Goal: Task Accomplishment & Management: Complete application form

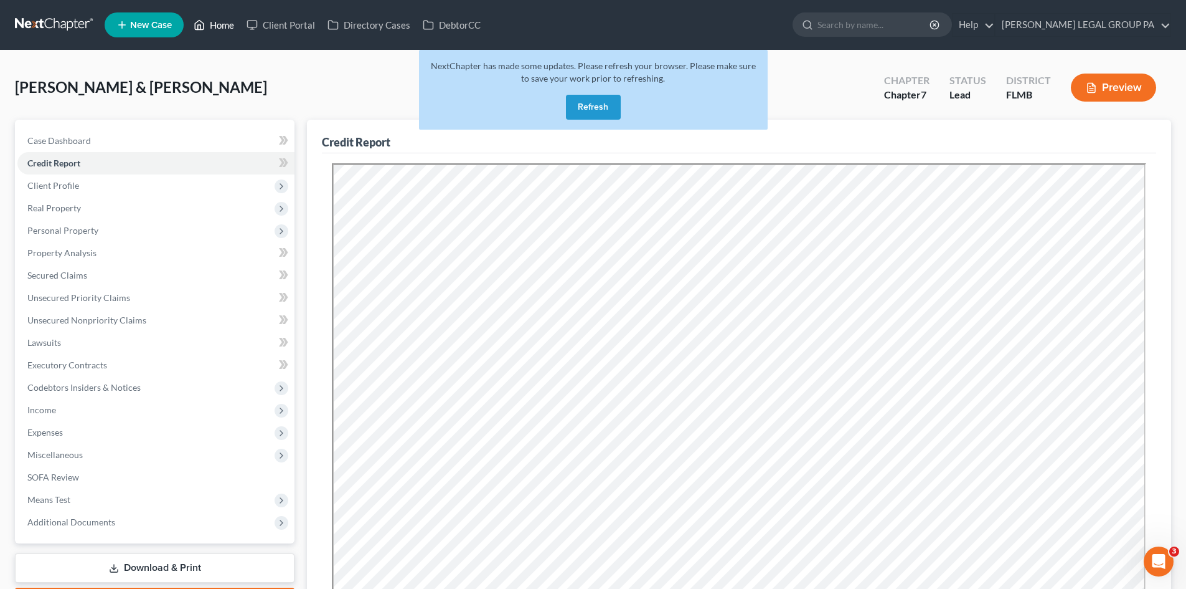
click at [207, 24] on link "Home" at bounding box center [213, 25] width 53 height 22
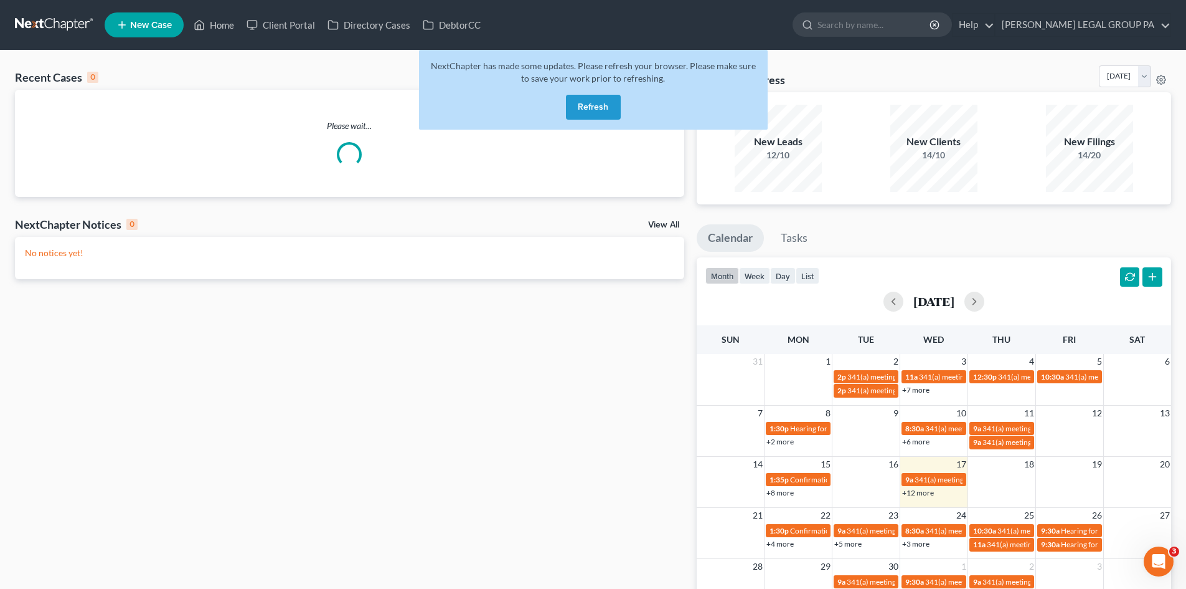
click at [612, 102] on button "Refresh" at bounding box center [593, 107] width 55 height 25
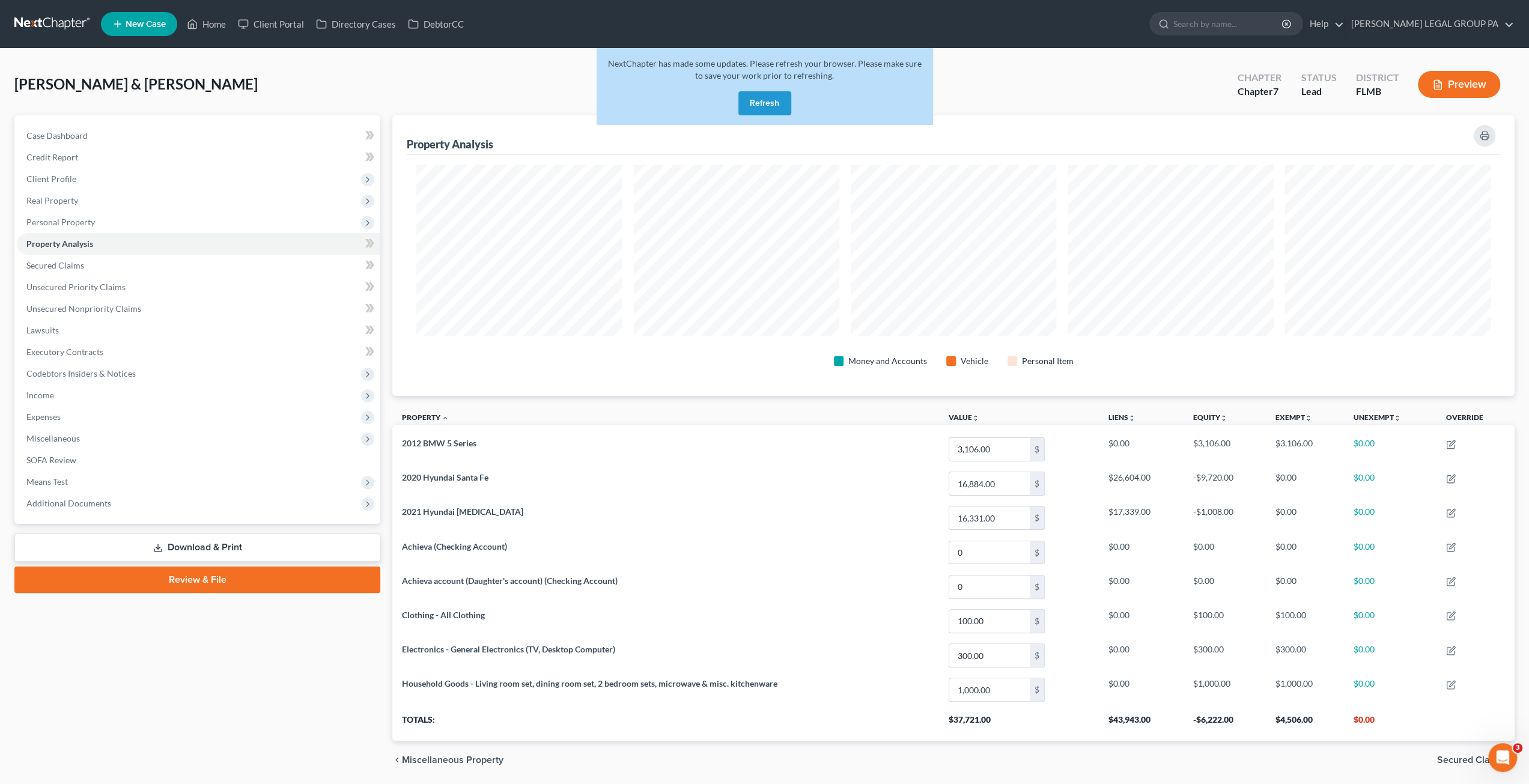
click at [770, 97] on button "Refresh" at bounding box center [764, 103] width 53 height 24
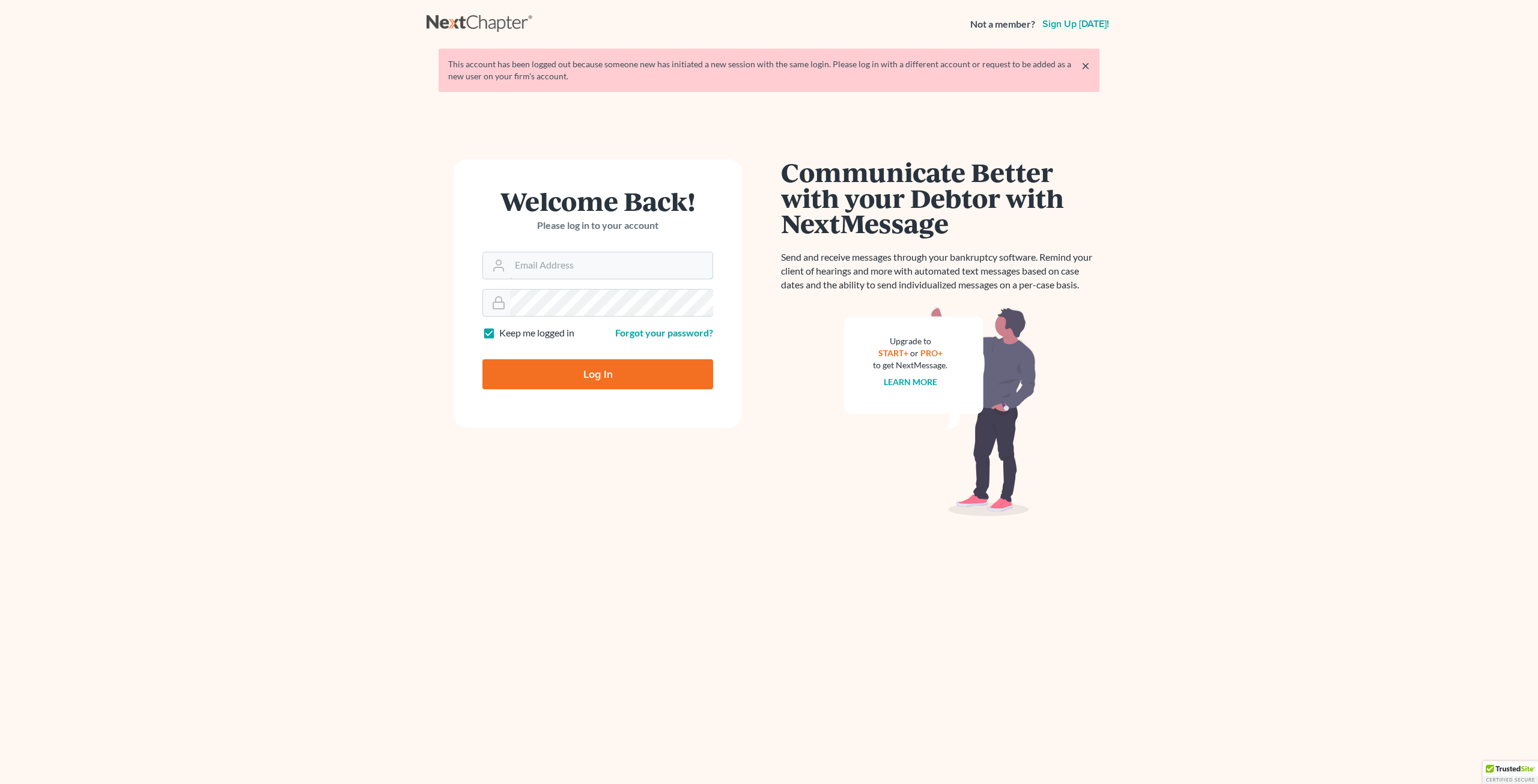
type input "Salvarado@wellerlegalgroup.com"
click at [603, 372] on input "Log In" at bounding box center [597, 373] width 231 height 30
type input "Thinking..."
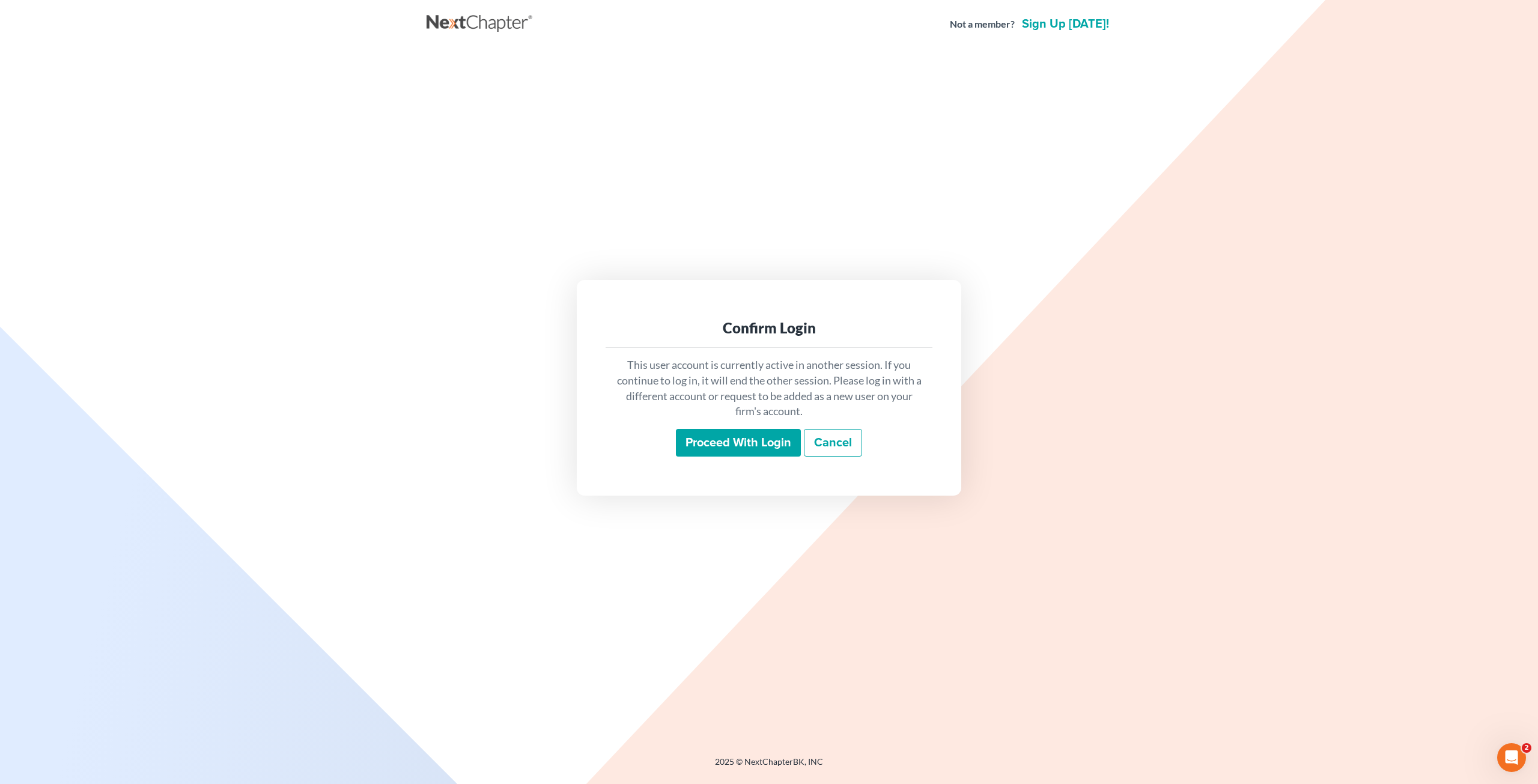
click at [739, 442] on input "Proceed with login" at bounding box center [739, 443] width 125 height 28
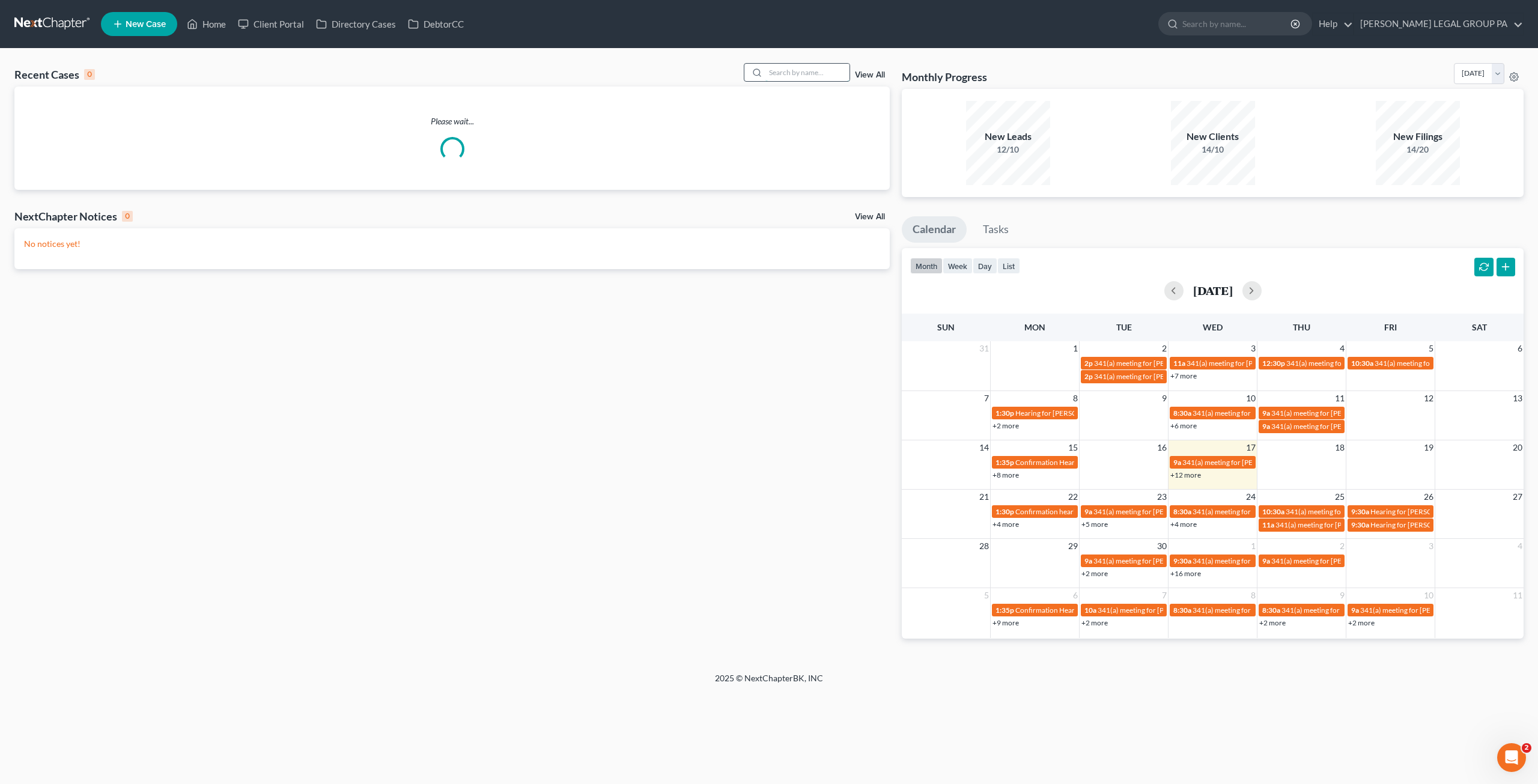
click at [812, 77] on input "search" at bounding box center [807, 72] width 84 height 17
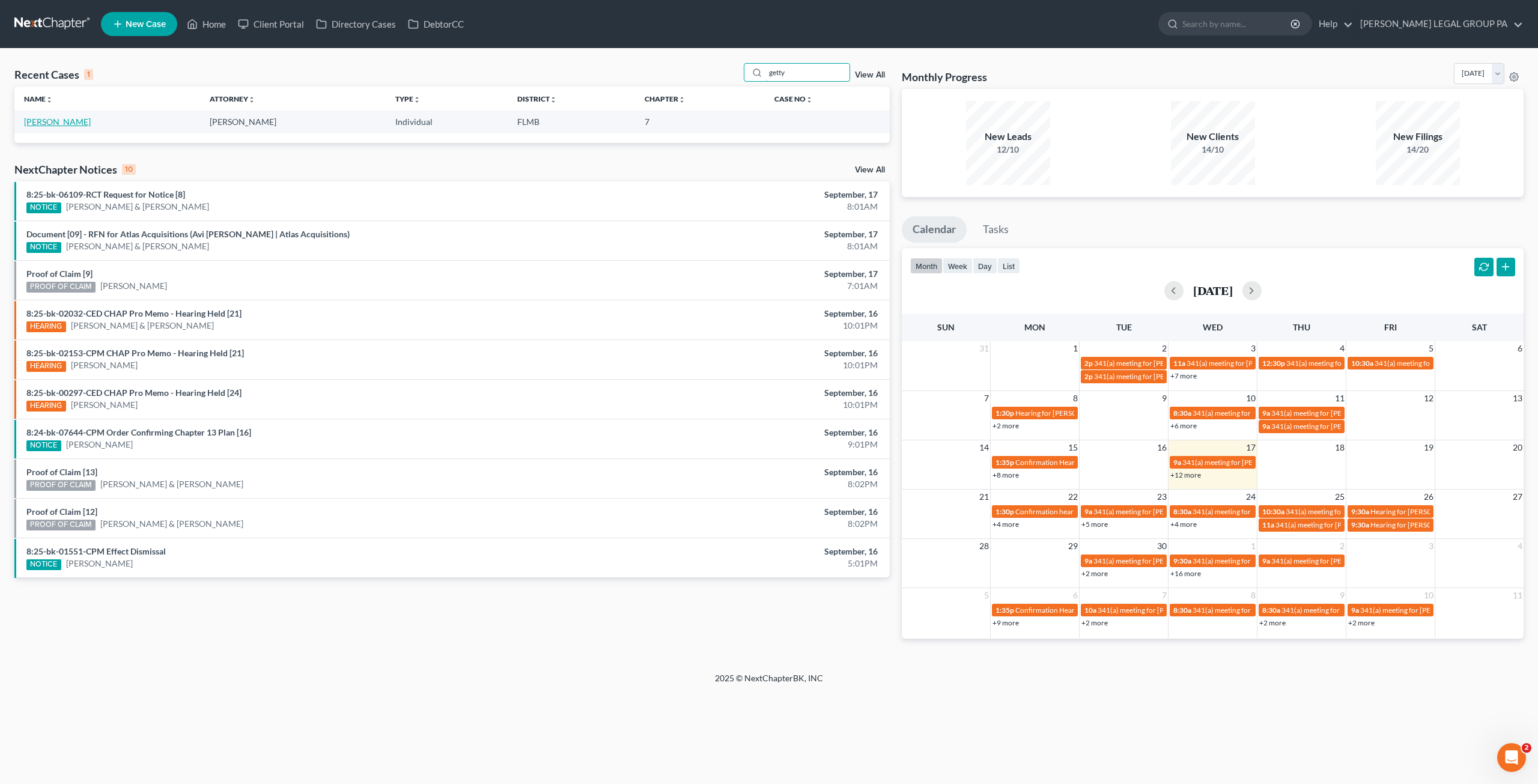
type input "getty"
click at [36, 122] on link "[PERSON_NAME]" at bounding box center [57, 122] width 67 height 11
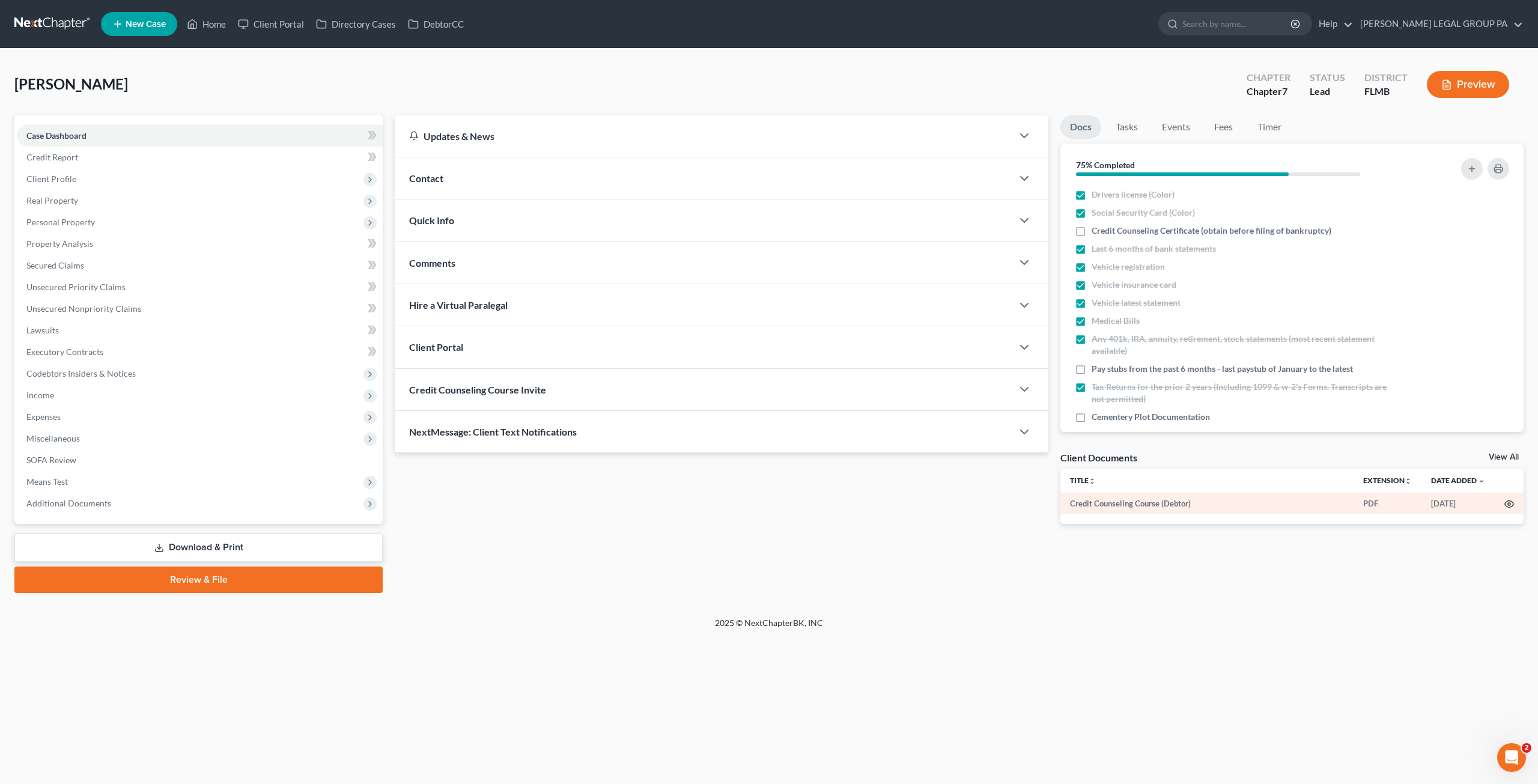
click at [1509, 506] on icon "button" at bounding box center [1510, 504] width 10 height 10
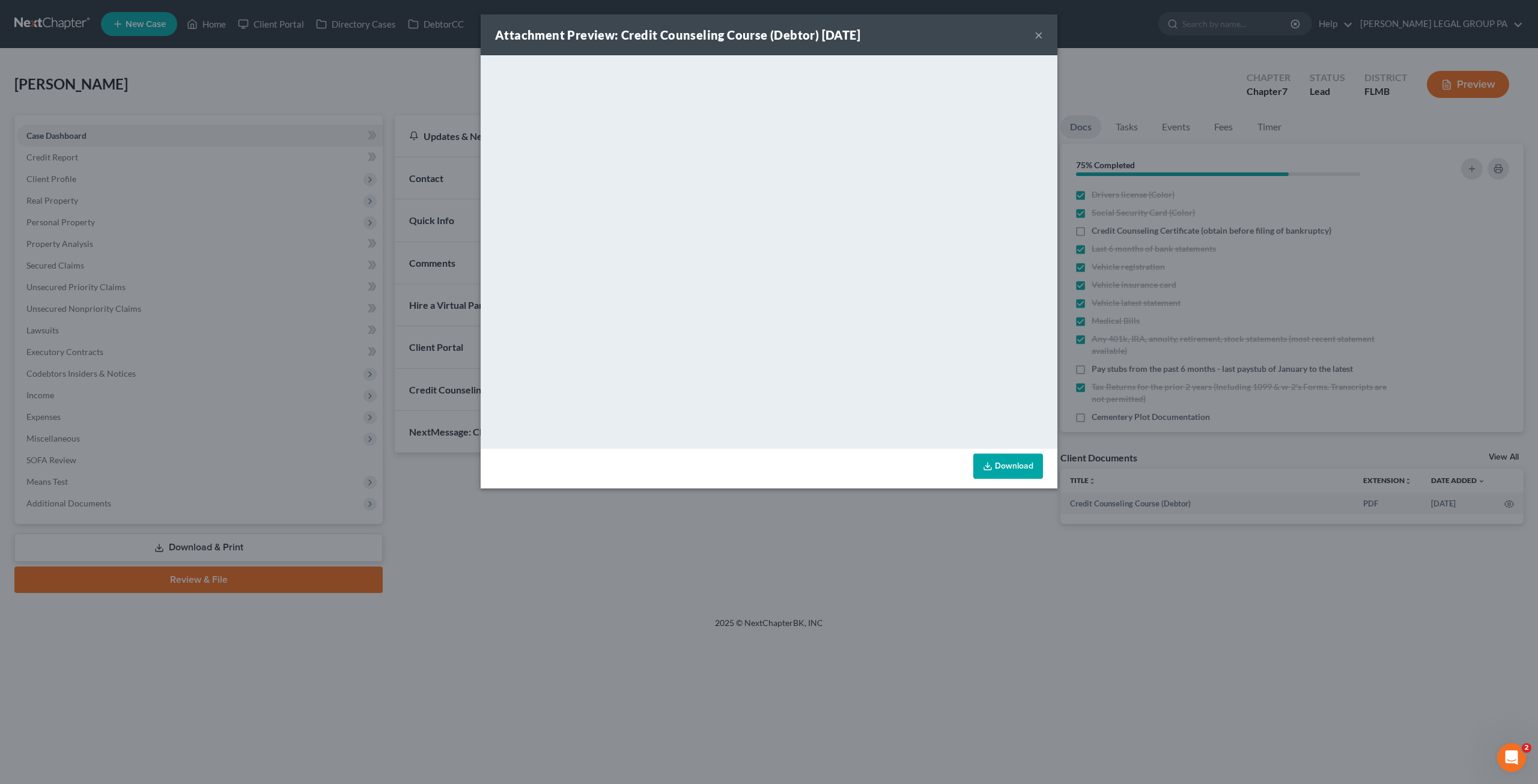
click at [1039, 22] on div "Attachment Preview: Credit Counseling Course (Debtor) 08/14/2025 ×" at bounding box center [769, 35] width 577 height 41
click at [1039, 30] on button "×" at bounding box center [1038, 35] width 9 height 14
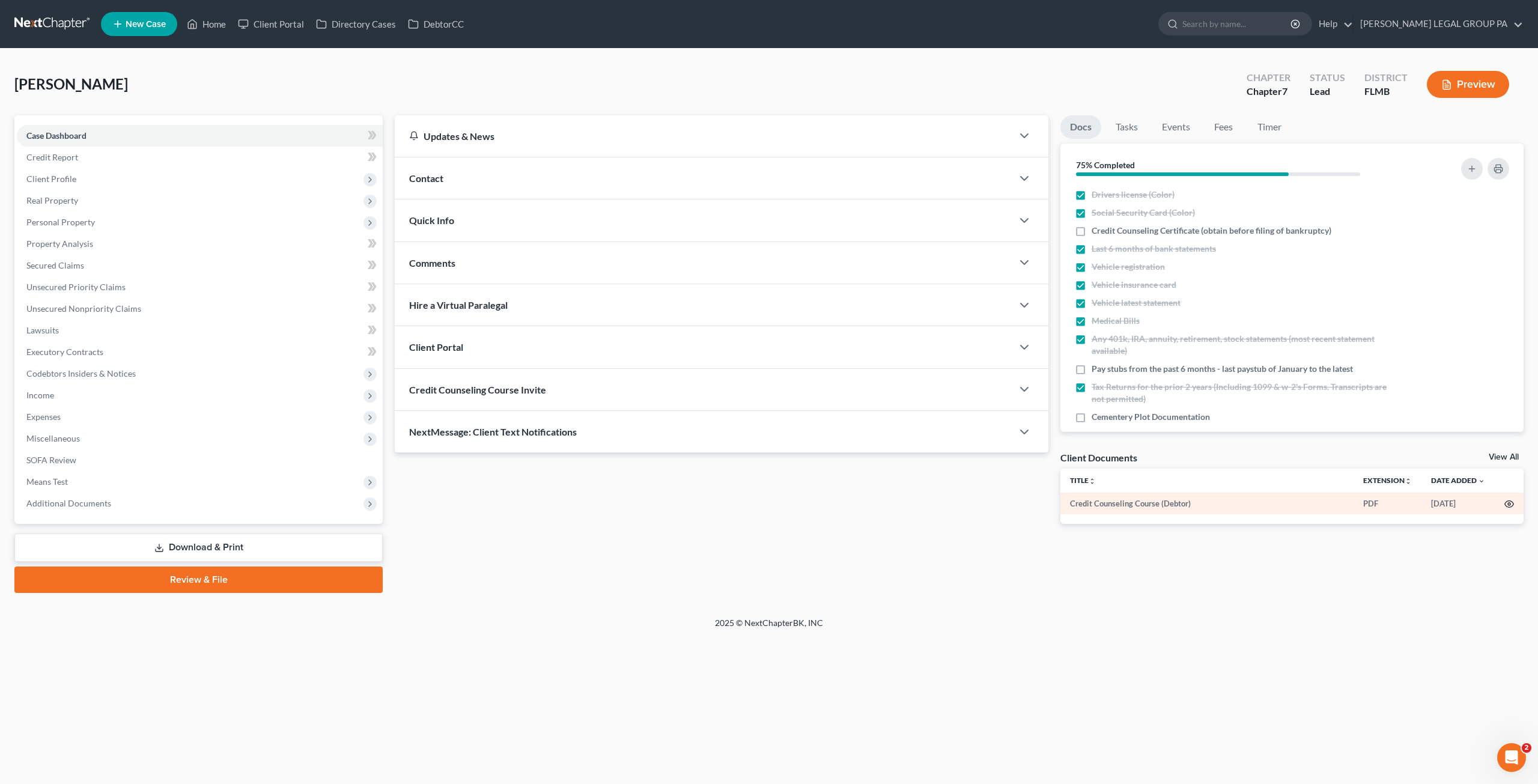
click at [1510, 498] on td at bounding box center [1510, 503] width 29 height 21
click at [1511, 502] on icon "button" at bounding box center [1510, 504] width 10 height 10
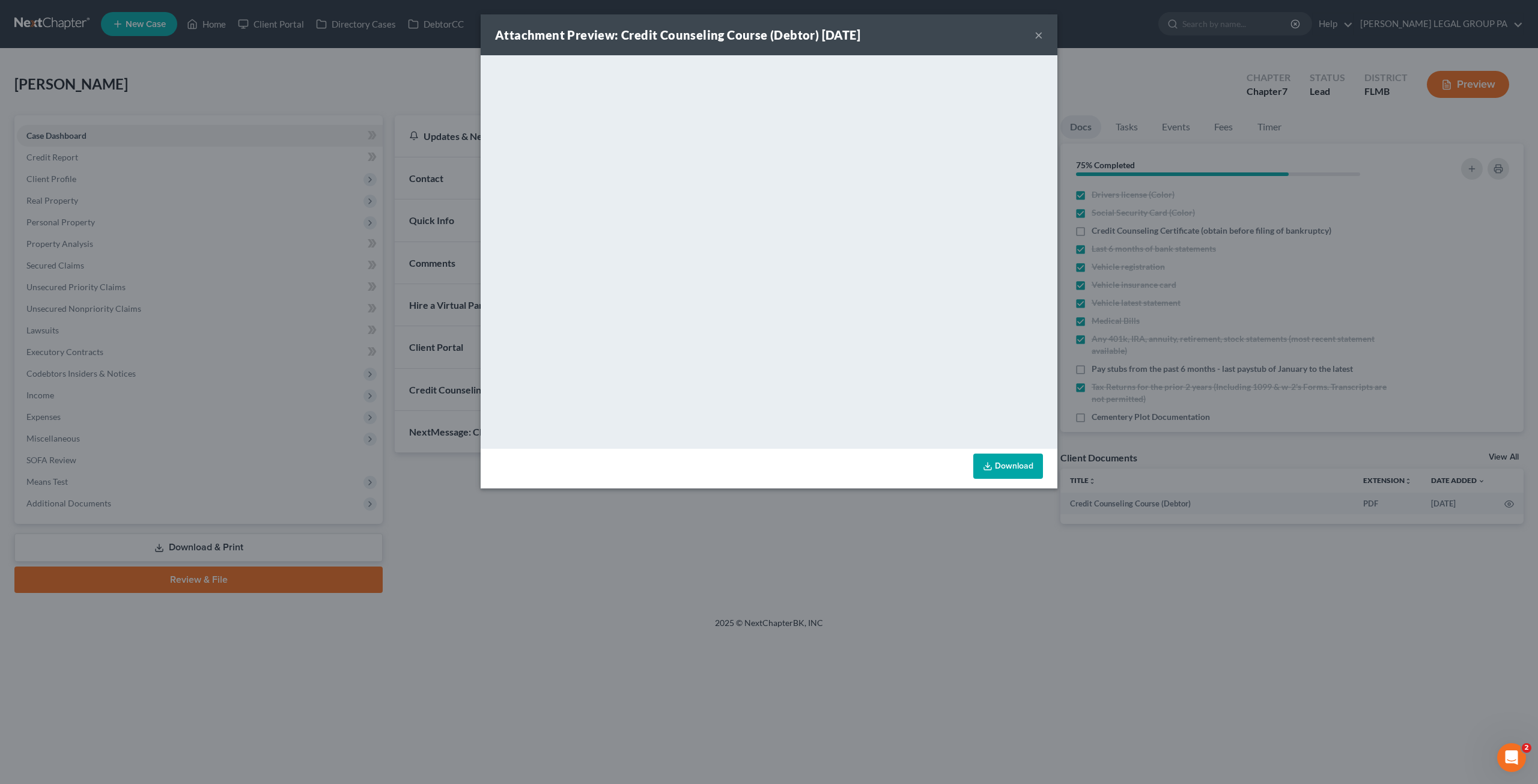
click at [1037, 41] on button "×" at bounding box center [1038, 35] width 9 height 14
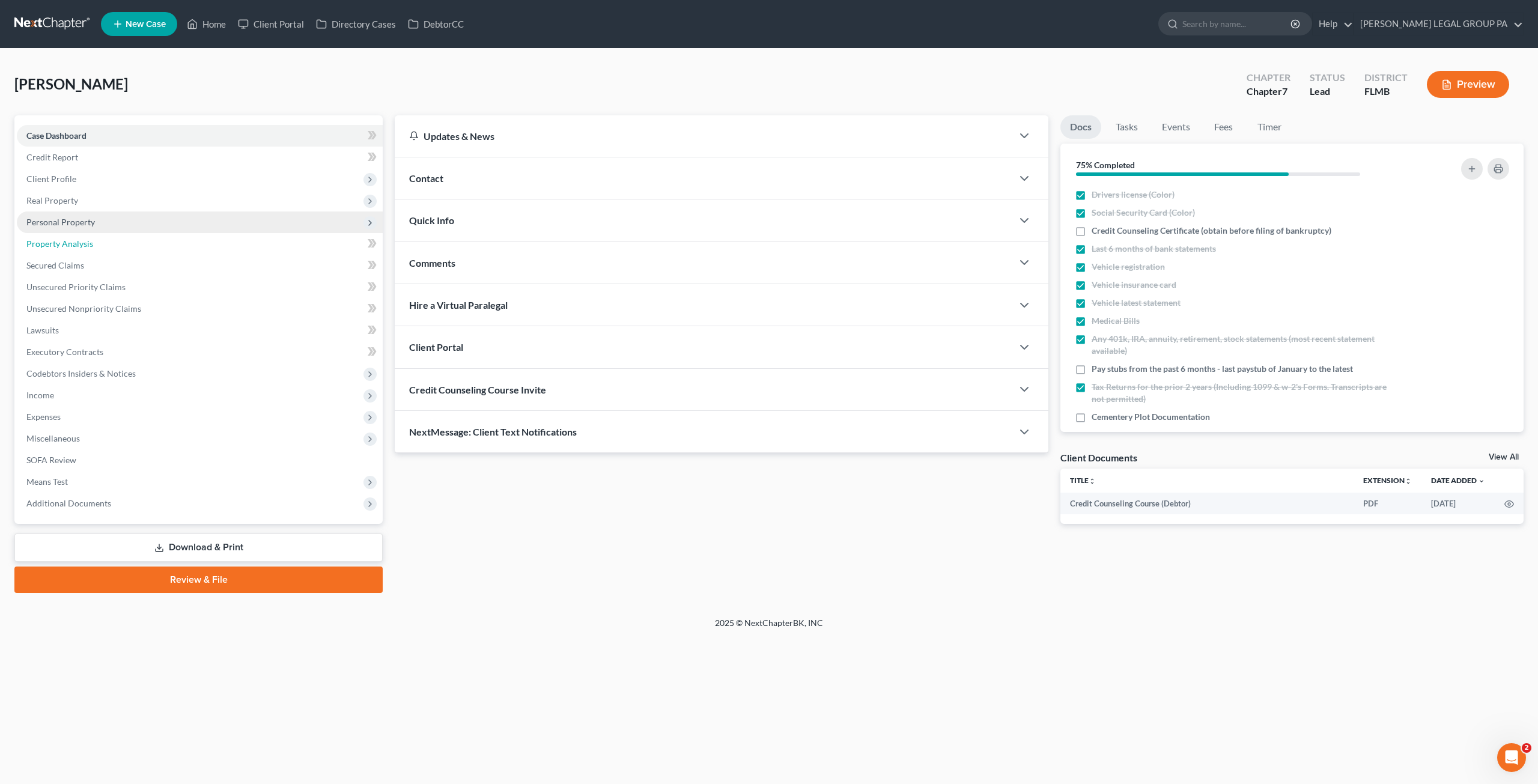
click at [68, 233] on link "Property Analysis" at bounding box center [199, 244] width 366 height 21
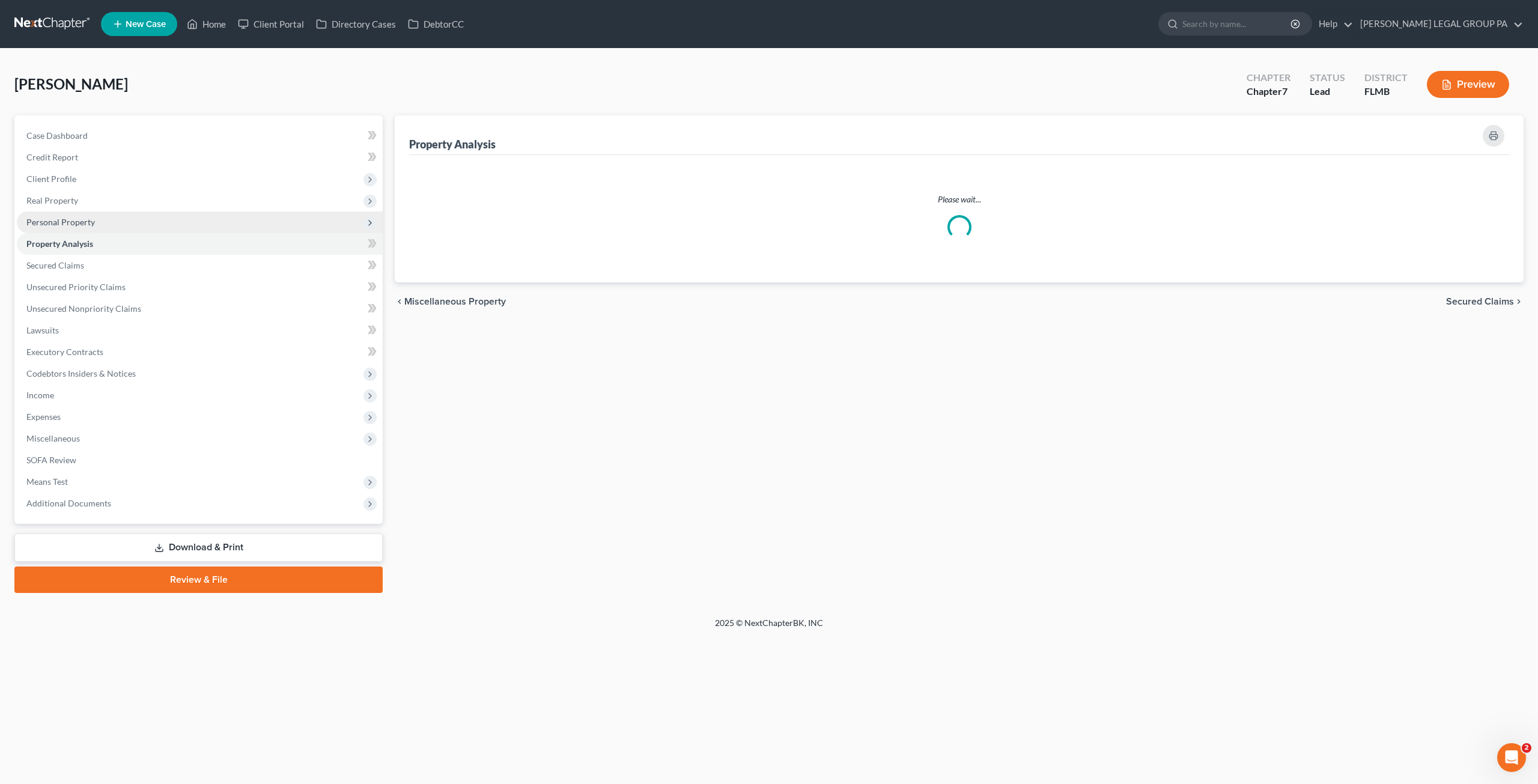
click at [72, 224] on span "Personal Property" at bounding box center [60, 222] width 69 height 11
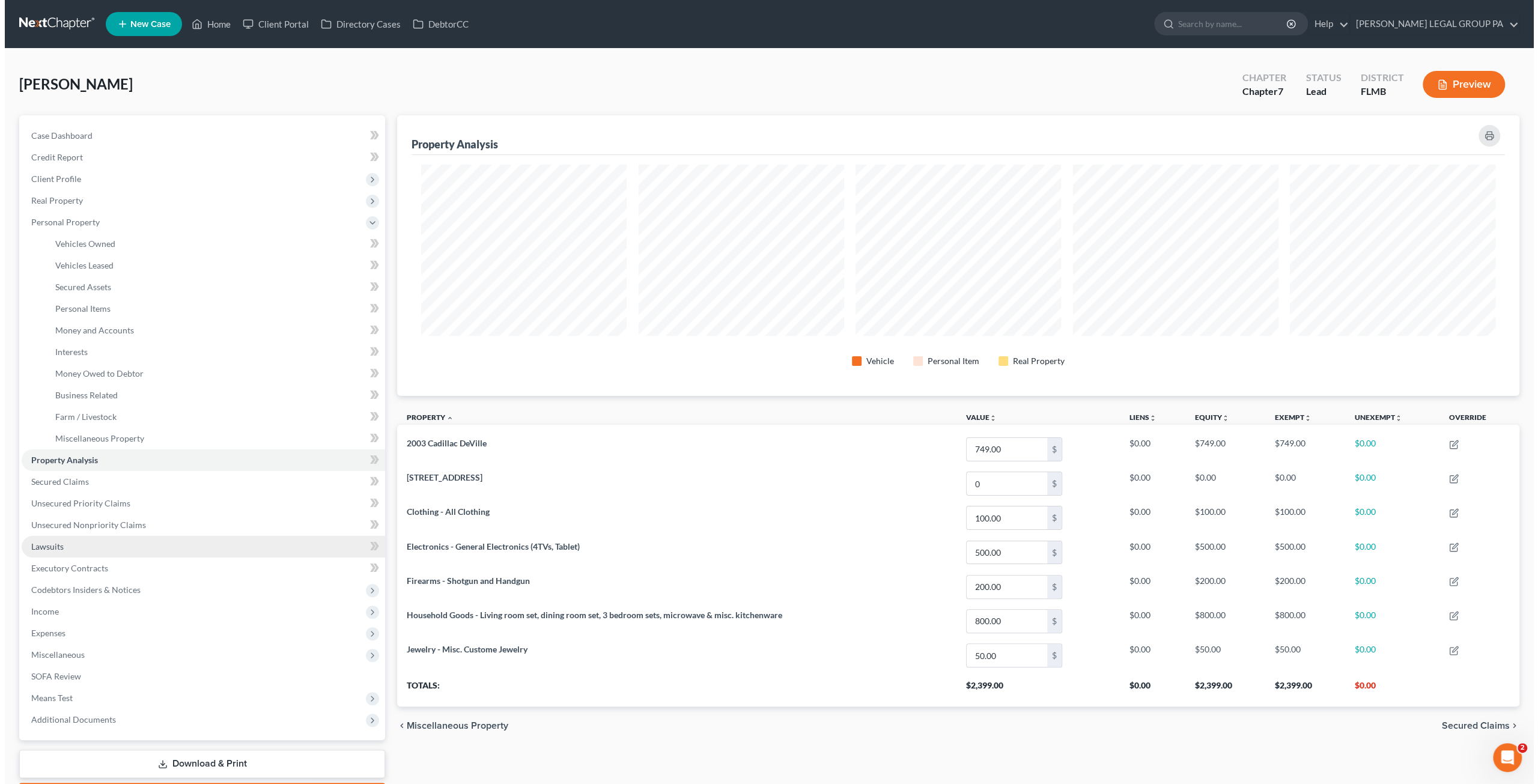
scroll to position [280, 1122]
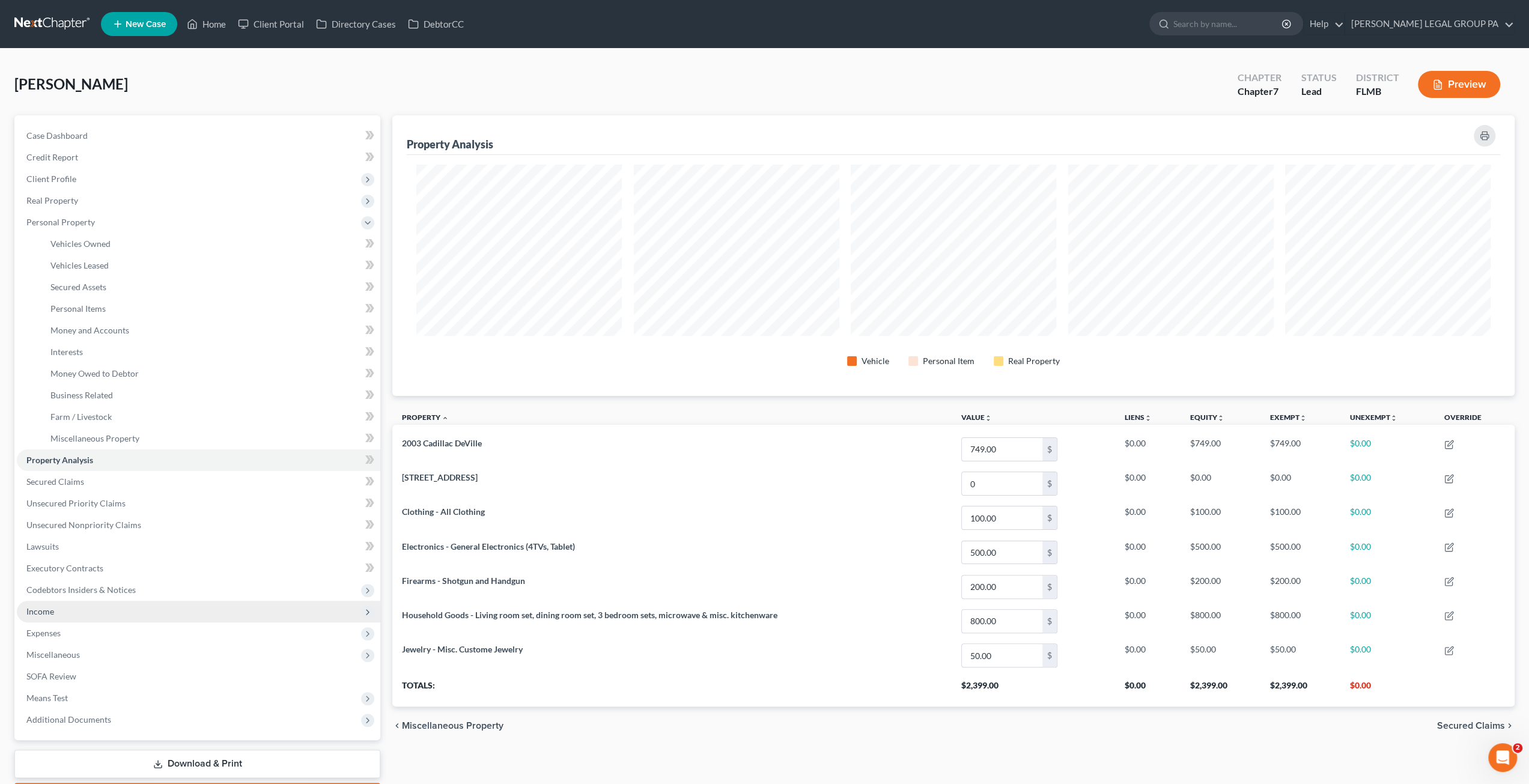
click at [45, 607] on span "Income" at bounding box center [40, 610] width 28 height 11
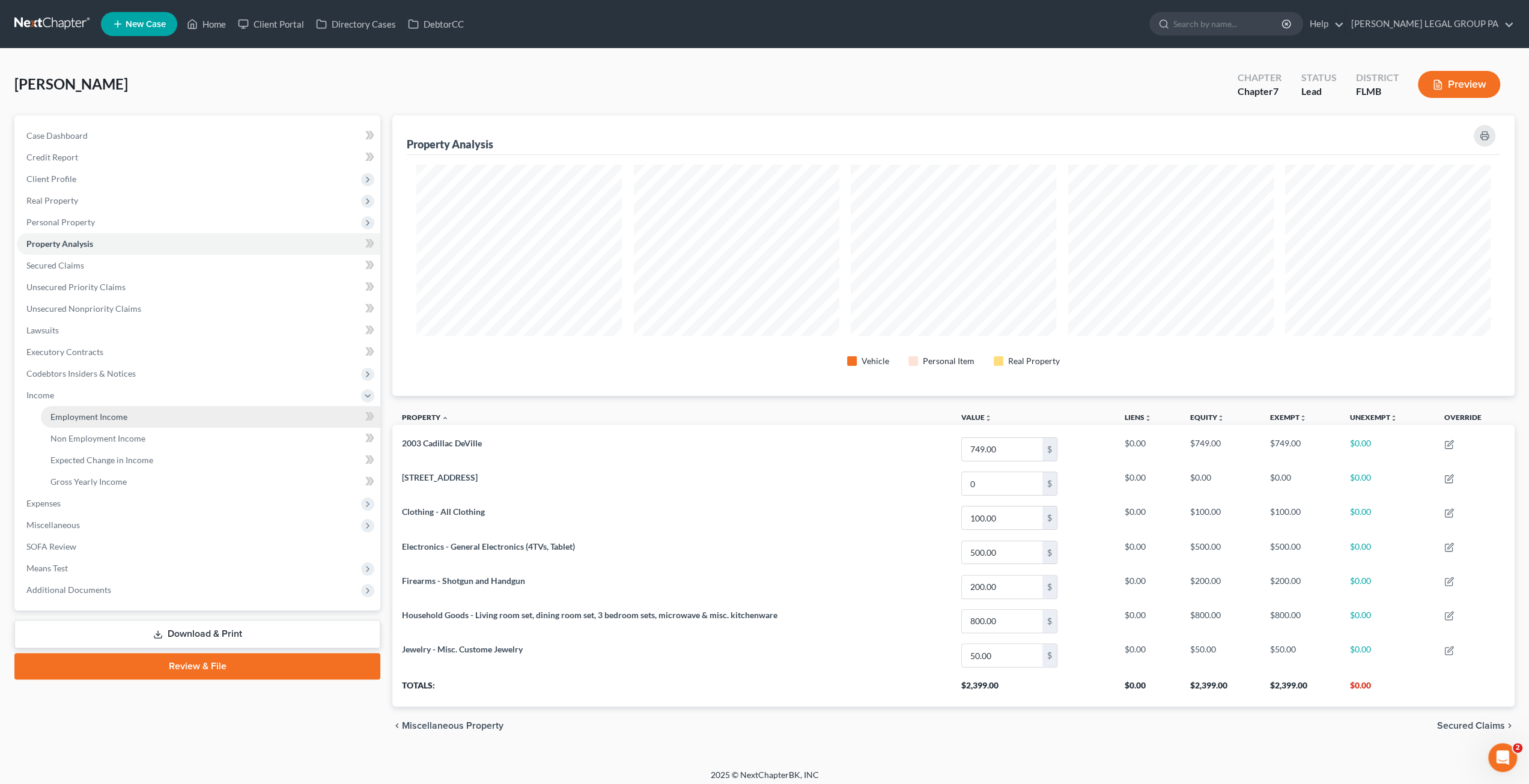
click at [102, 420] on span "Employment Income" at bounding box center [89, 417] width 77 height 11
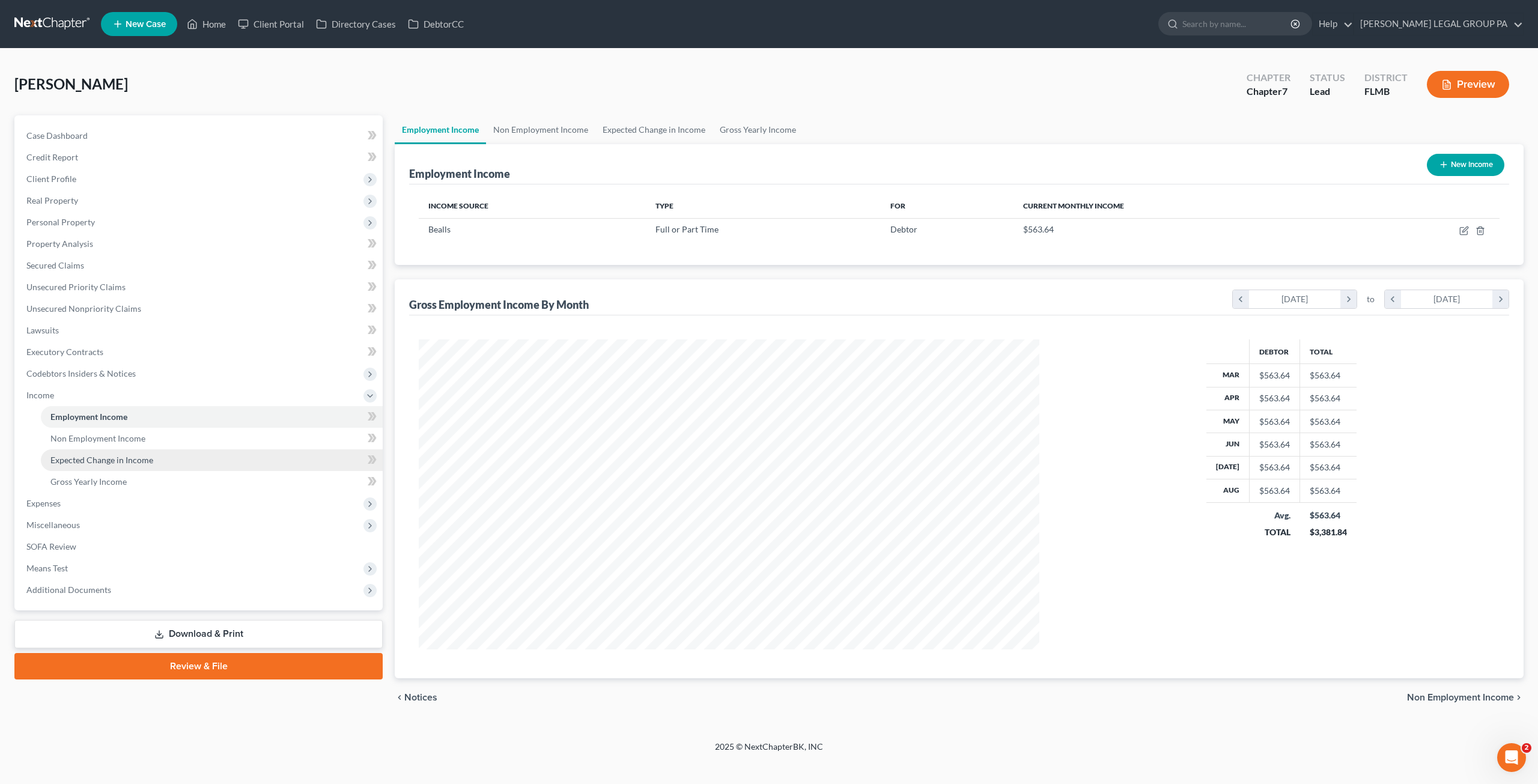
scroll to position [310, 645]
click at [132, 446] on link "Non Employment Income" at bounding box center [211, 438] width 342 height 21
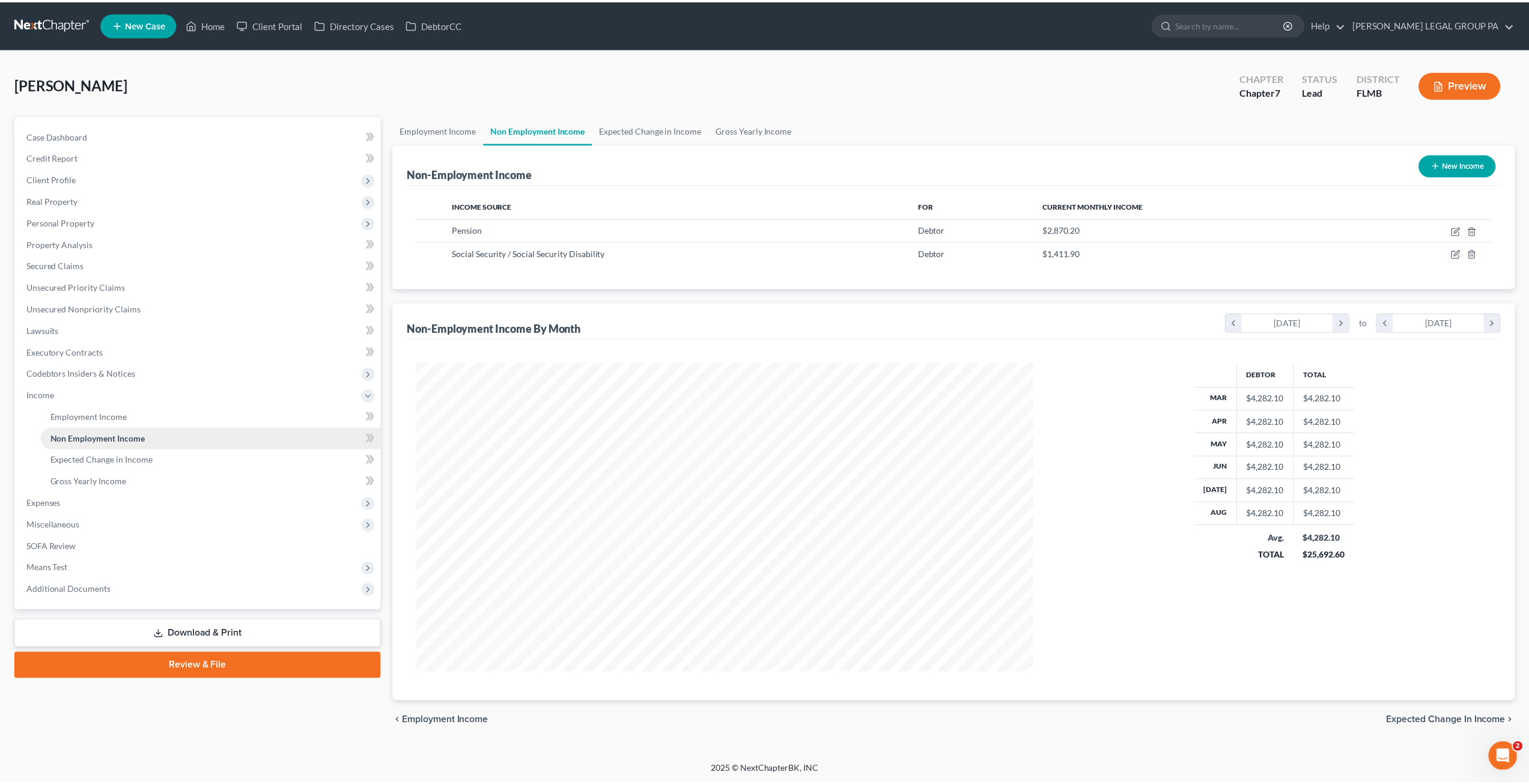
scroll to position [310, 644]
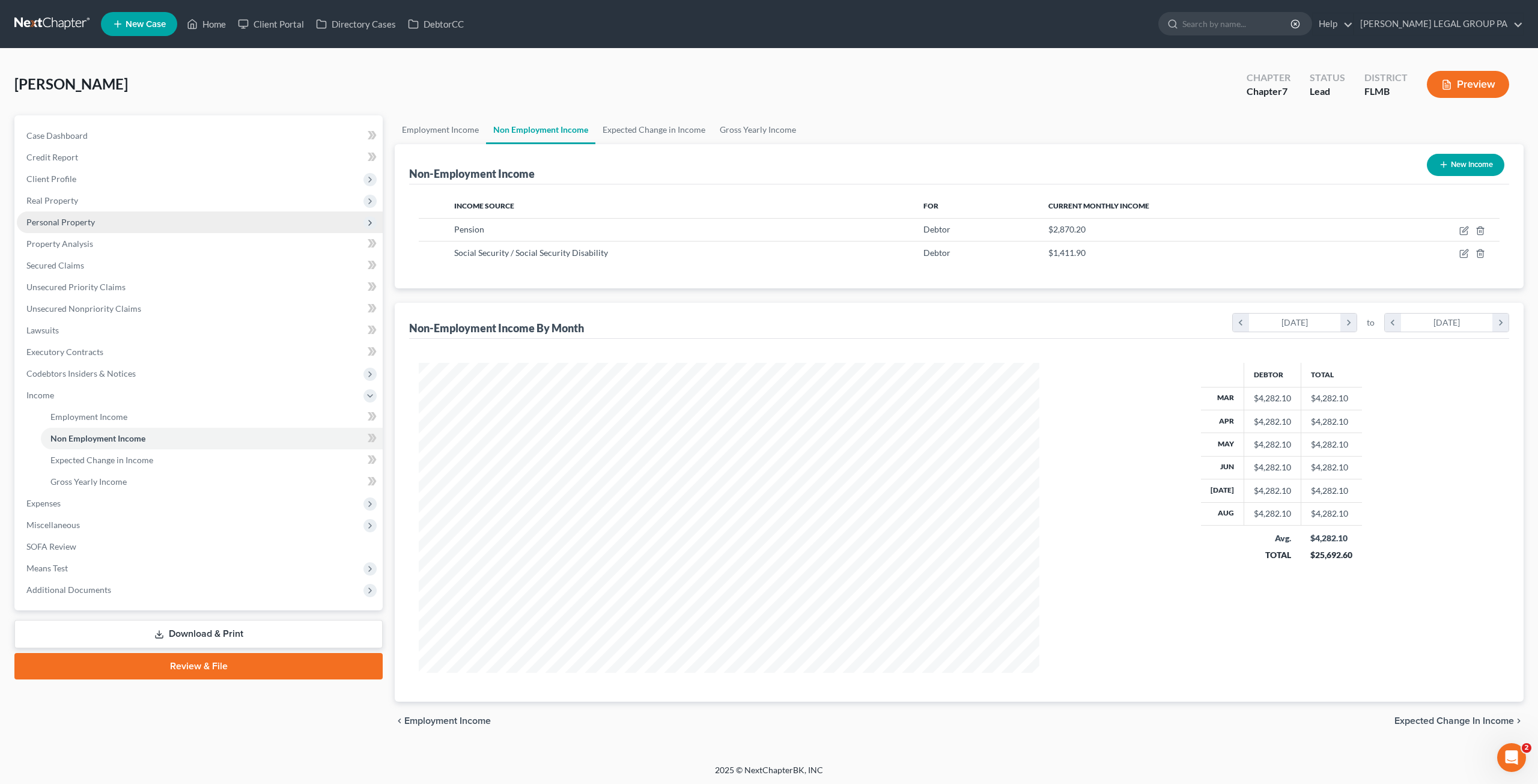
click at [59, 222] on span "Personal Property" at bounding box center [60, 222] width 69 height 11
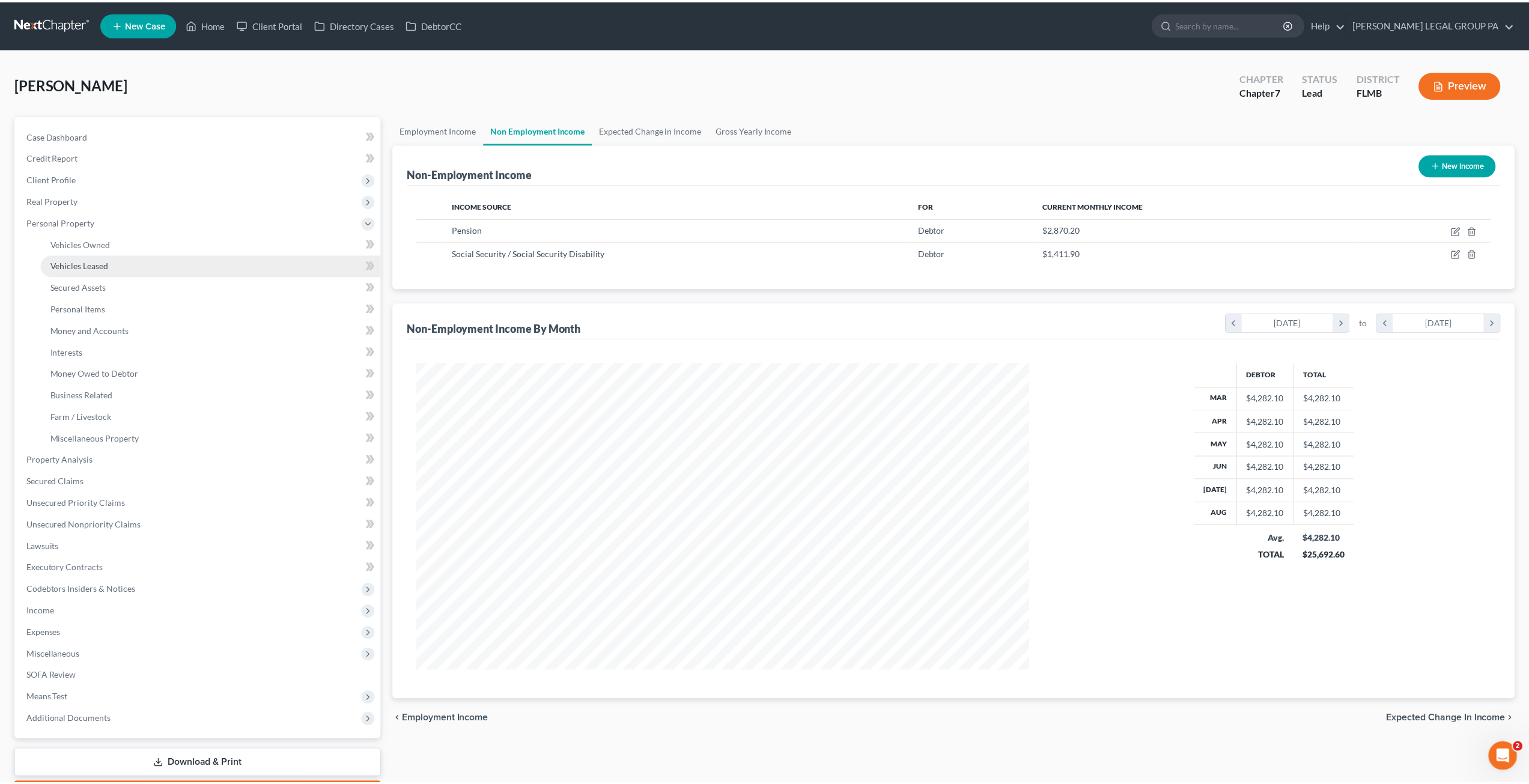
scroll to position [600288, 600169]
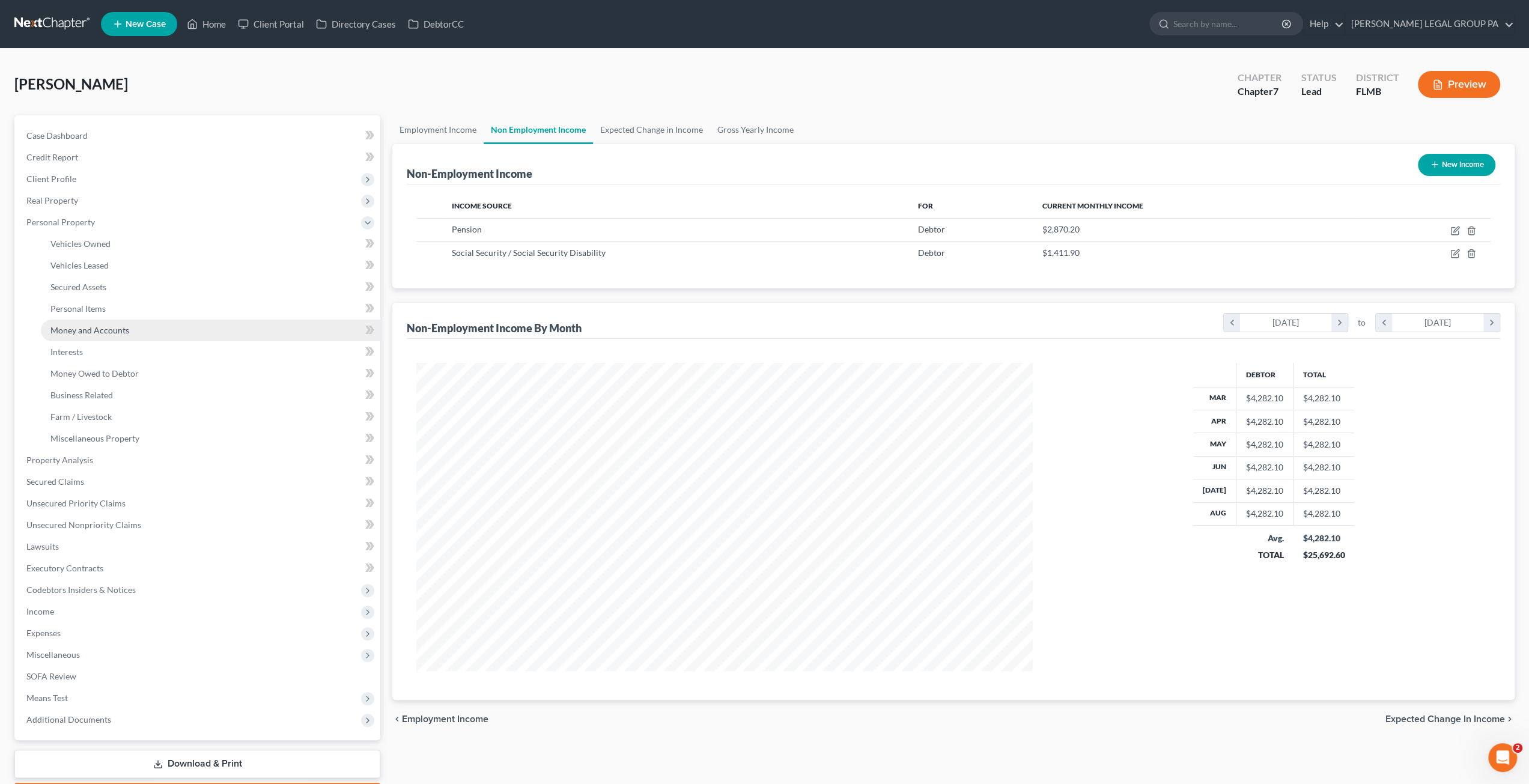
click at [80, 336] on link "Money and Accounts" at bounding box center [210, 330] width 340 height 21
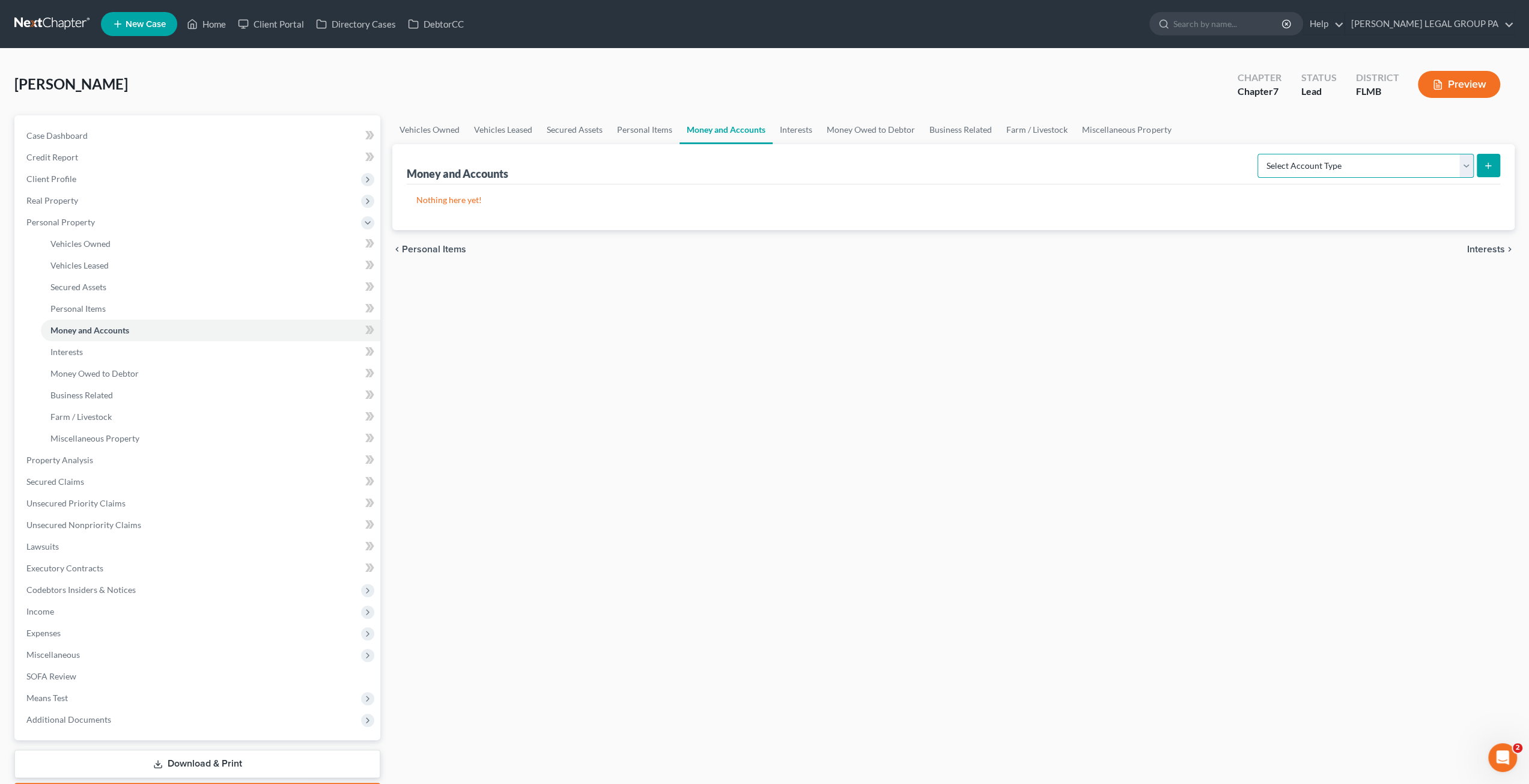
click at [1337, 168] on select "Select Account Type Brokerage Cash on Hand Certificates of Deposit Checking Acc…" at bounding box center [1366, 165] width 216 height 24
select select "checking"
click at [1261, 153] on select "Select Account Type Brokerage Cash on Hand Certificates of Deposit Checking Acc…" at bounding box center [1366, 165] width 216 height 24
click at [1496, 169] on button "submit" at bounding box center [1488, 165] width 23 height 23
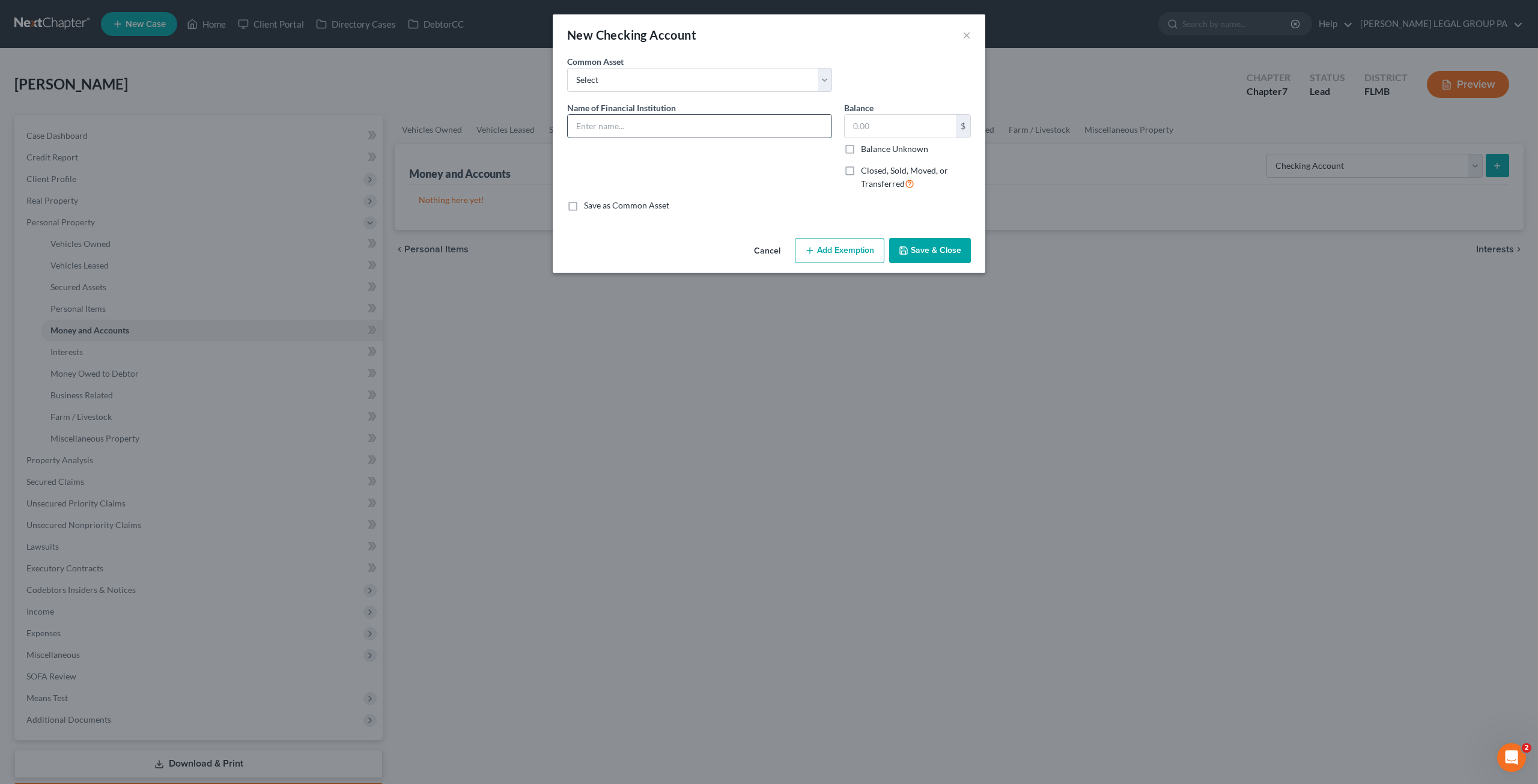
click at [600, 116] on input "text" at bounding box center [700, 126] width 263 height 23
type input "PNC account ending 7784"
click at [865, 123] on input "text" at bounding box center [900, 126] width 111 height 23
type input "76.48"
click at [946, 249] on button "Save & Close" at bounding box center [930, 251] width 82 height 25
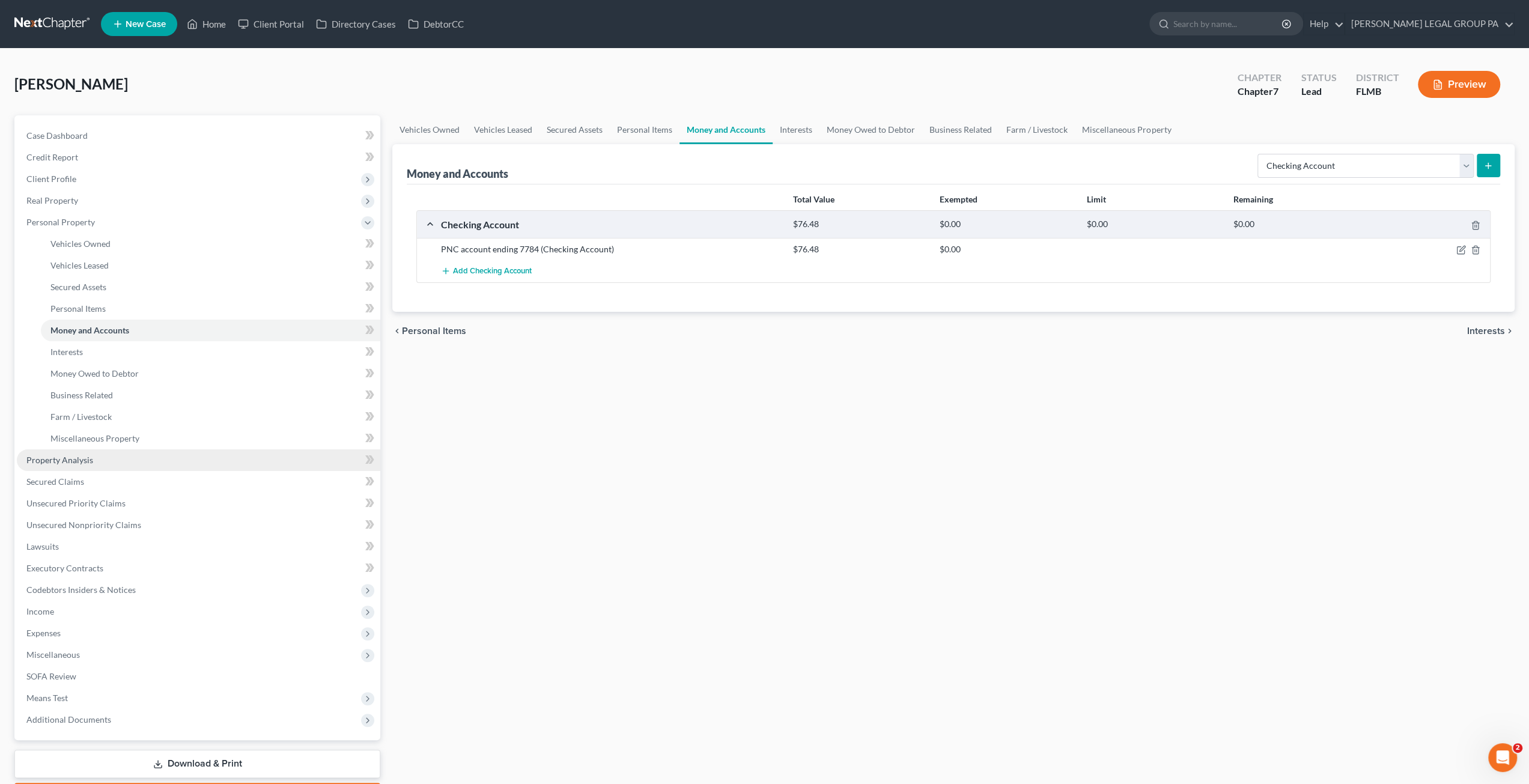
click at [74, 454] on span "Property Analysis" at bounding box center [59, 459] width 67 height 11
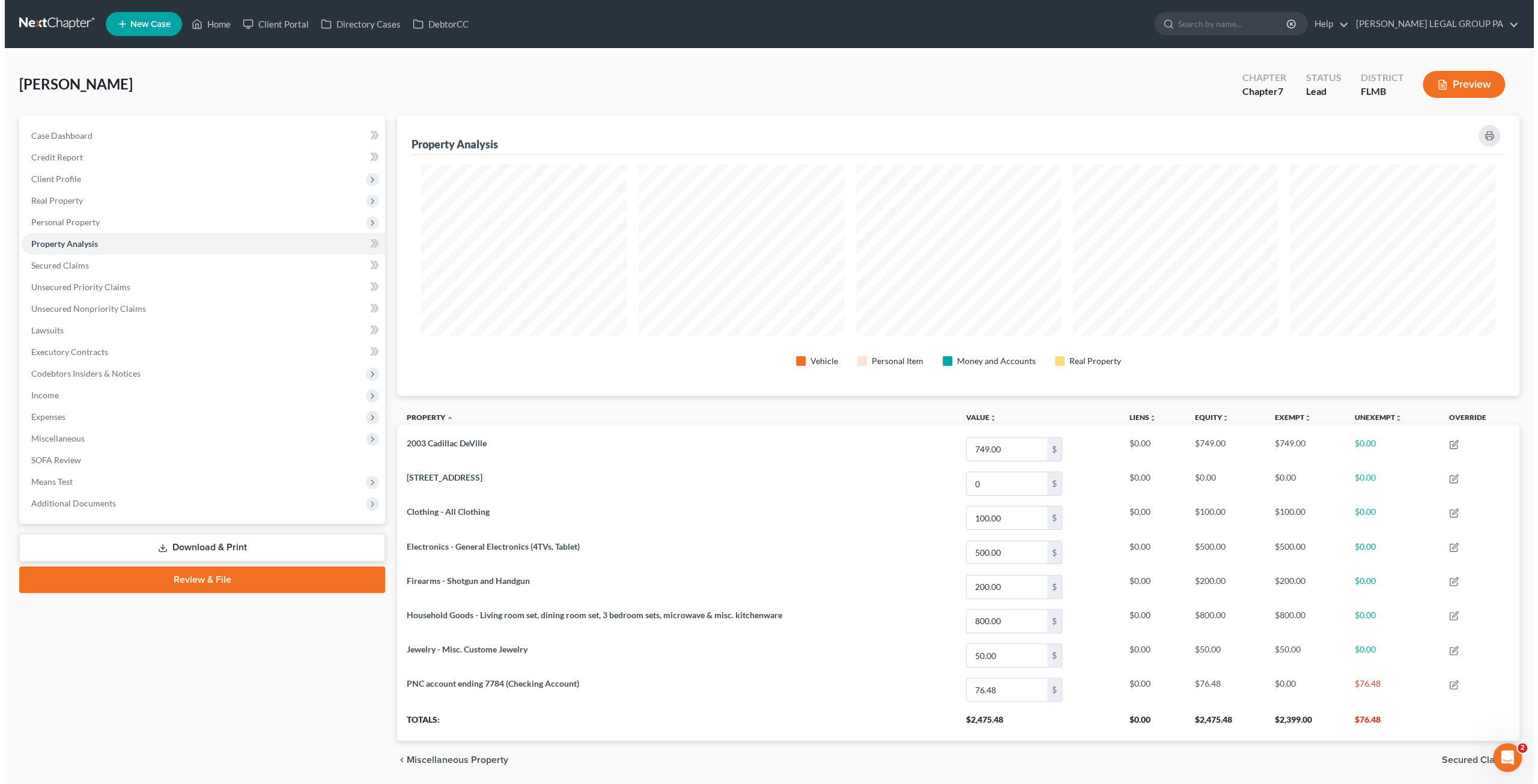
scroll to position [280, 1122]
click at [55, 195] on span "Real Property" at bounding box center [52, 200] width 52 height 11
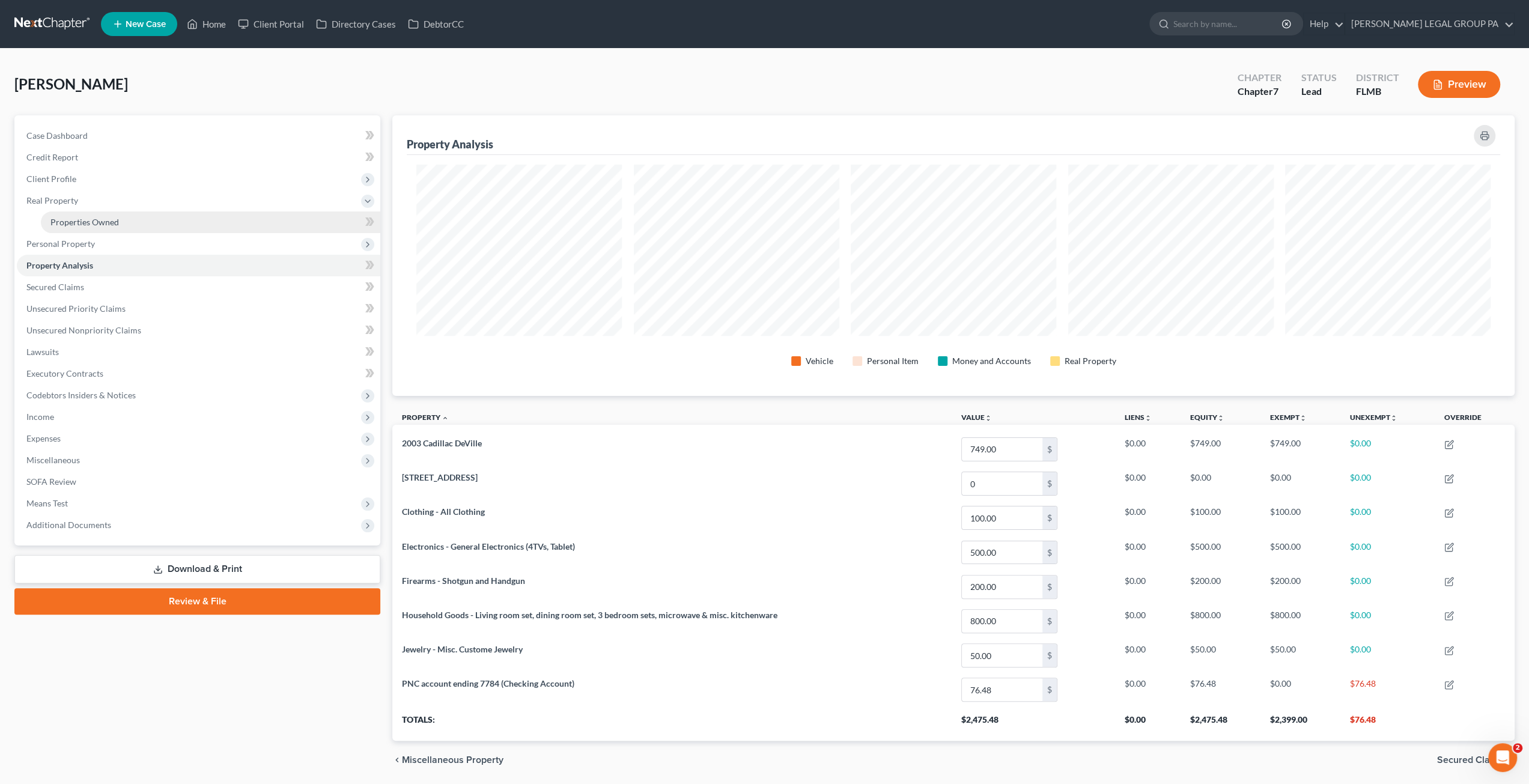
click at [127, 211] on link "Properties Owned" at bounding box center [210, 222] width 340 height 21
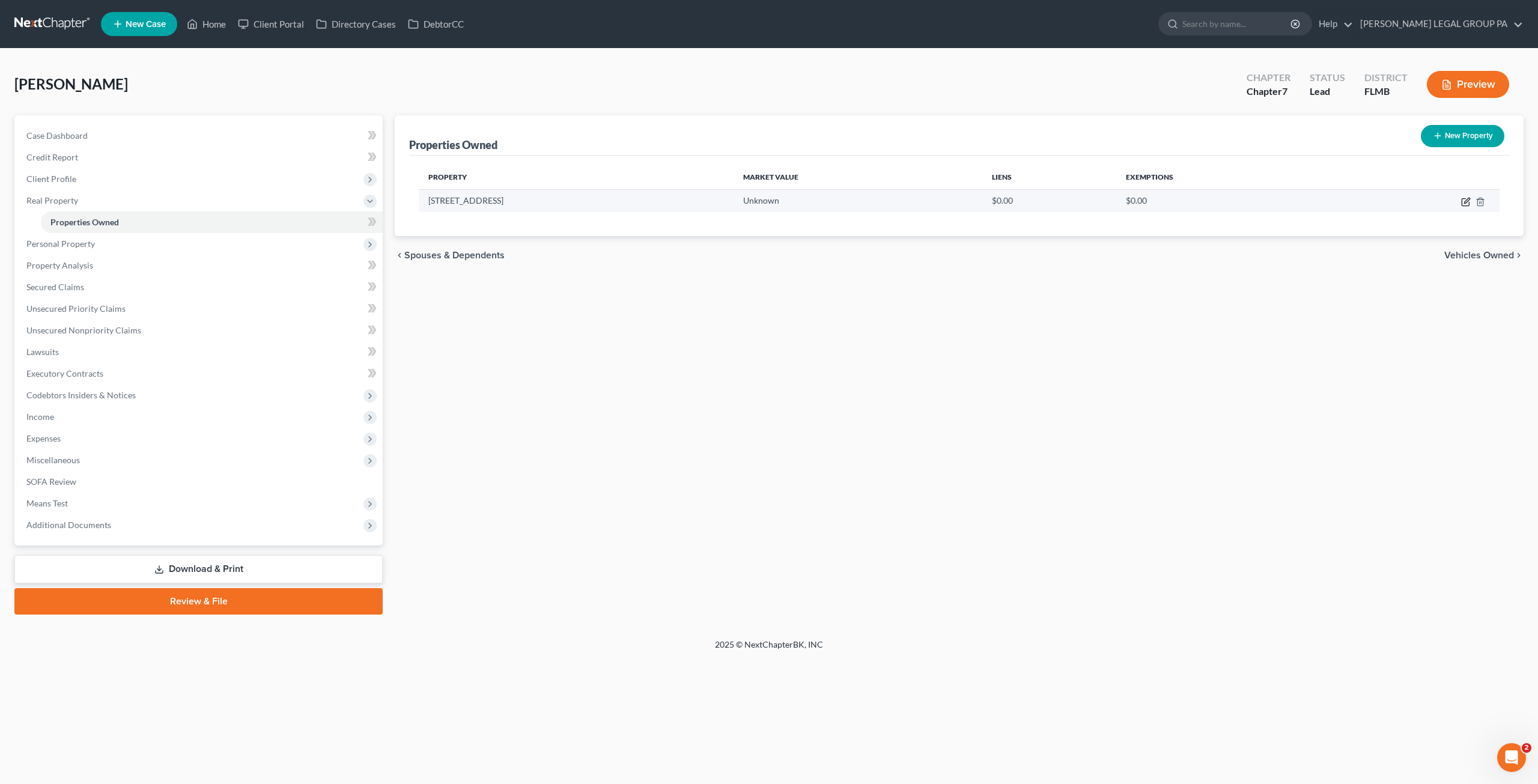
click at [1465, 202] on icon "button" at bounding box center [1468, 201] width 6 height 6
select select "39"
select select "0"
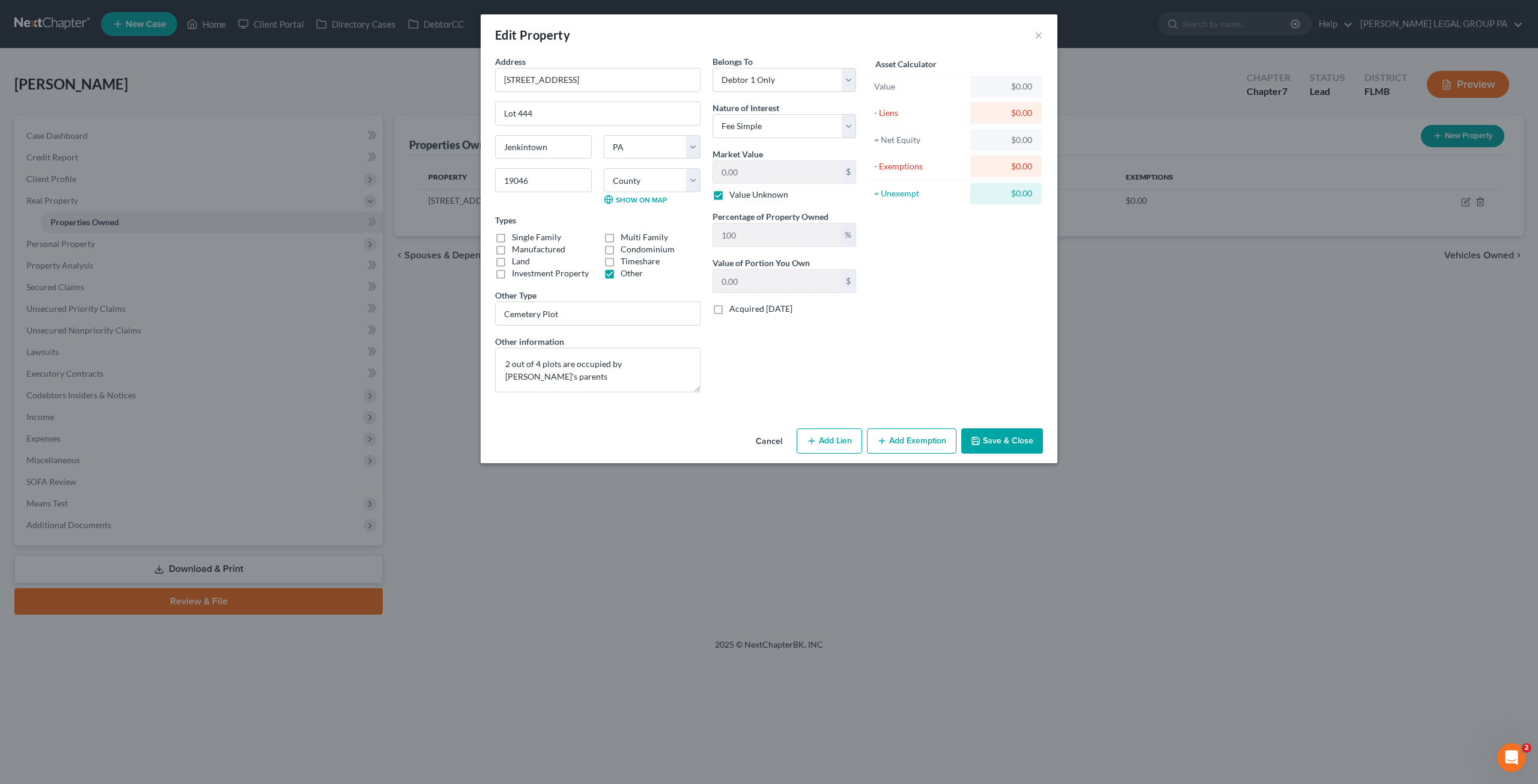
click at [982, 447] on button "Save & Close" at bounding box center [1002, 441] width 82 height 25
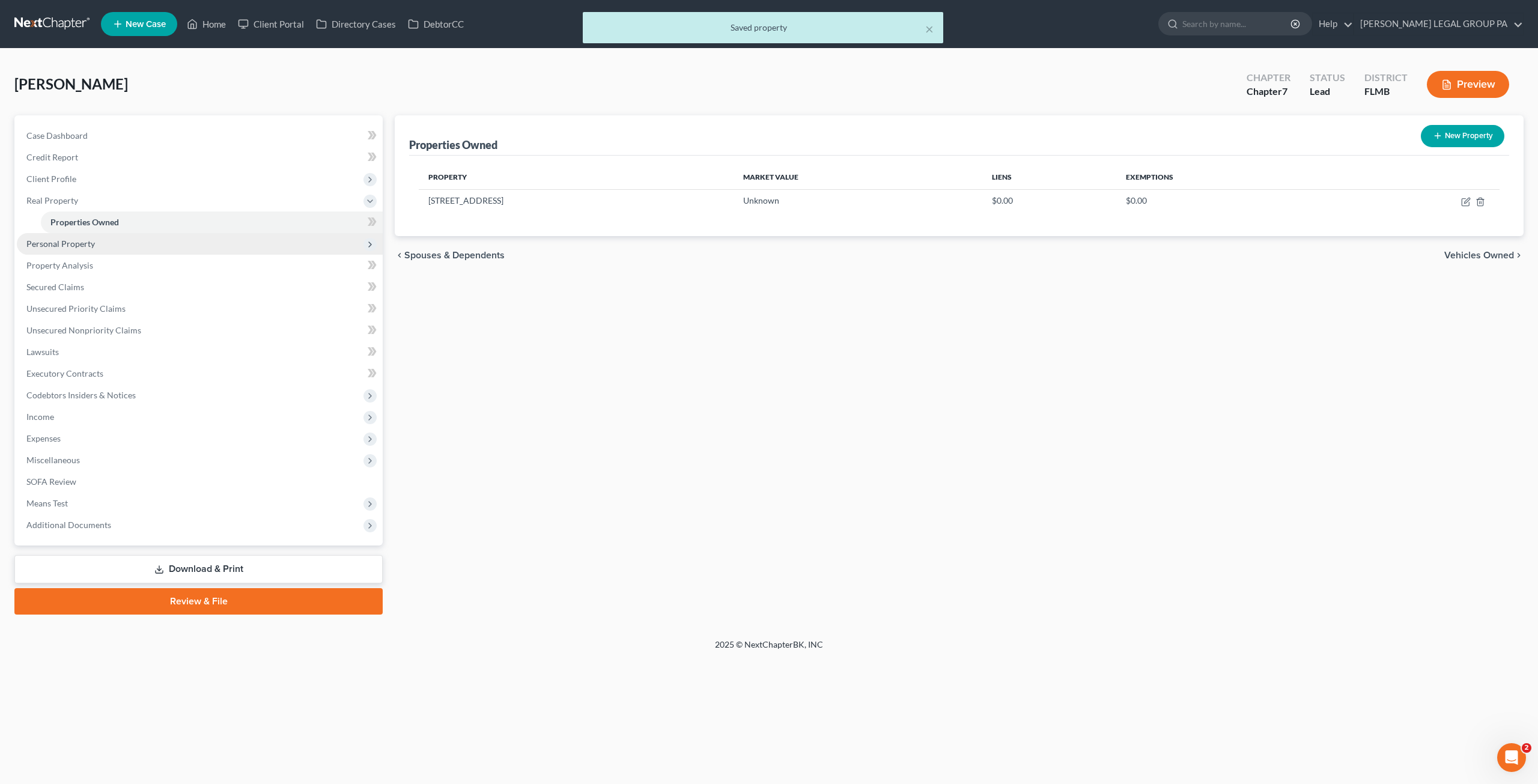
click at [52, 240] on span "Personal Property" at bounding box center [60, 243] width 69 height 11
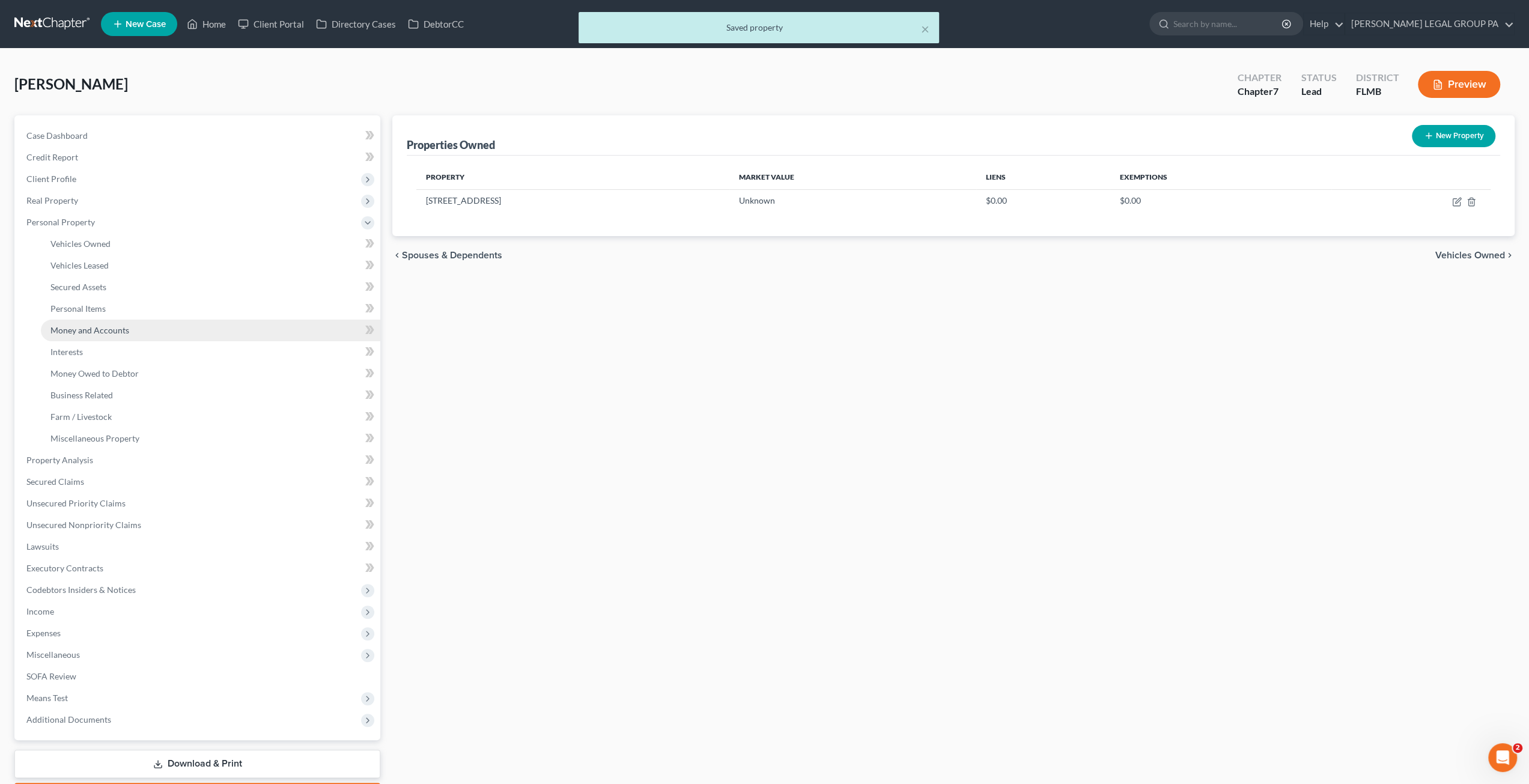
click at [85, 325] on span "Money and Accounts" at bounding box center [90, 330] width 79 height 11
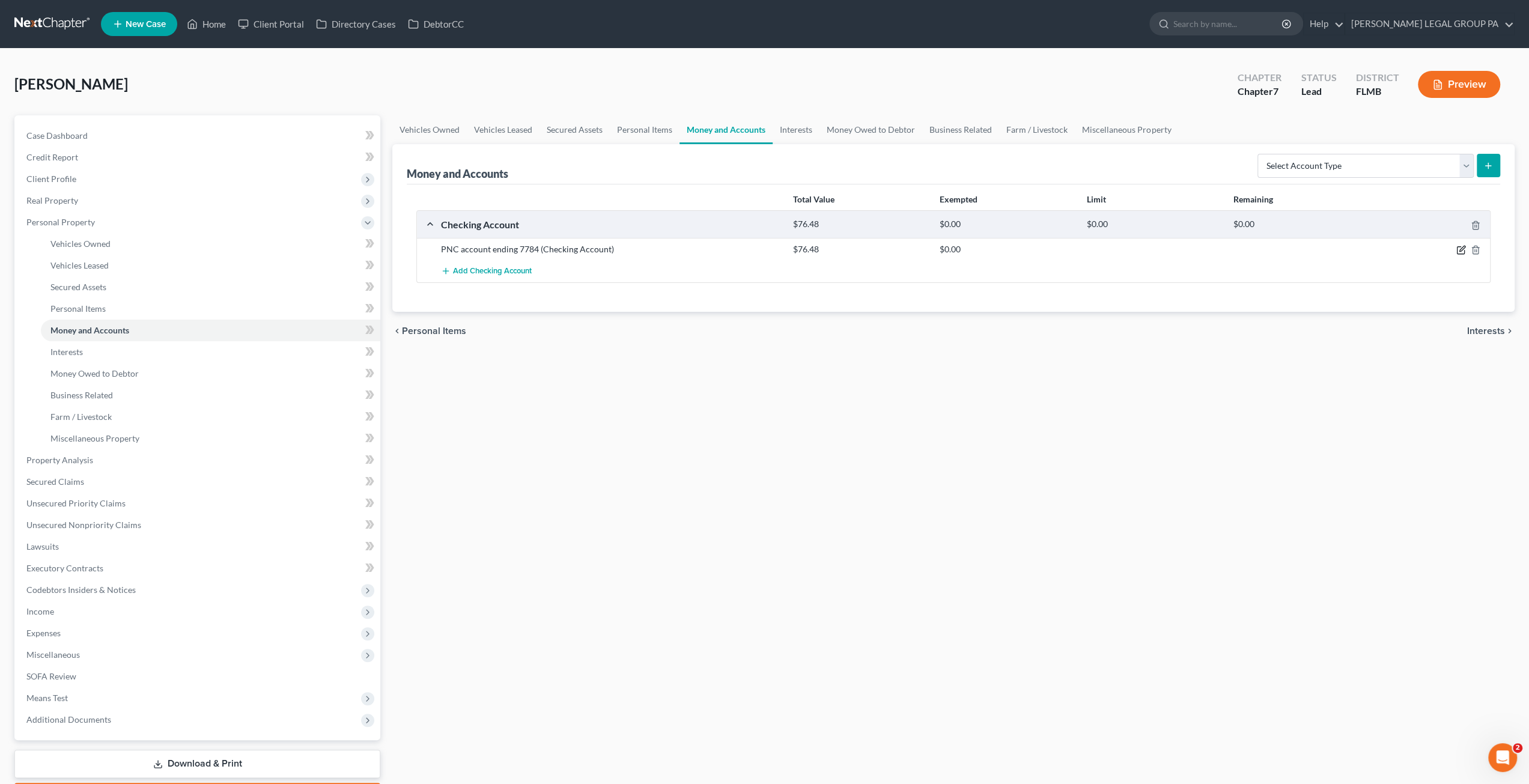
click at [1461, 248] on icon "button" at bounding box center [1462, 249] width 6 height 6
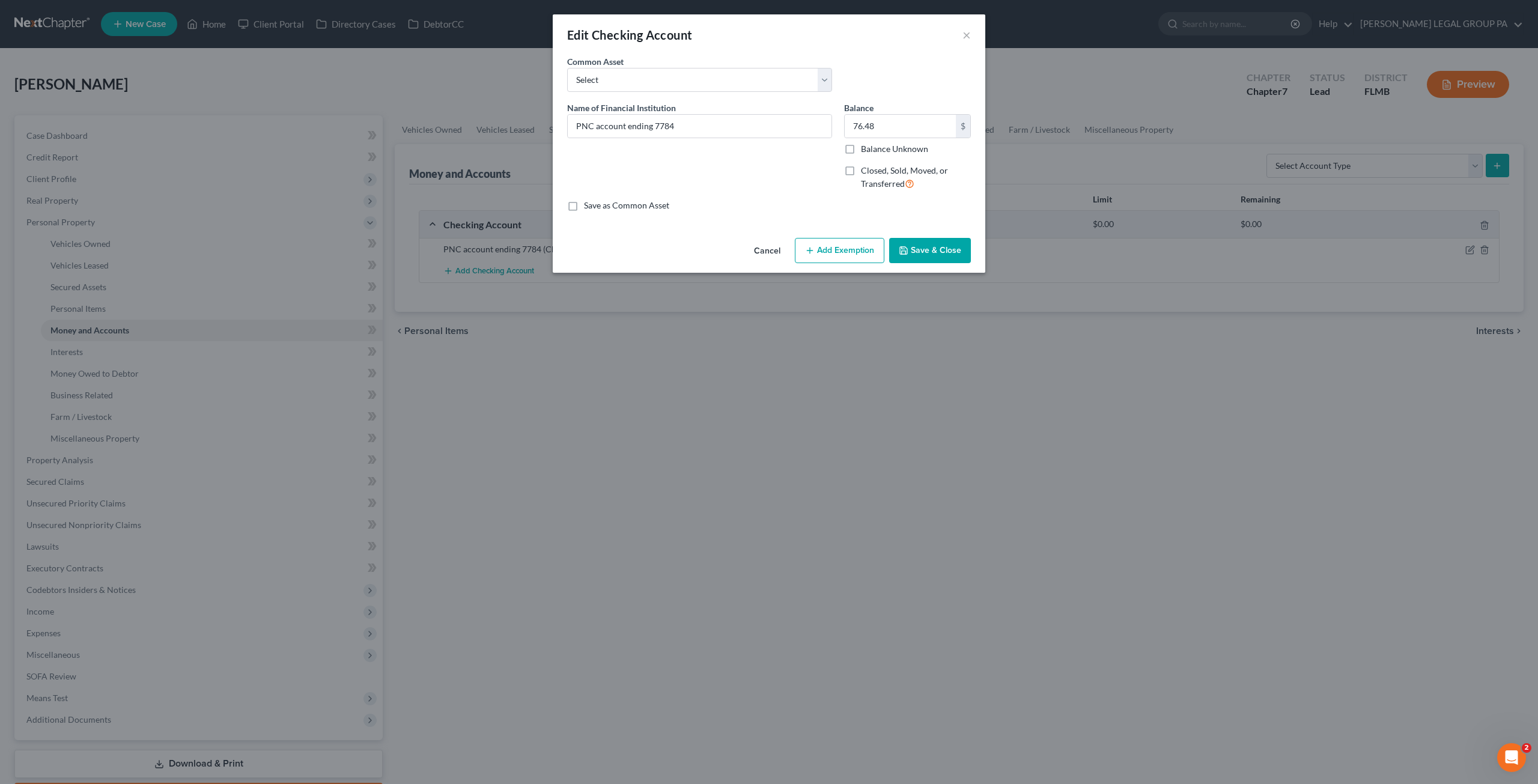
click at [856, 247] on button "Add Exemption" at bounding box center [839, 251] width 90 height 25
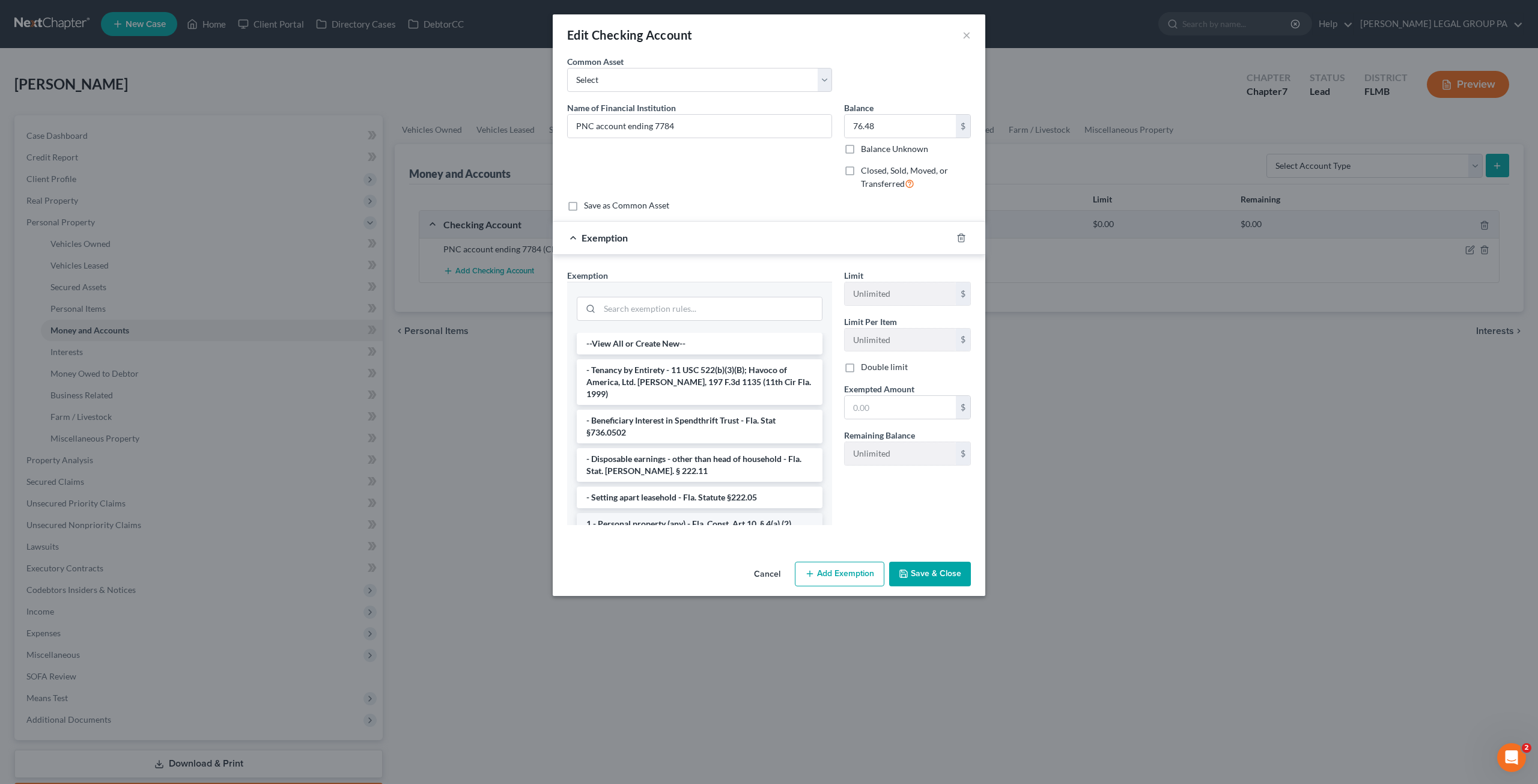
click at [628, 513] on li "1 - Personal property (any) - Fla. Const. Art.10, § 4(a) (2)" at bounding box center [700, 524] width 246 height 21
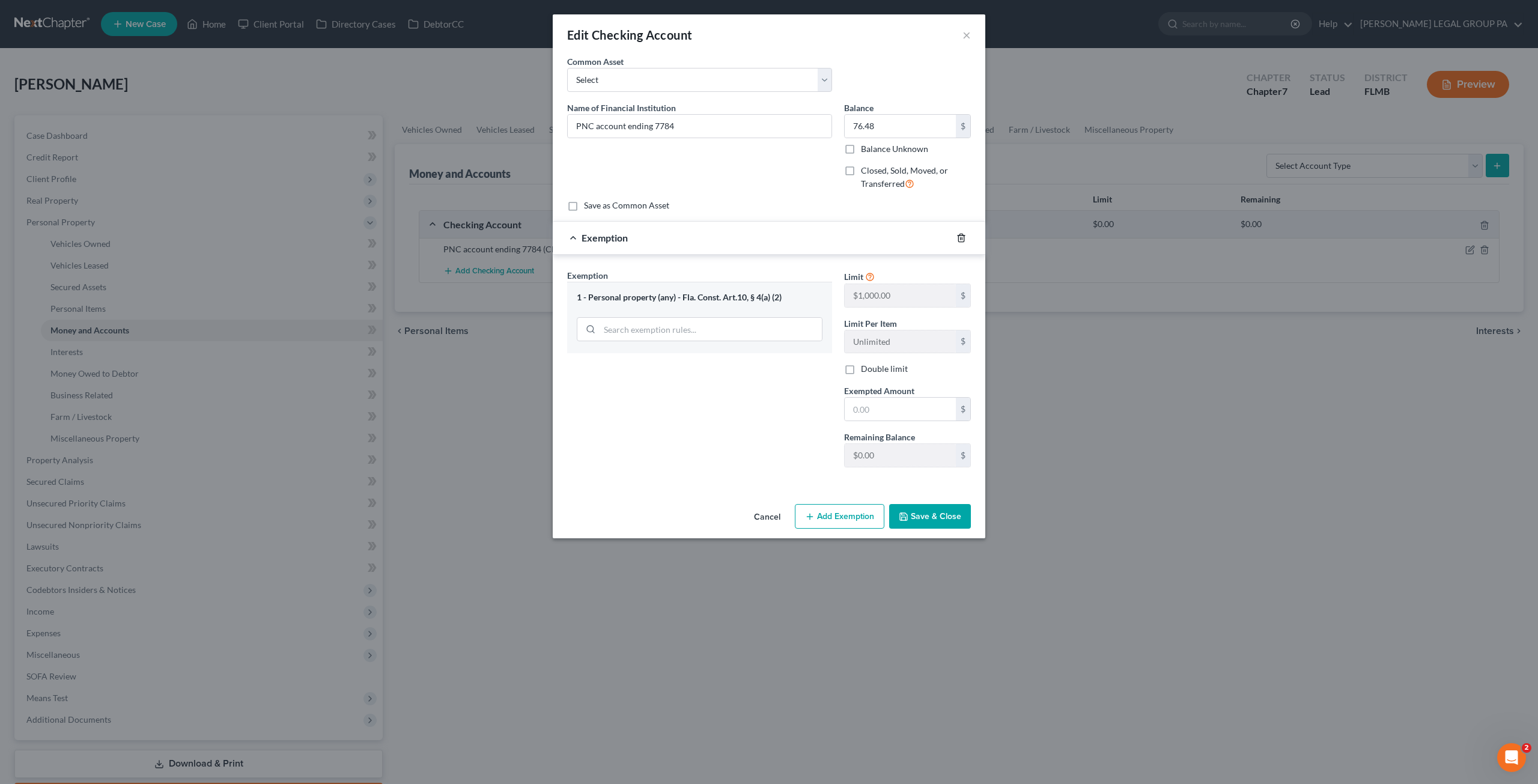
click at [963, 233] on icon "button" at bounding box center [961, 237] width 6 height 8
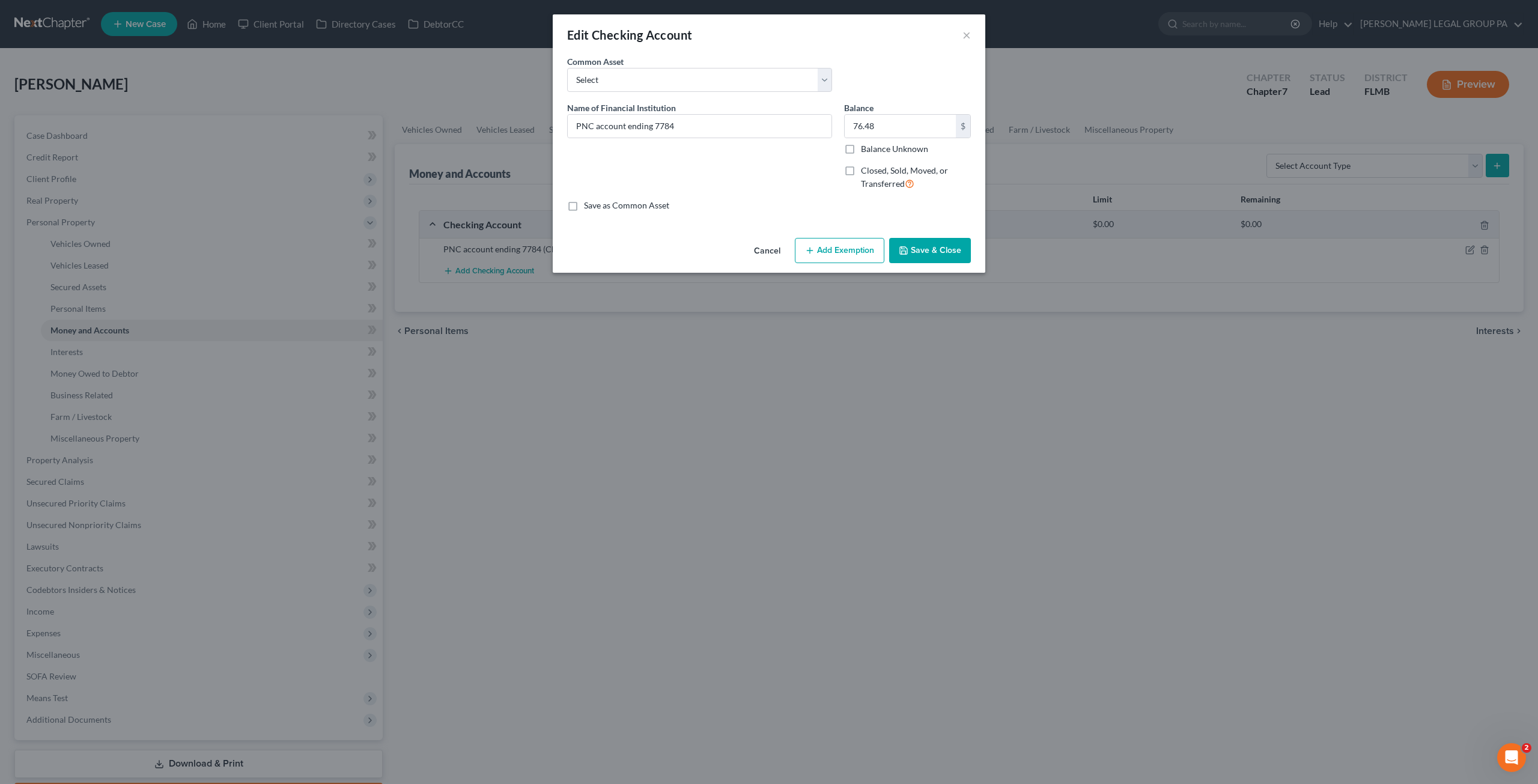
click at [844, 256] on button "Add Exemption" at bounding box center [839, 251] width 90 height 25
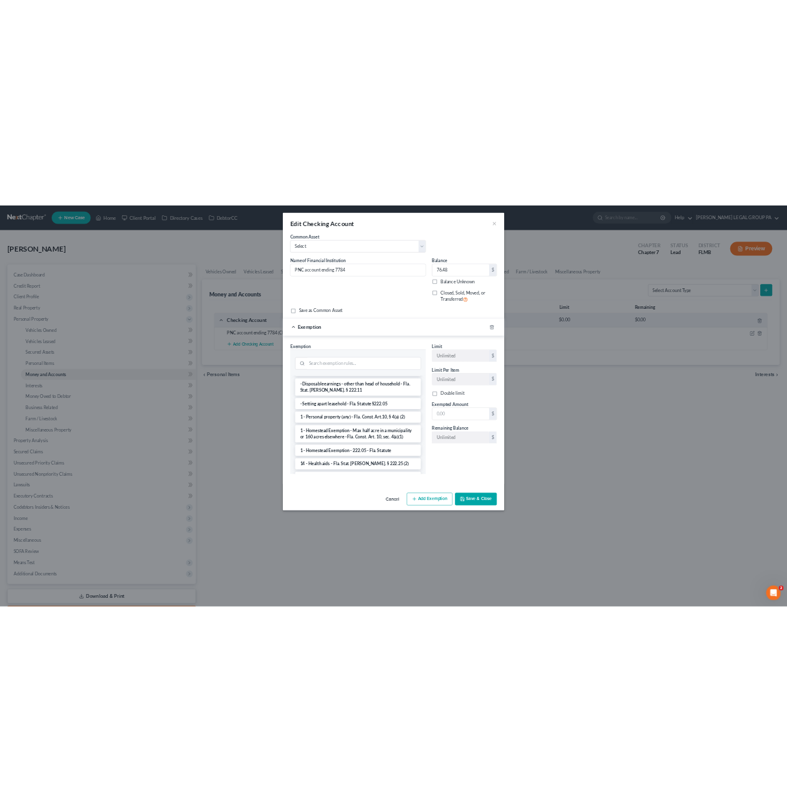
scroll to position [187, 0]
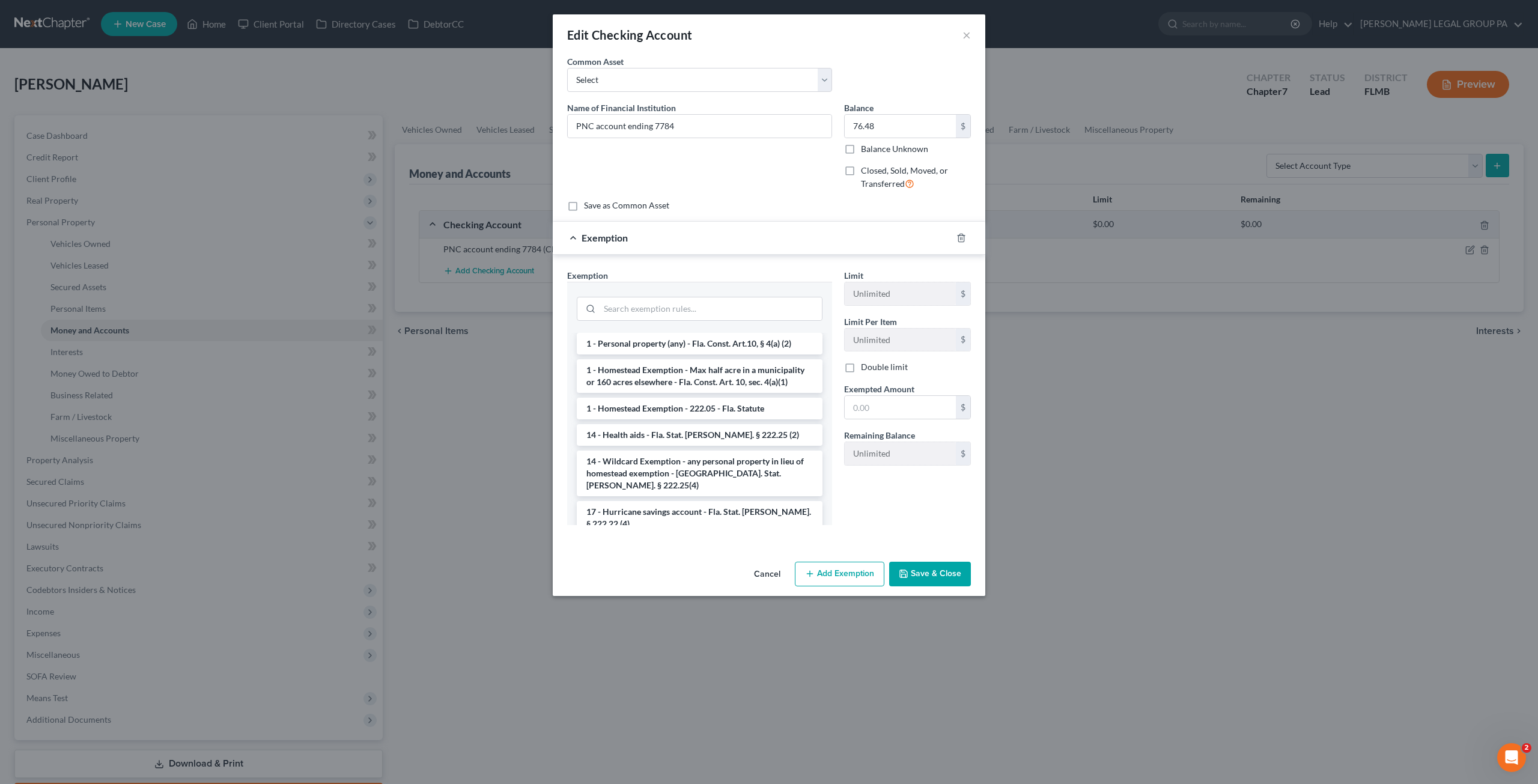
drag, startPoint x: 638, startPoint y: 452, endPoint x: 716, endPoint y: 444, distance: 78.4
click at [638, 452] on li "14 - Wildcard Exemption - any personal property in lieu of homestead exemption …" at bounding box center [700, 473] width 246 height 45
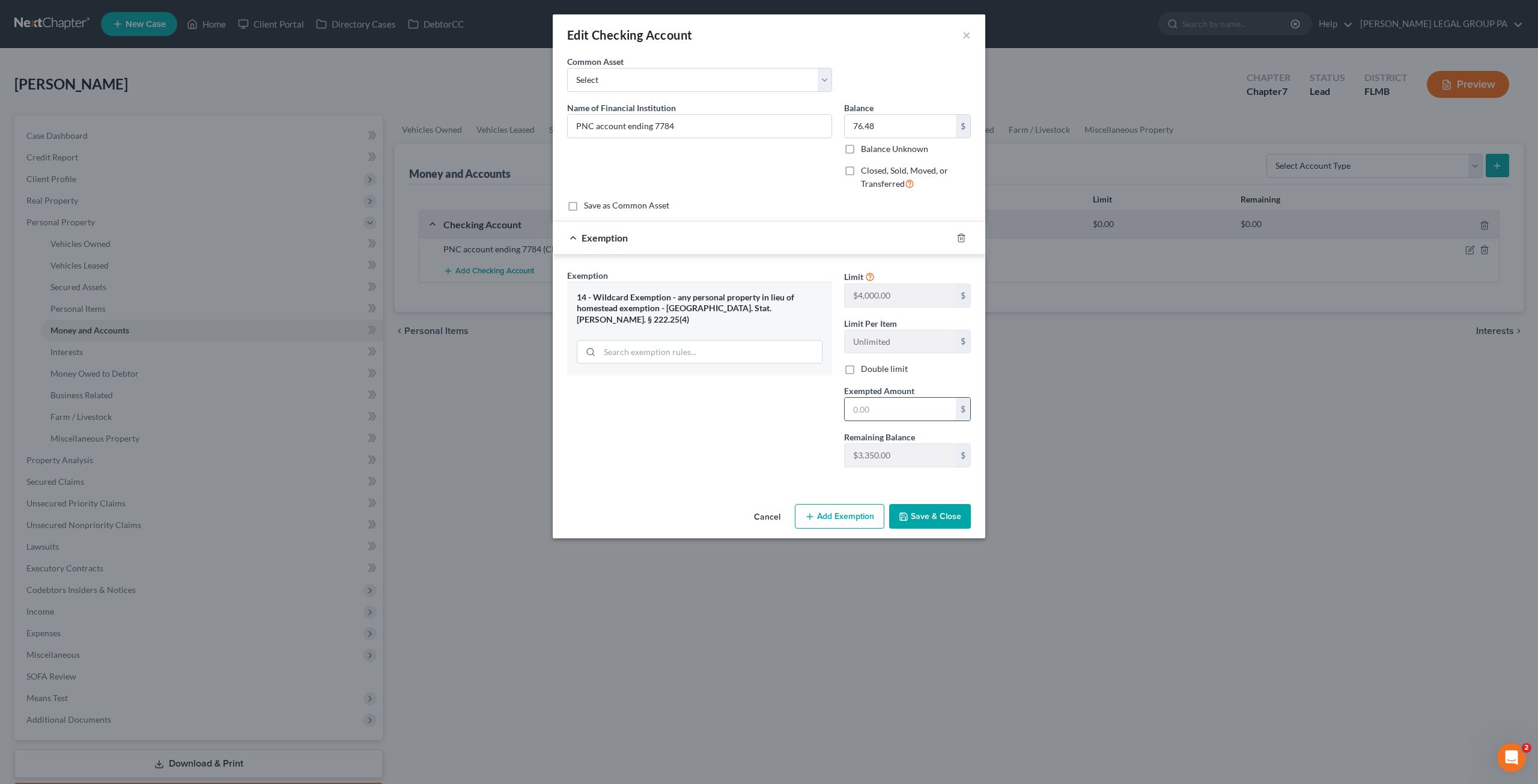
click at [872, 411] on input "text" at bounding box center [900, 409] width 111 height 23
type input "76.48"
click at [924, 517] on button "Save & Close" at bounding box center [930, 517] width 82 height 25
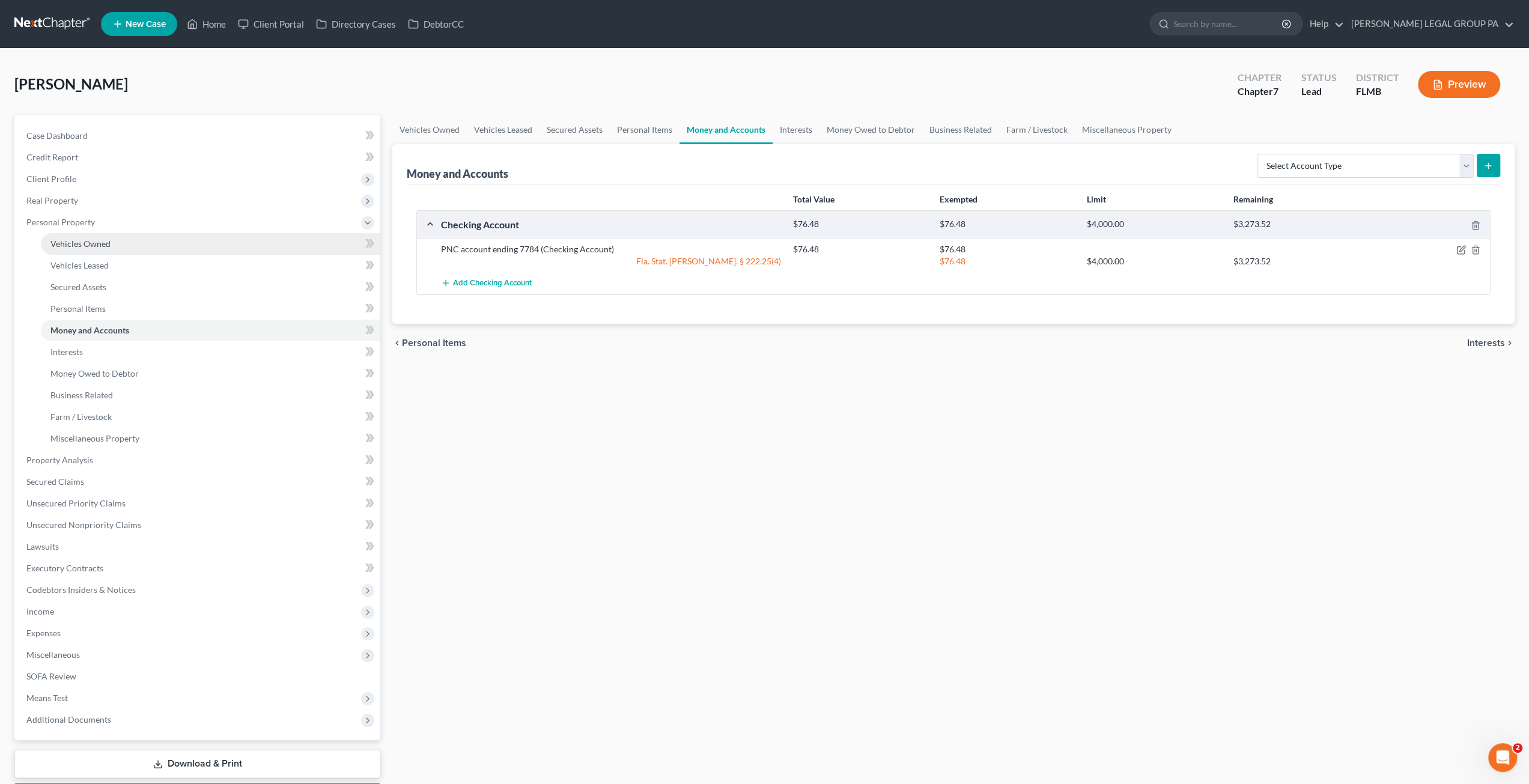
click at [82, 238] on span "Vehicles Owned" at bounding box center [80, 243] width 60 height 11
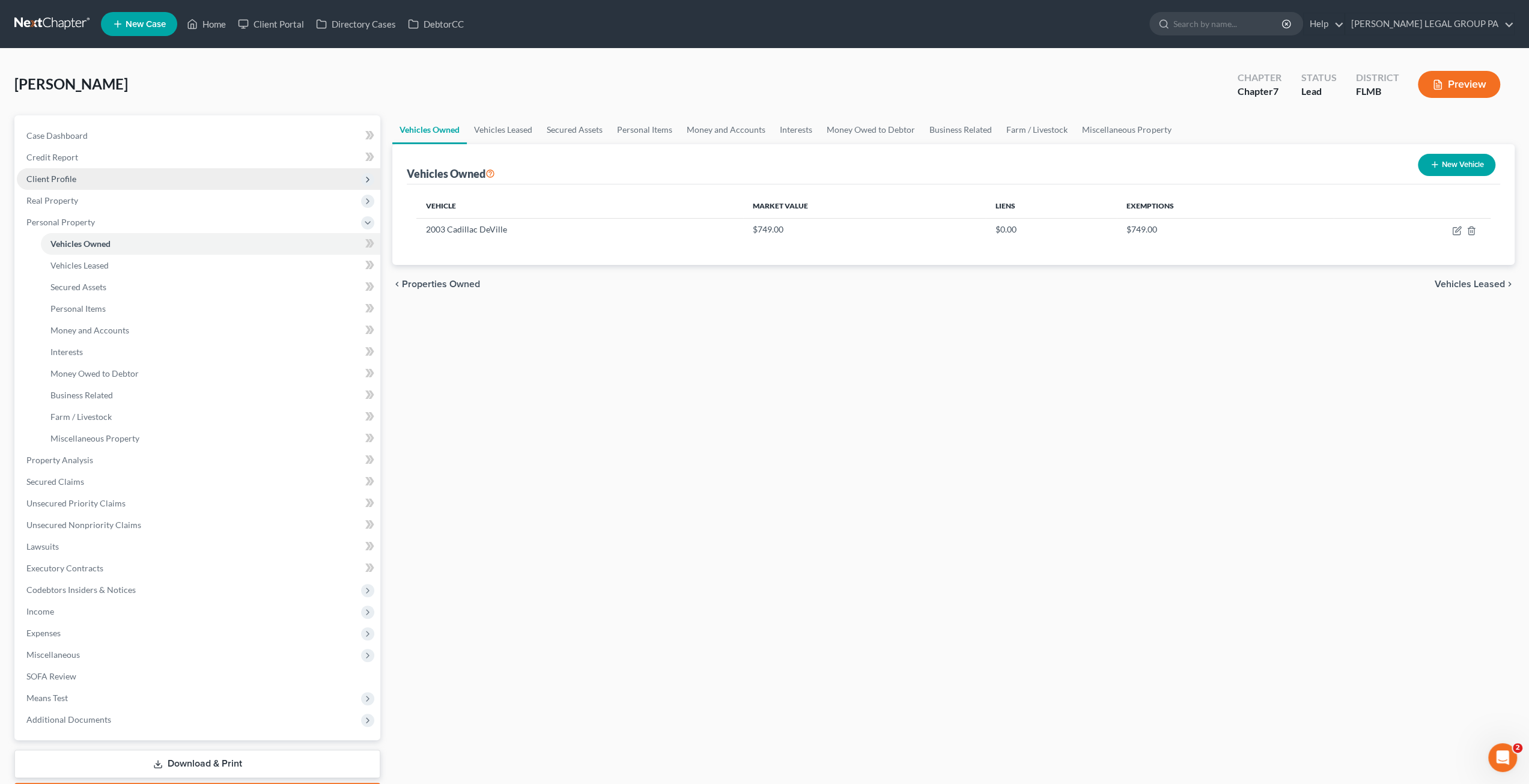
click at [63, 180] on span "Client Profile" at bounding box center [51, 178] width 50 height 11
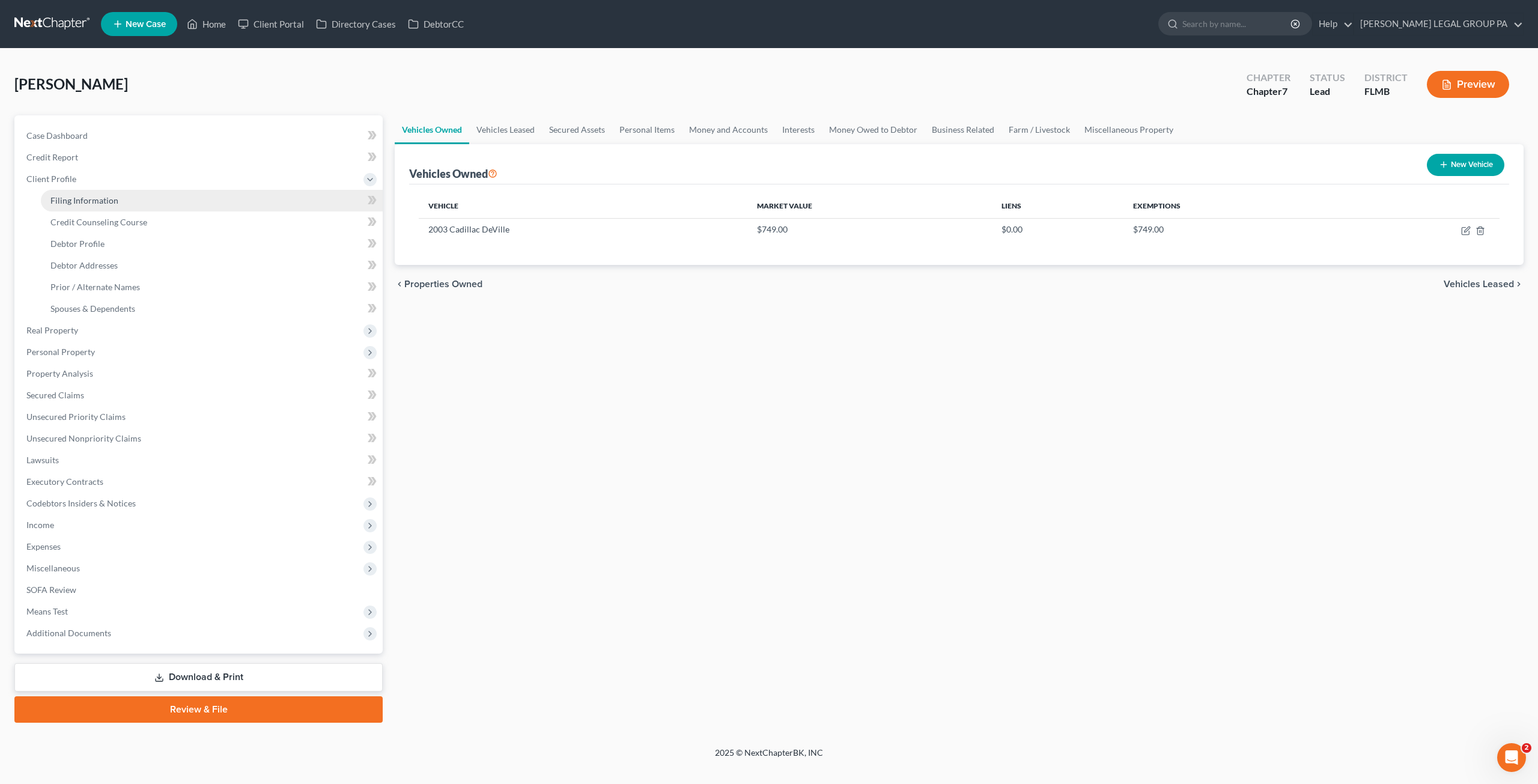
click at [84, 199] on span "Filing Information" at bounding box center [84, 200] width 68 height 11
select select "1"
select select "0"
select select "9"
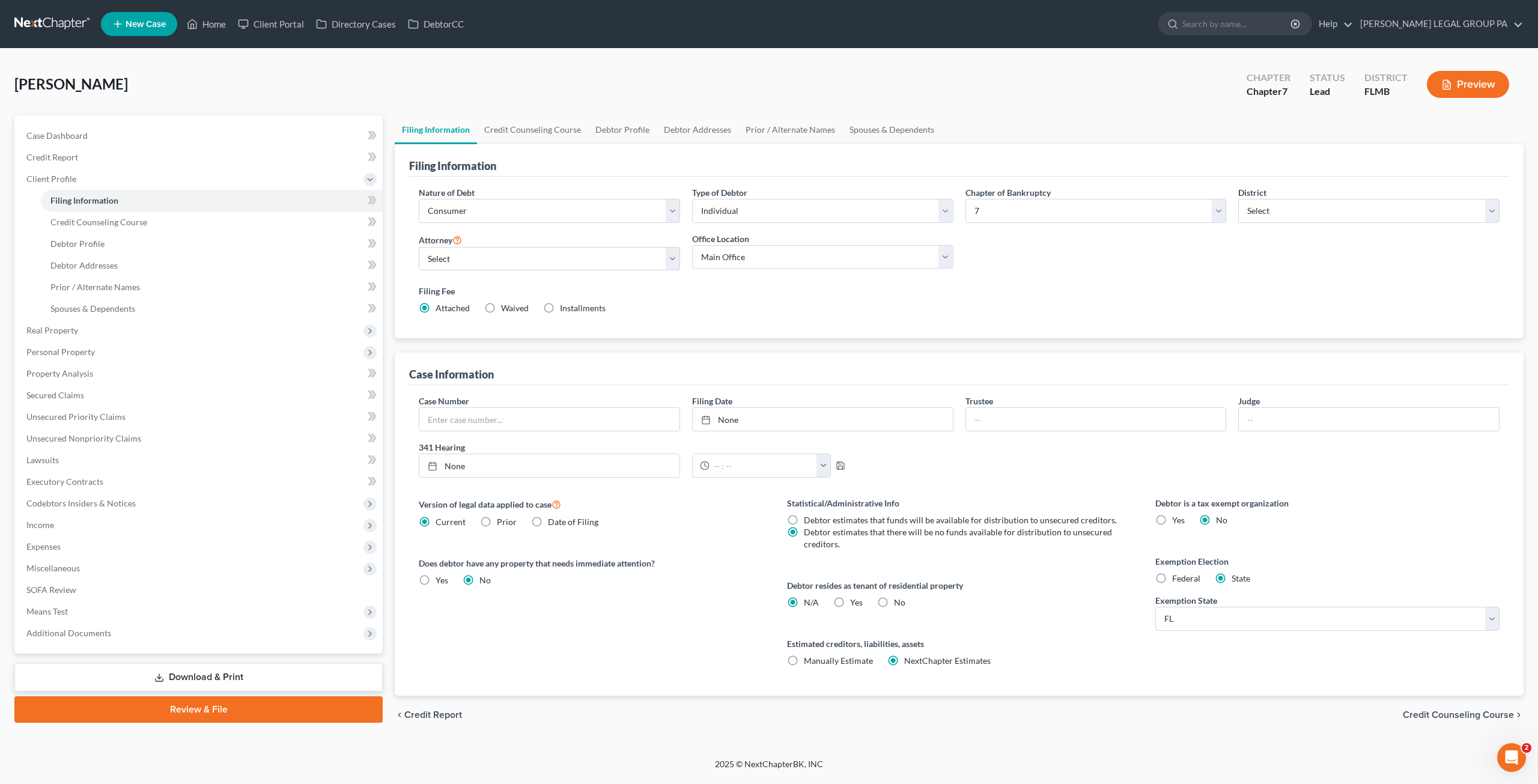
click at [226, 716] on link "Review & File" at bounding box center [199, 709] width 369 height 26
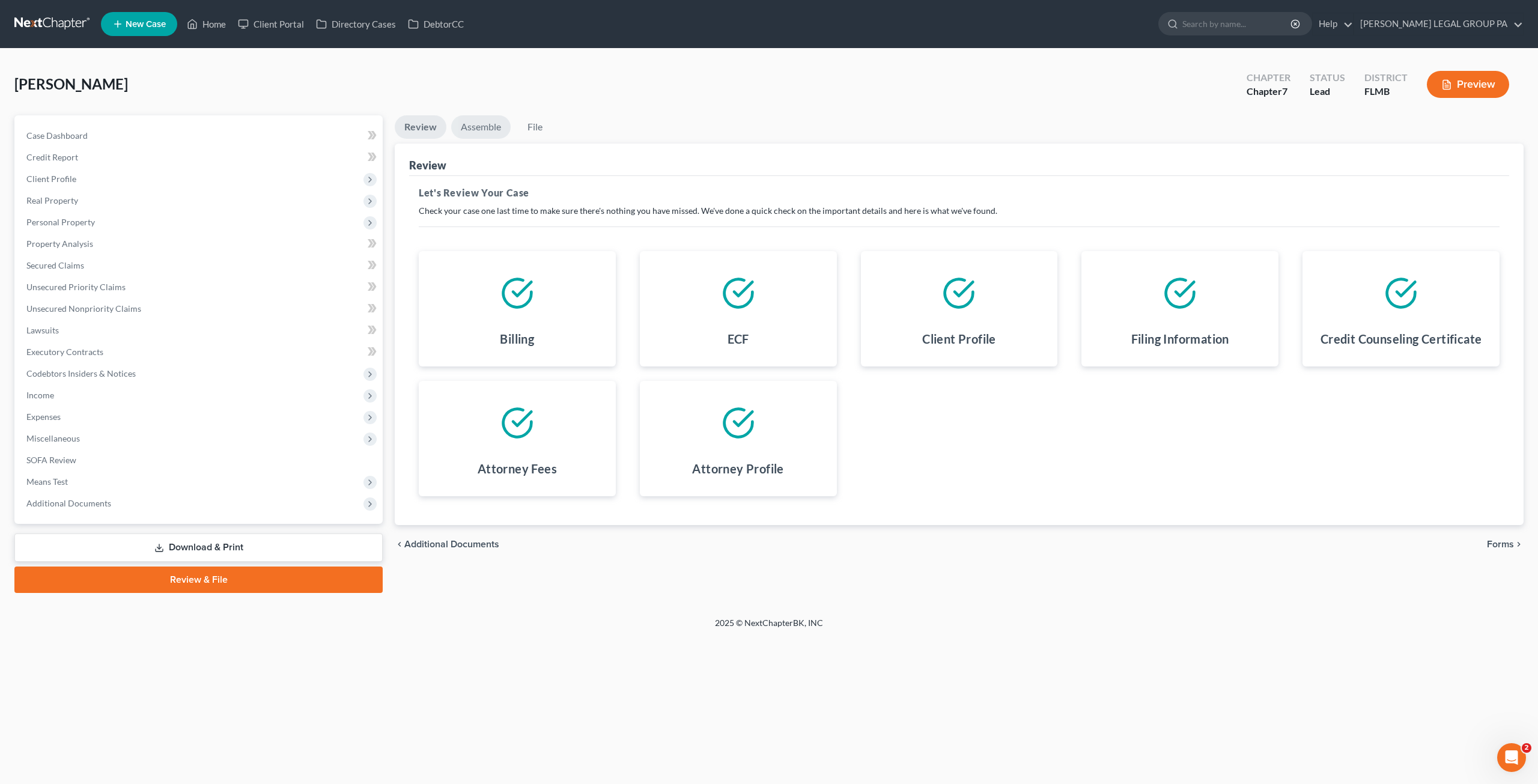
click at [486, 130] on link "Assemble" at bounding box center [481, 127] width 60 height 23
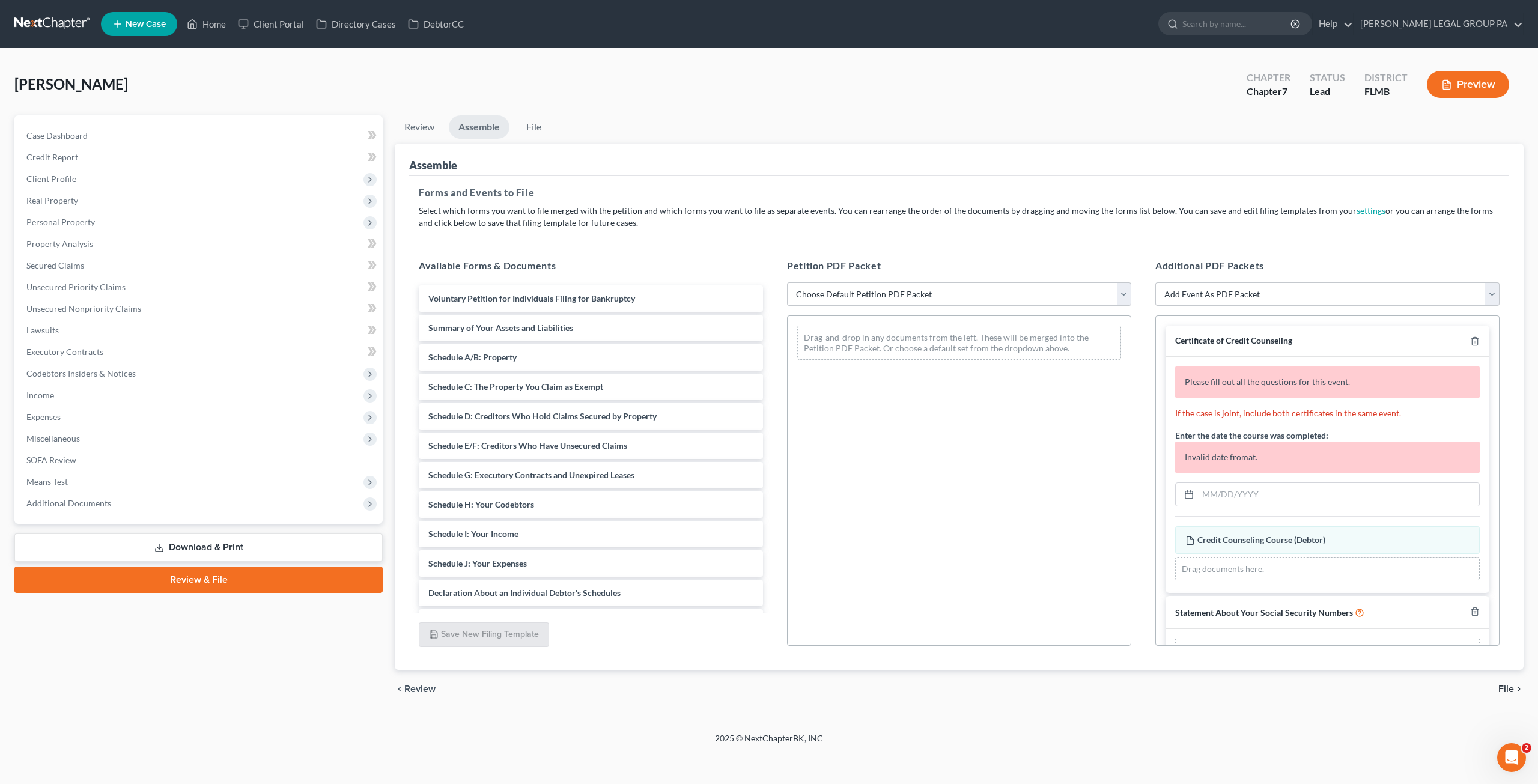
click at [884, 302] on select "Choose Default Petition PDF Packet Complete Bankruptcy Petition (all forms and …" at bounding box center [959, 294] width 344 height 24
select select "0"
click at [787, 283] on select "Choose Default Petition PDF Packet Complete Bankruptcy Petition (all forms and …" at bounding box center [959, 294] width 344 height 24
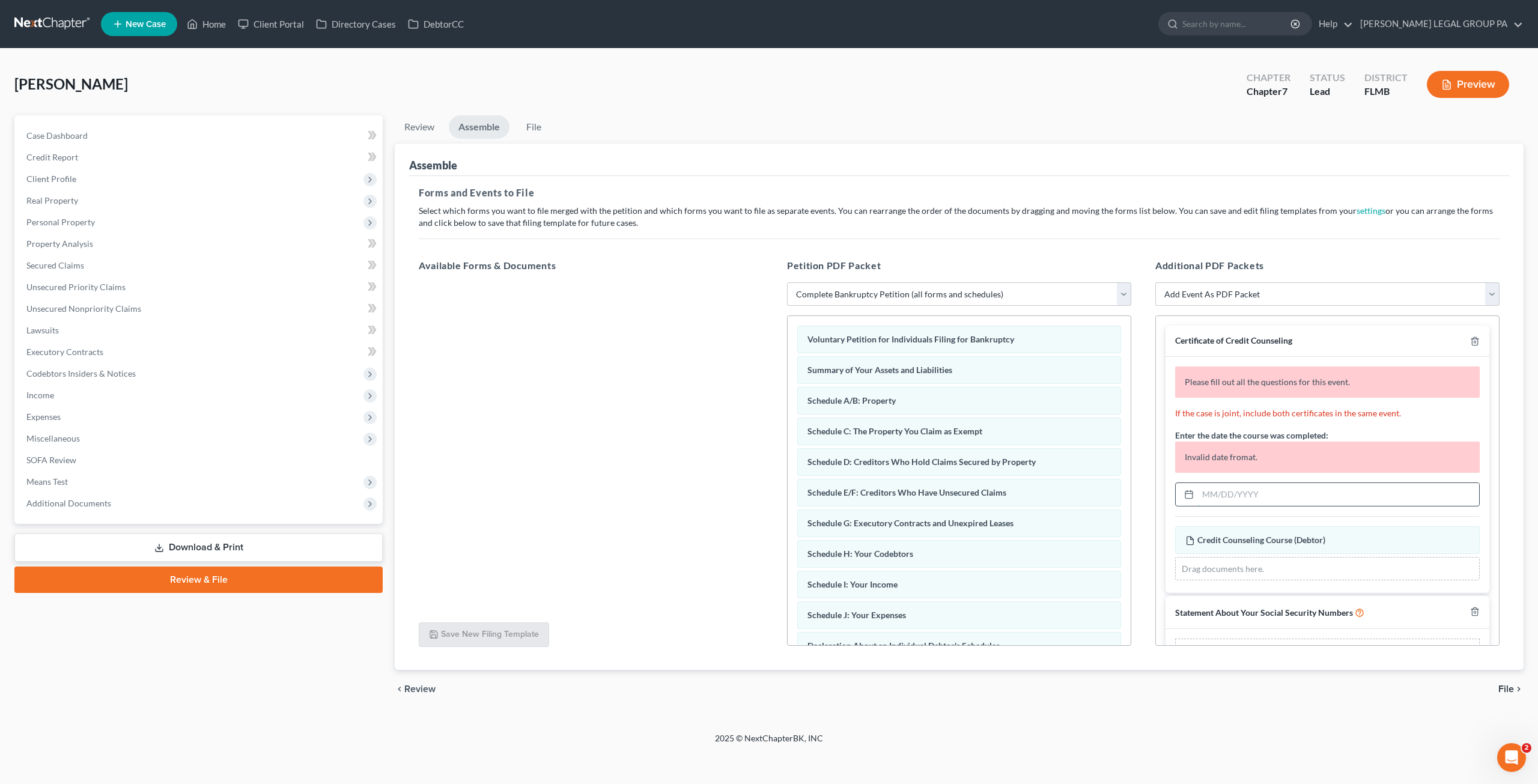
click at [1237, 493] on input "text" at bounding box center [1338, 495] width 281 height 23
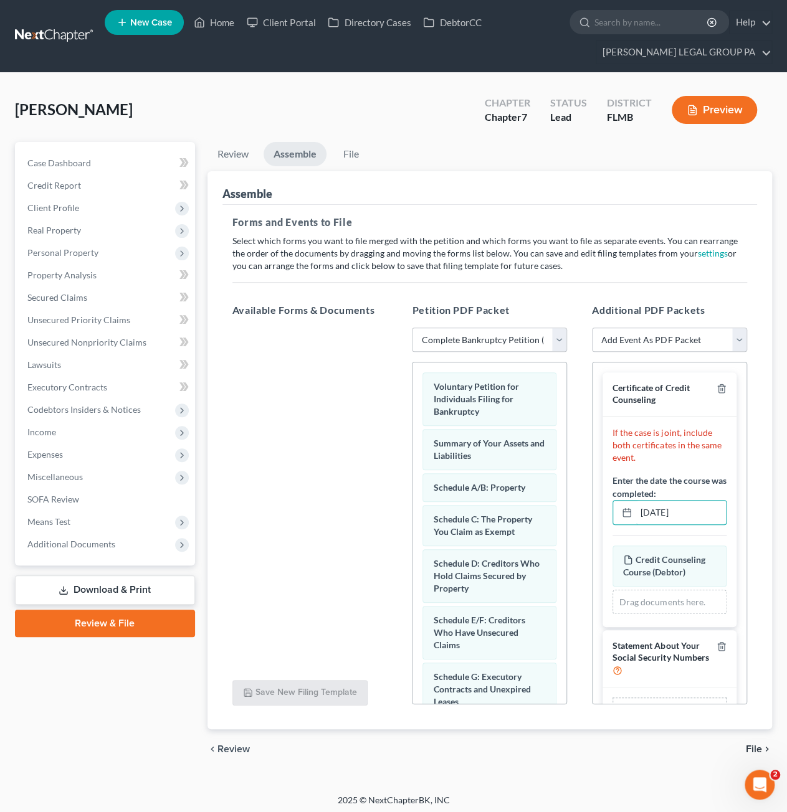
type input "08/09/2025"
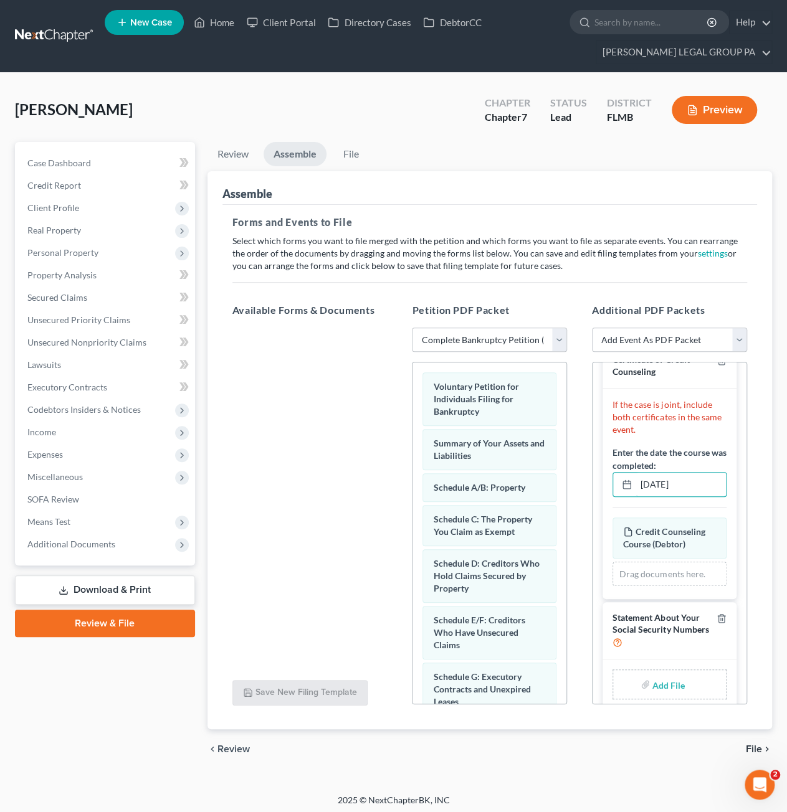
scroll to position [40, 0]
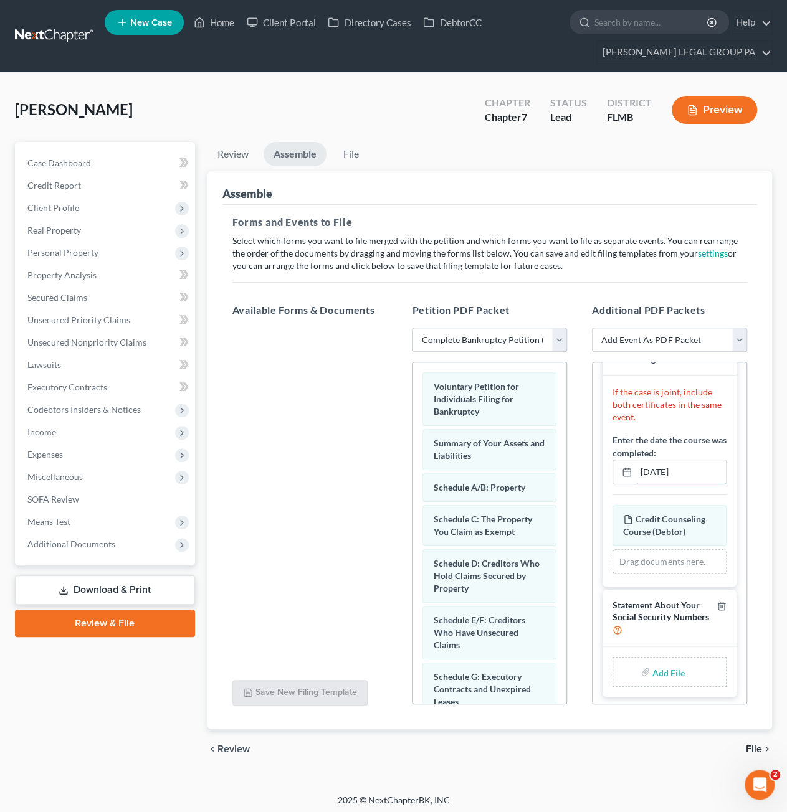
type input "C:\fakepath\Form 121 (37).pdf"
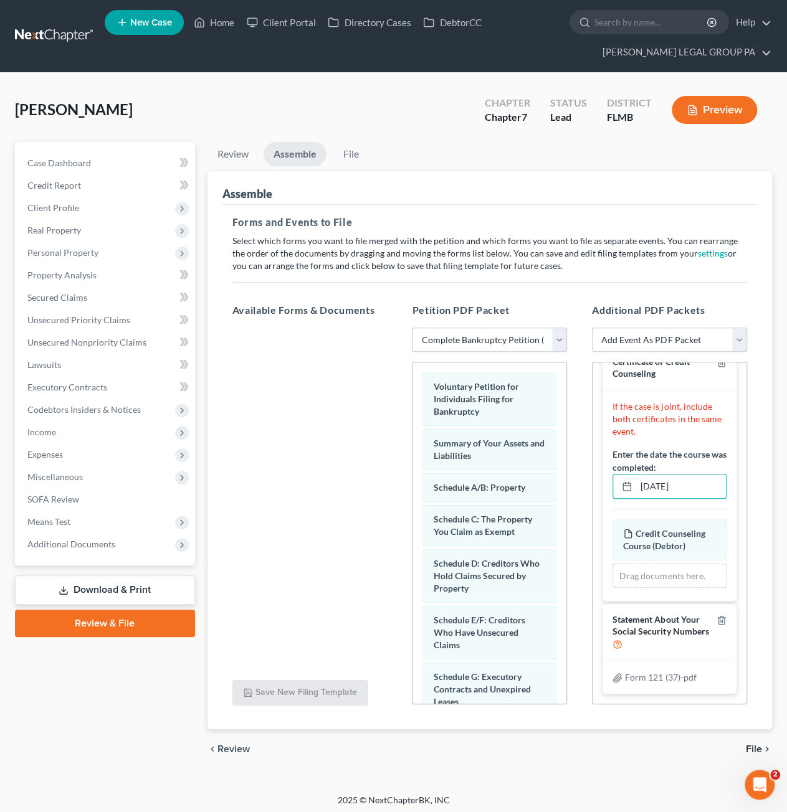
scroll to position [23, 0]
click at [716, 623] on icon "button" at bounding box center [721, 623] width 10 height 10
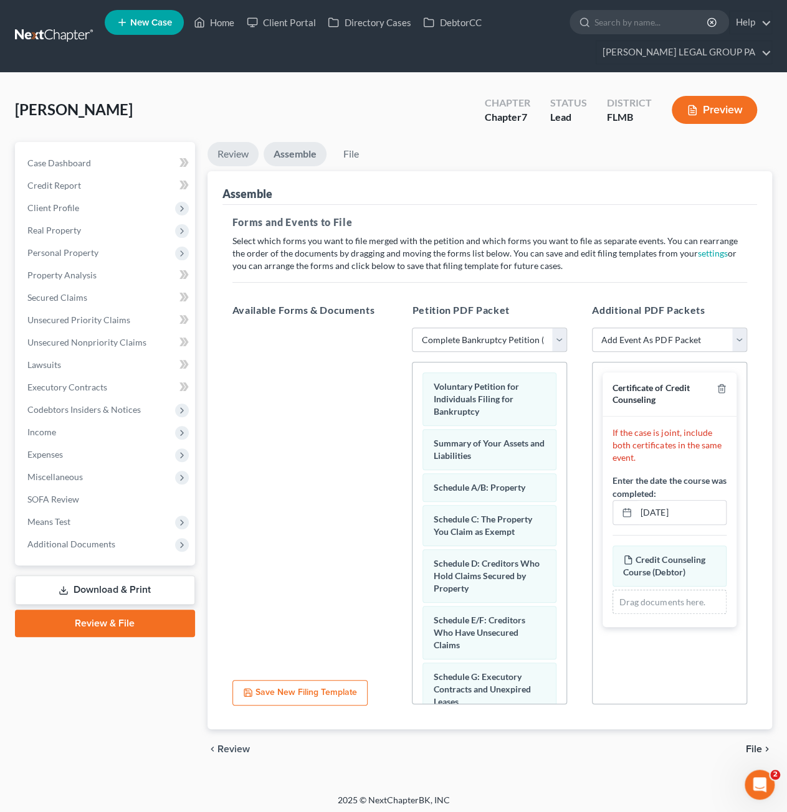
click at [232, 158] on link "Review" at bounding box center [232, 154] width 51 height 24
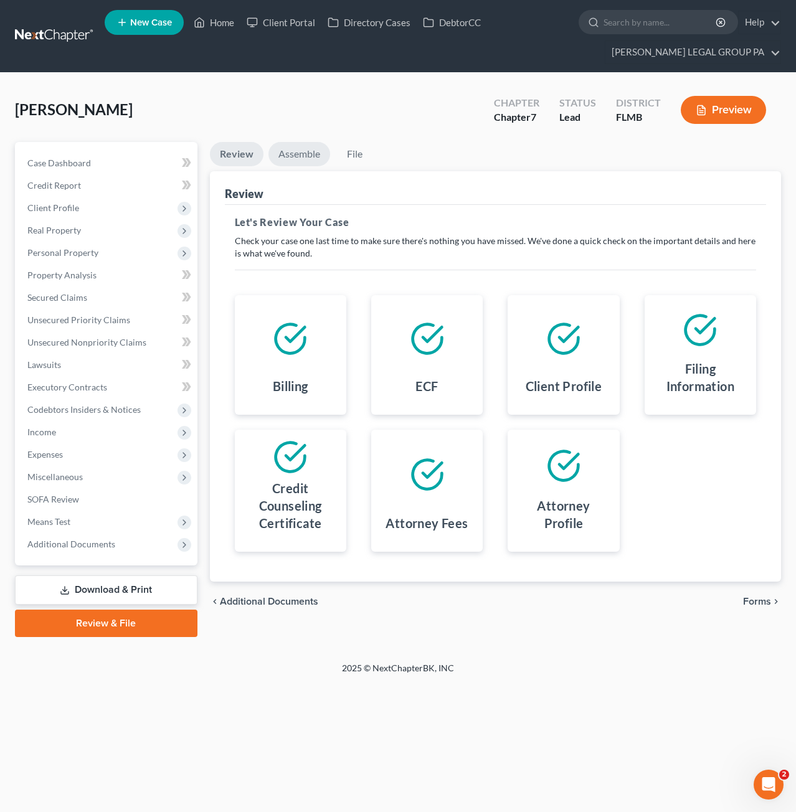
click at [298, 151] on link "Assemble" at bounding box center [299, 154] width 62 height 24
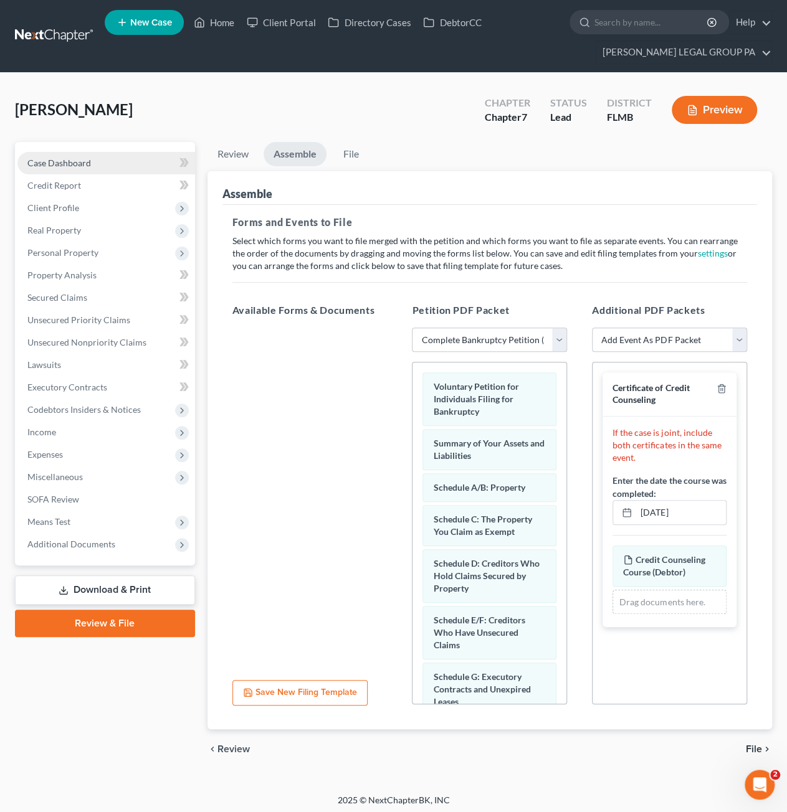
click at [86, 168] on link "Case Dashboard" at bounding box center [106, 163] width 178 height 22
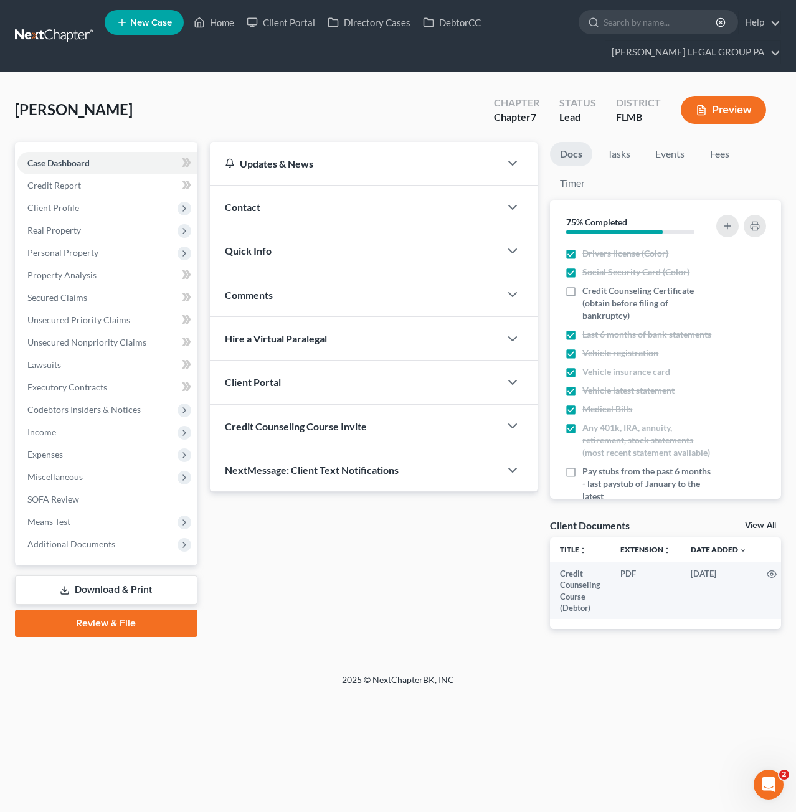
click at [107, 615] on link "Review & File" at bounding box center [106, 623] width 182 height 27
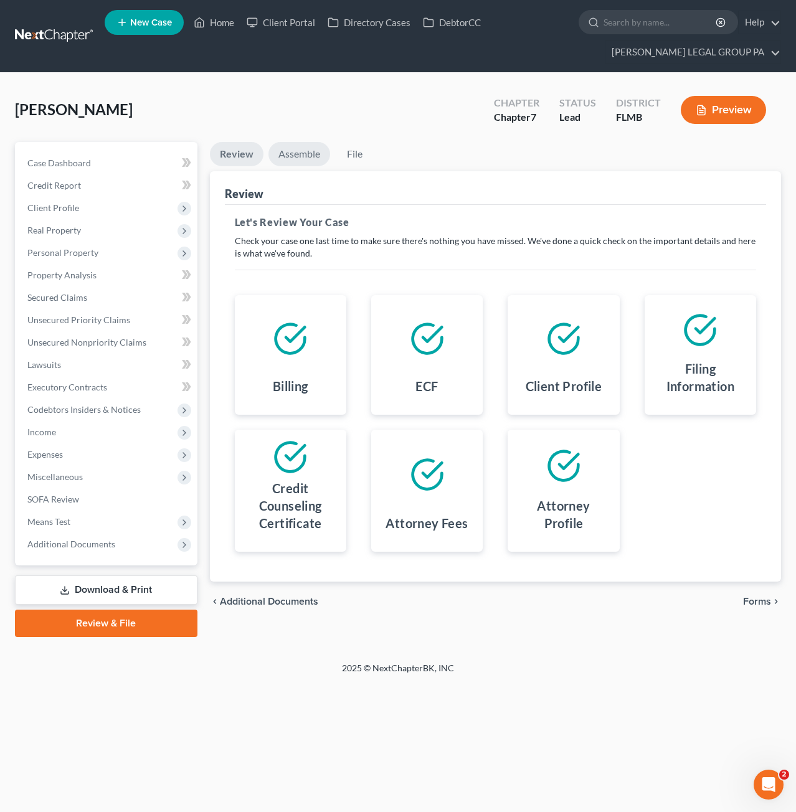
click at [288, 159] on link "Assemble" at bounding box center [299, 154] width 62 height 24
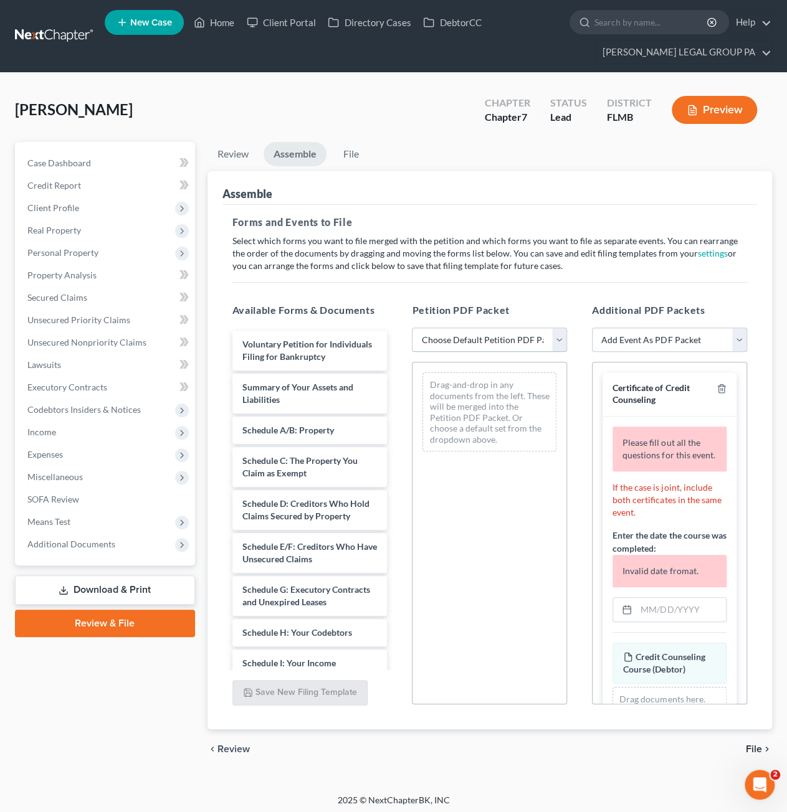
click at [490, 341] on select "Choose Default Petition PDF Packet Complete Bankruptcy Petition (all forms and …" at bounding box center [489, 340] width 155 height 25
select select "0"
click at [412, 328] on select "Choose Default Petition PDF Packet Complete Bankruptcy Petition (all forms and …" at bounding box center [489, 340] width 155 height 25
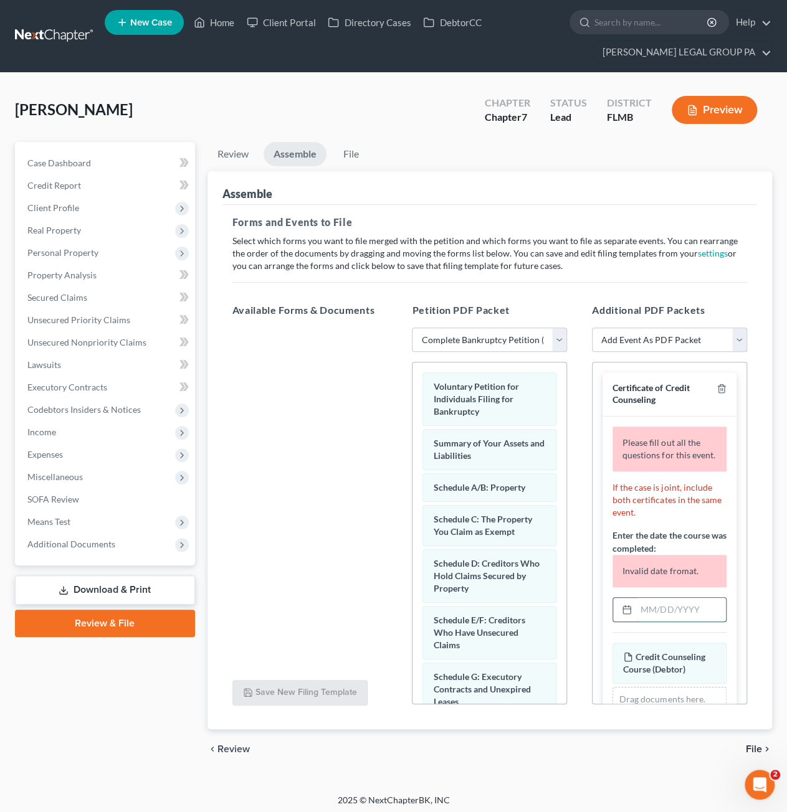
click at [678, 613] on input "text" at bounding box center [681, 610] width 90 height 24
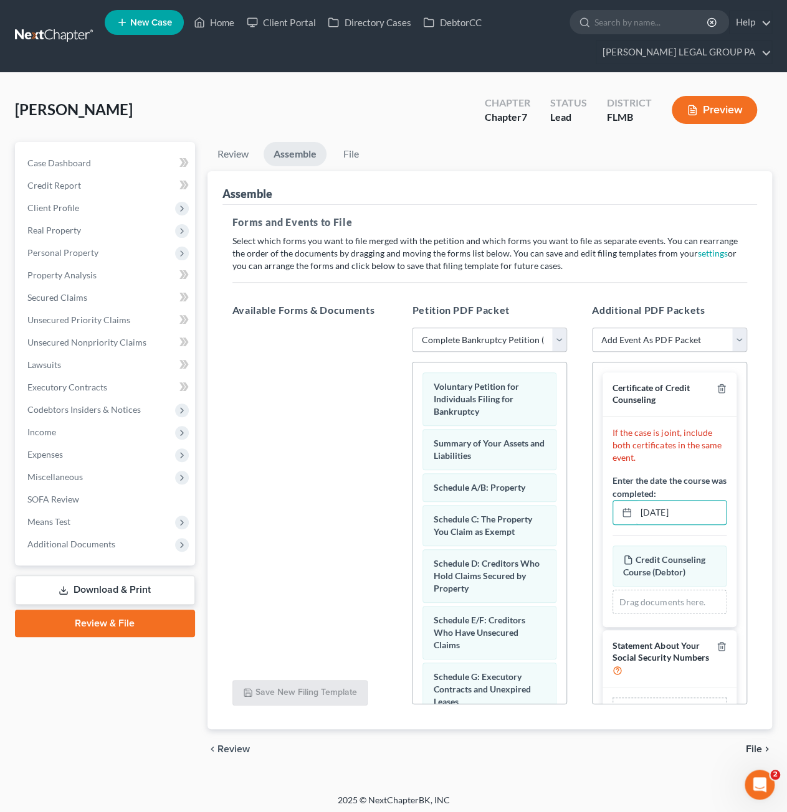
type input "08/09/2025"
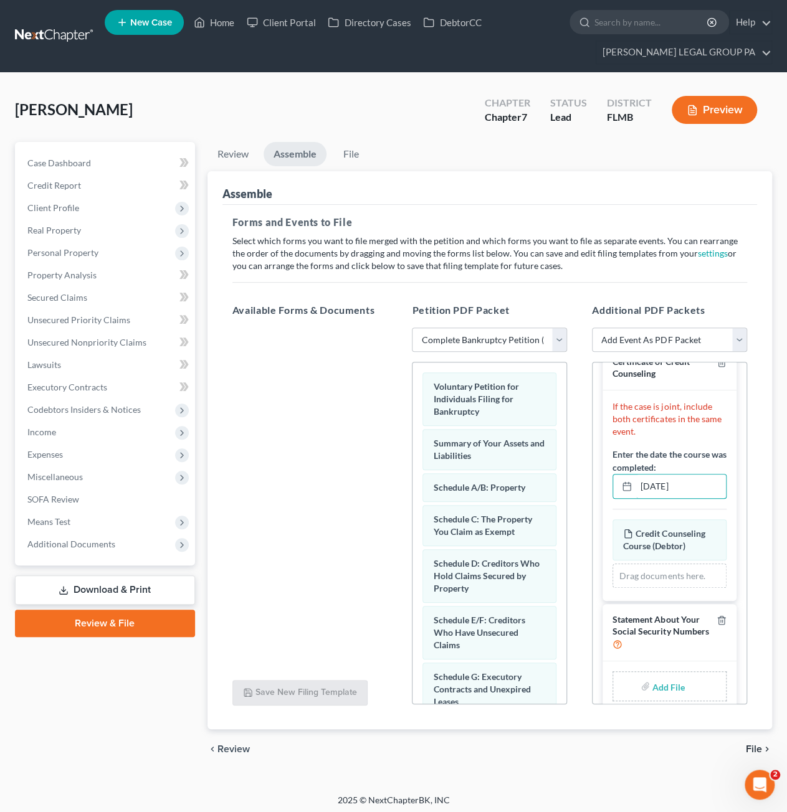
scroll to position [40, 0]
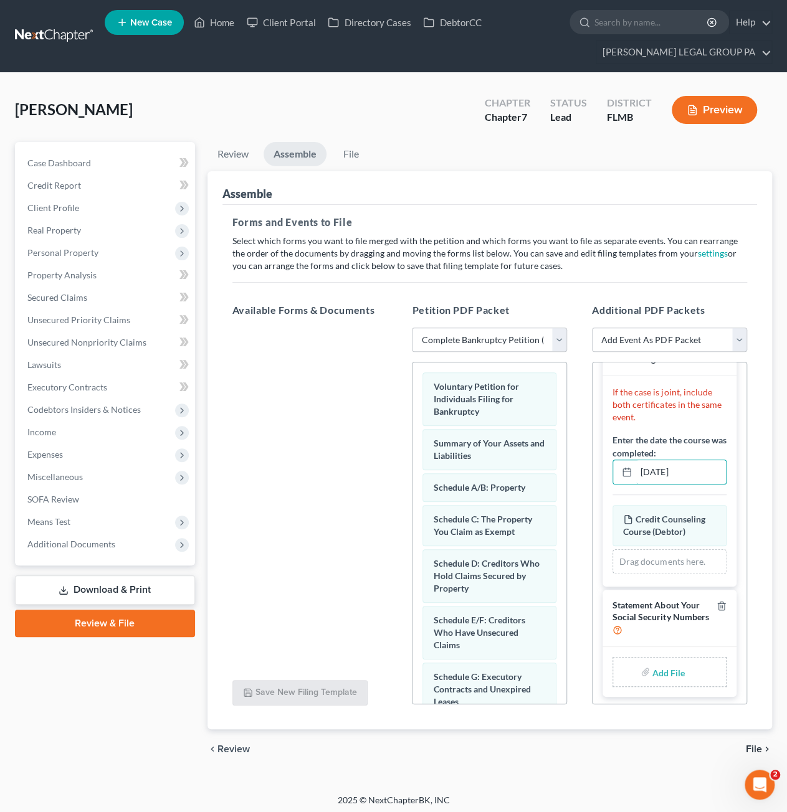
type input "C:\fakepath\Form 121 (37).pdf"
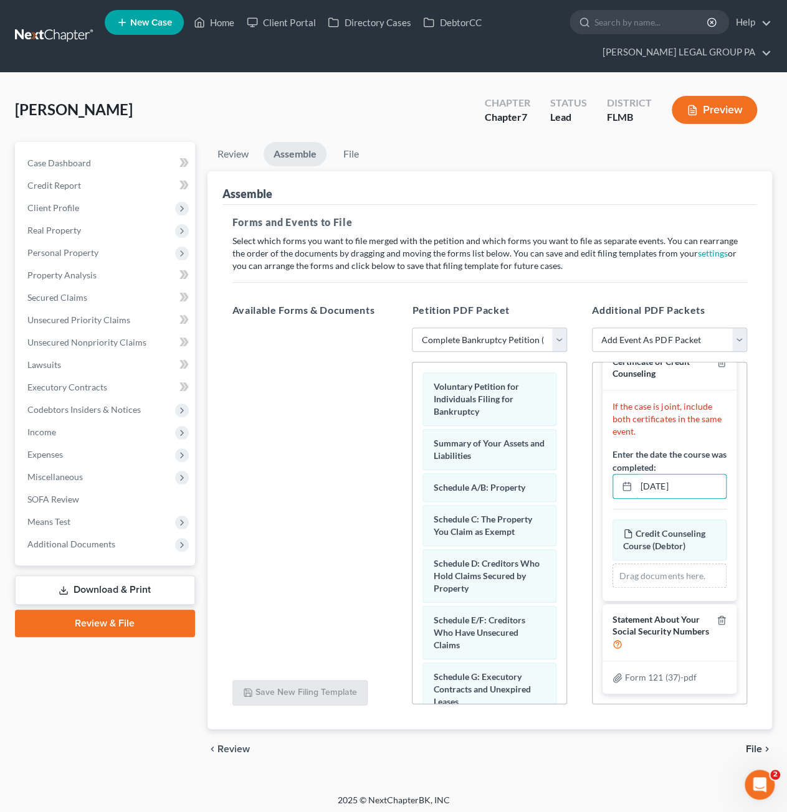
scroll to position [23, 0]
click at [361, 156] on link "File" at bounding box center [351, 154] width 40 height 24
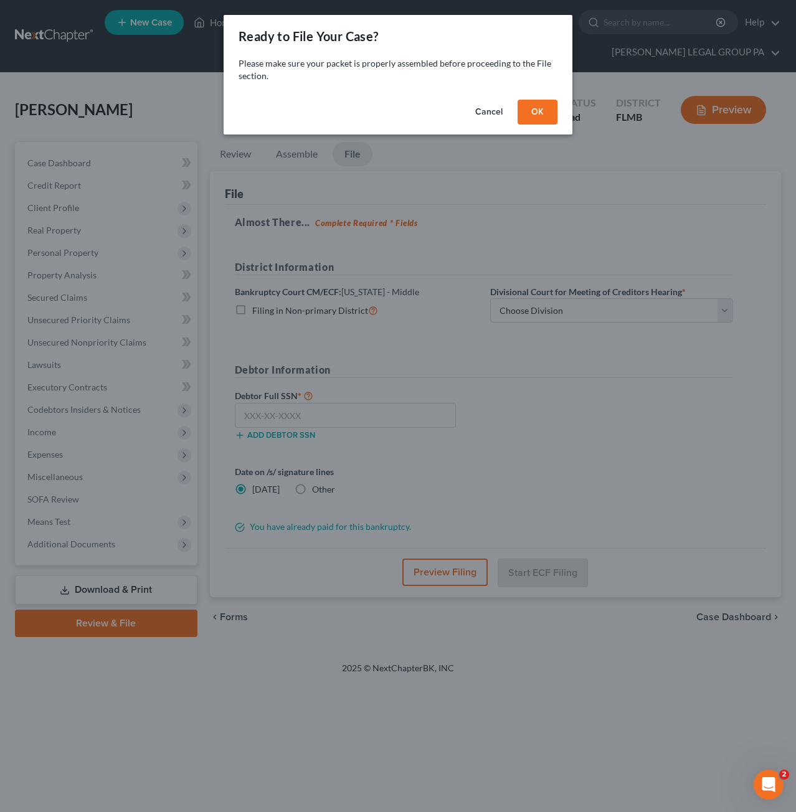
click at [536, 116] on button "OK" at bounding box center [538, 112] width 40 height 25
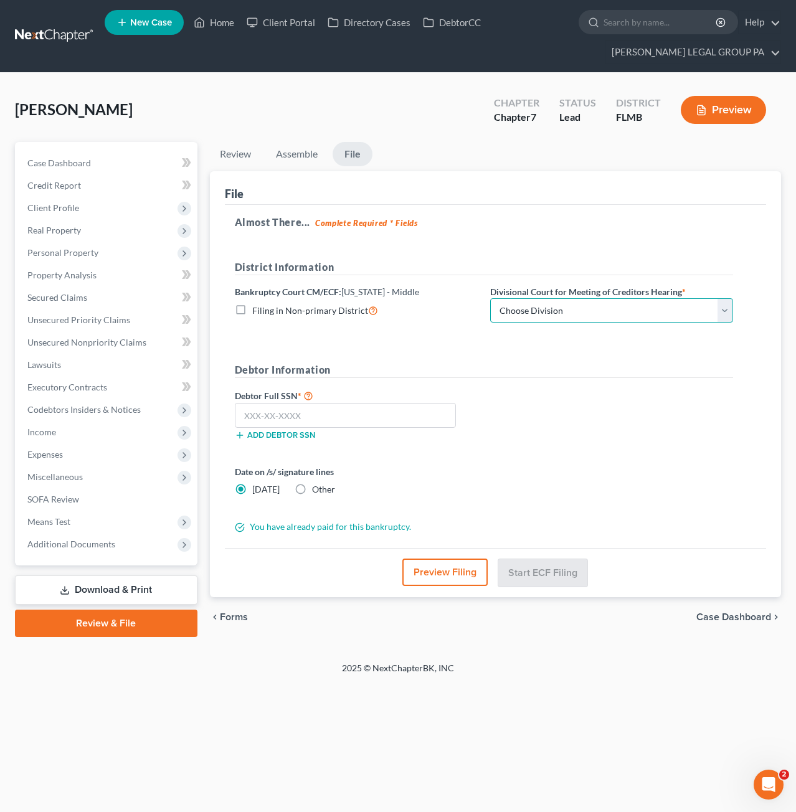
click at [501, 313] on select "Choose Division Fort Myers Jacksonville Orlando Tampa" at bounding box center [611, 310] width 243 height 25
select select "3"
click at [490, 298] on select "Choose Division Fort Myers Jacksonville Orlando Tampa" at bounding box center [611, 310] width 243 height 25
click at [278, 405] on input "text" at bounding box center [346, 415] width 222 height 25
click at [272, 420] on input "text" at bounding box center [346, 415] width 222 height 25
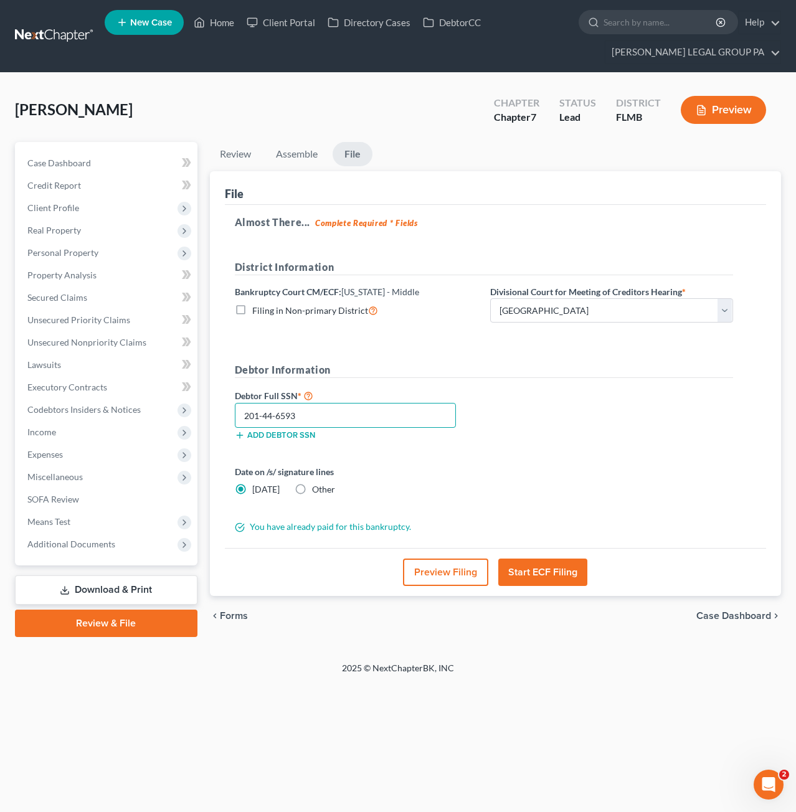
type input "201-44-6593"
click at [568, 566] on button "Start ECF Filing" at bounding box center [542, 572] width 89 height 27
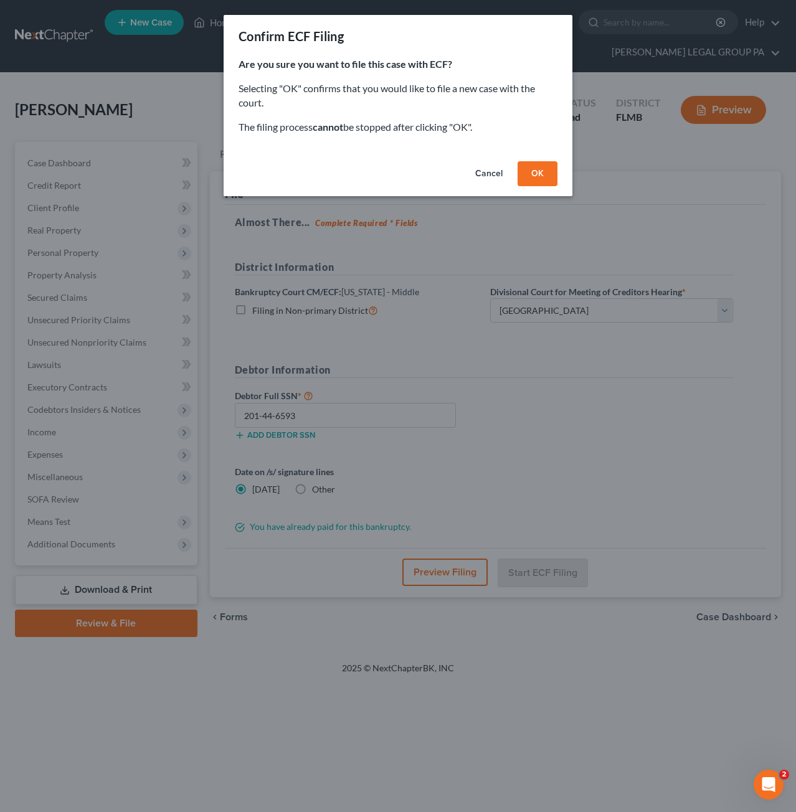
click at [529, 174] on button "OK" at bounding box center [538, 173] width 40 height 25
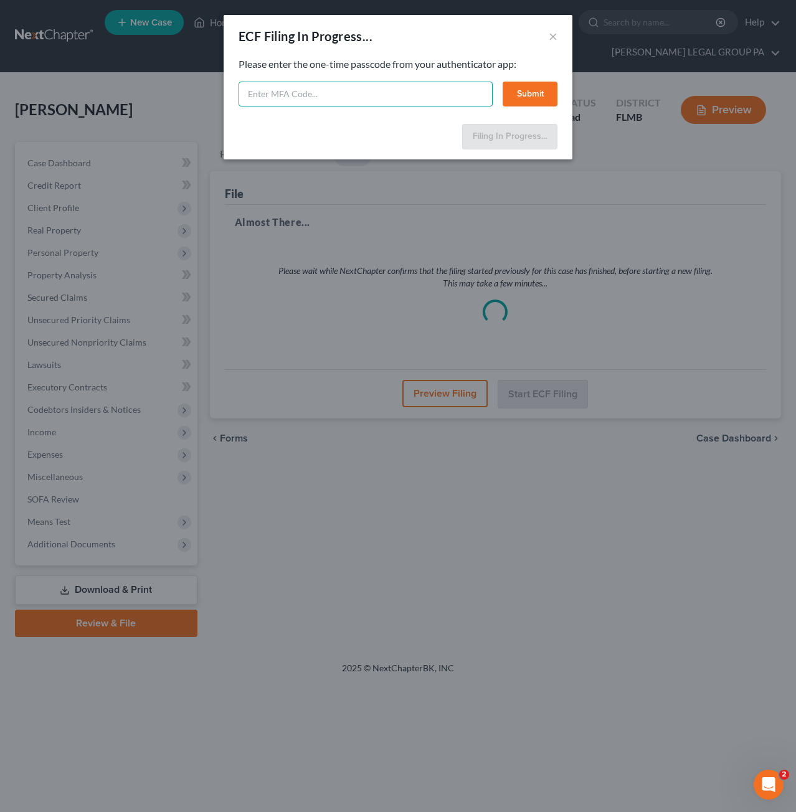
click at [334, 91] on input "text" at bounding box center [366, 94] width 254 height 25
type input "181265"
click at [537, 97] on button "Submit" at bounding box center [530, 94] width 55 height 25
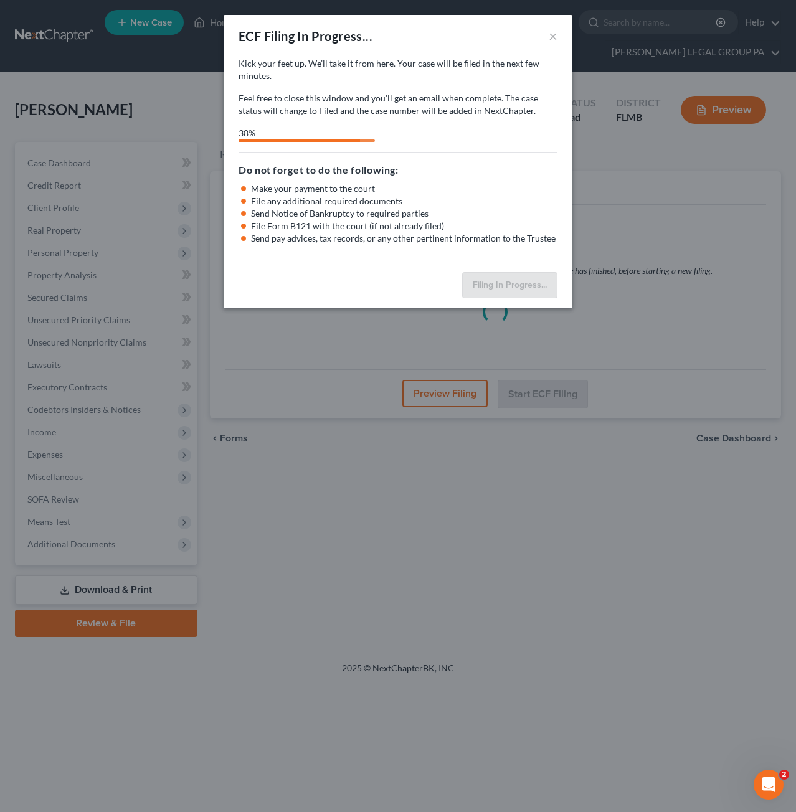
select select "3"
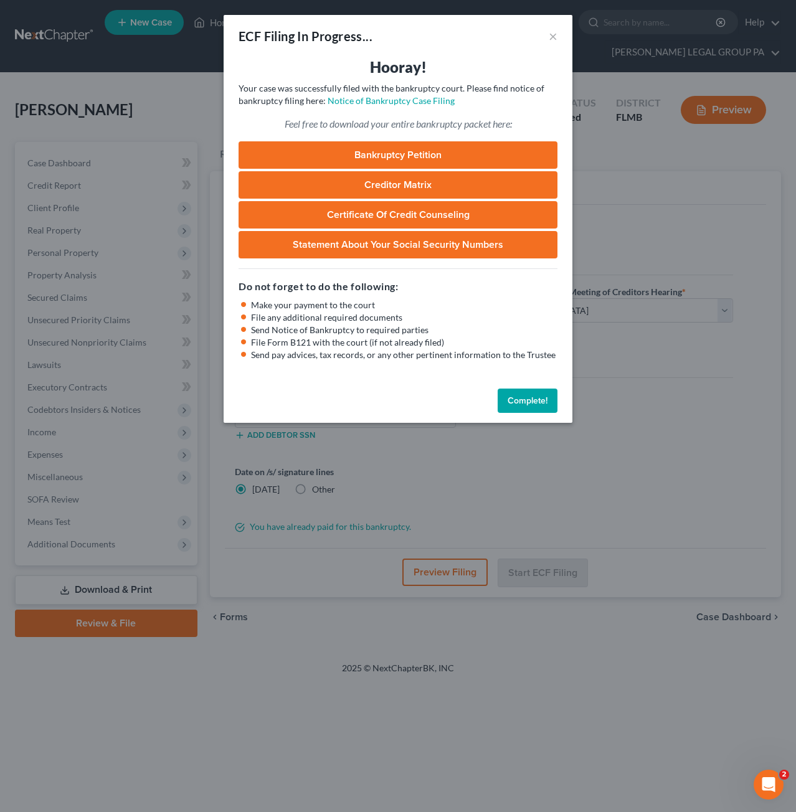
click at [549, 405] on button "Complete!" at bounding box center [528, 401] width 60 height 25
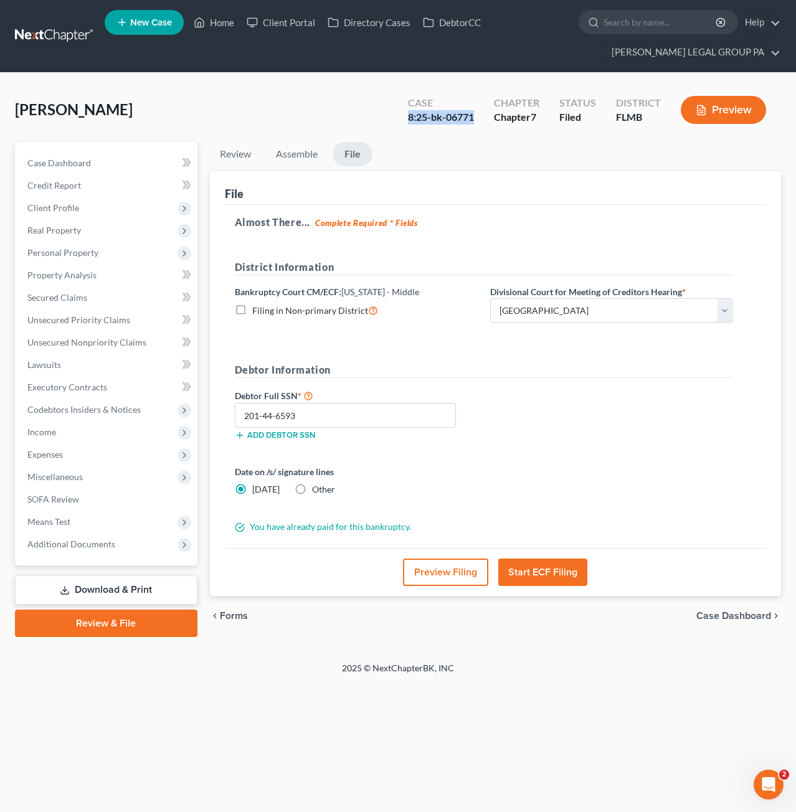
drag, startPoint x: 407, startPoint y: 119, endPoint x: 474, endPoint y: 116, distance: 66.7
click at [474, 116] on div "Case 8:25-bk-06771" at bounding box center [441, 111] width 86 height 37
click at [522, 762] on div "Home New Case Client Portal Directory Cases DebtorCC WELLER LEGAL GROUP PA salv…" at bounding box center [398, 406] width 796 height 812
click at [227, 20] on link "Home" at bounding box center [213, 22] width 53 height 22
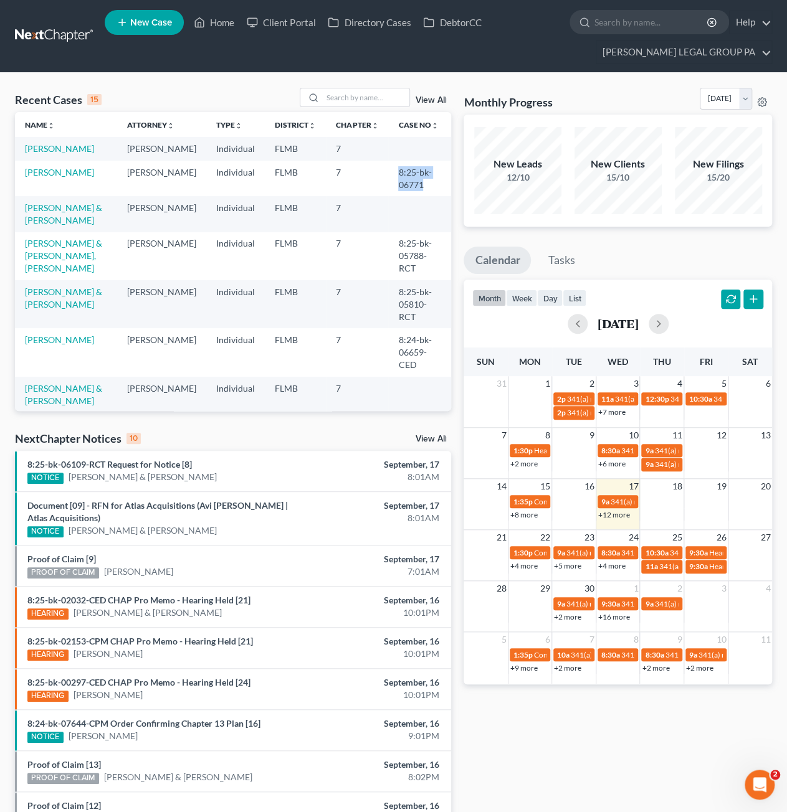
drag, startPoint x: 380, startPoint y: 183, endPoint x: 427, endPoint y: 196, distance: 48.3
click at [427, 196] on td "8:25-bk-06771" at bounding box center [419, 179] width 63 height 36
copy td "8:25-bk-06771"
click at [213, 30] on link "Home" at bounding box center [213, 22] width 53 height 22
click at [341, 98] on input "search" at bounding box center [365, 97] width 87 height 18
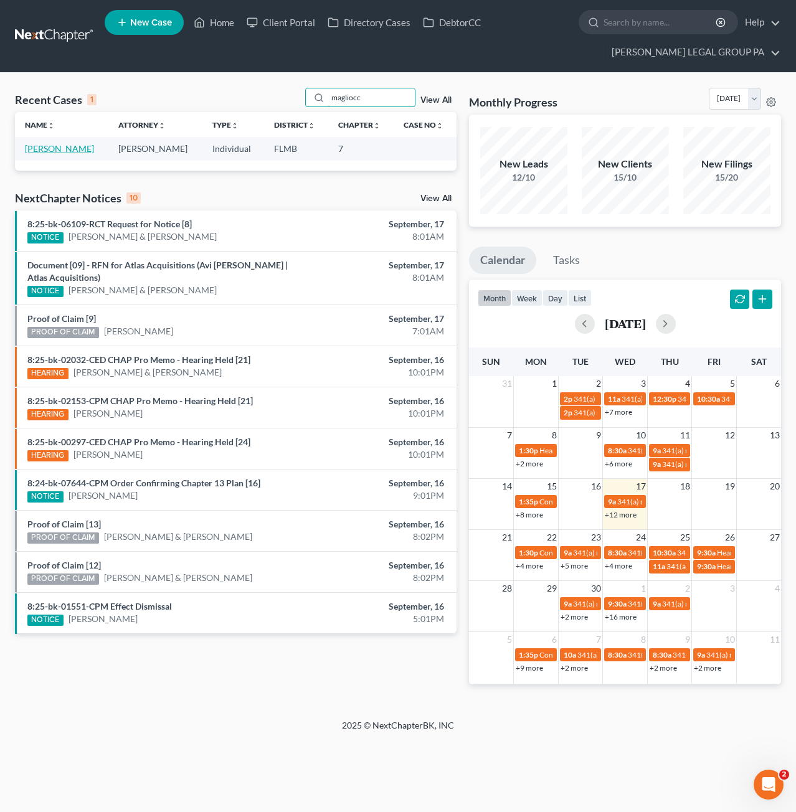
type input "magliocc"
click at [54, 151] on link "[PERSON_NAME]" at bounding box center [59, 148] width 69 height 11
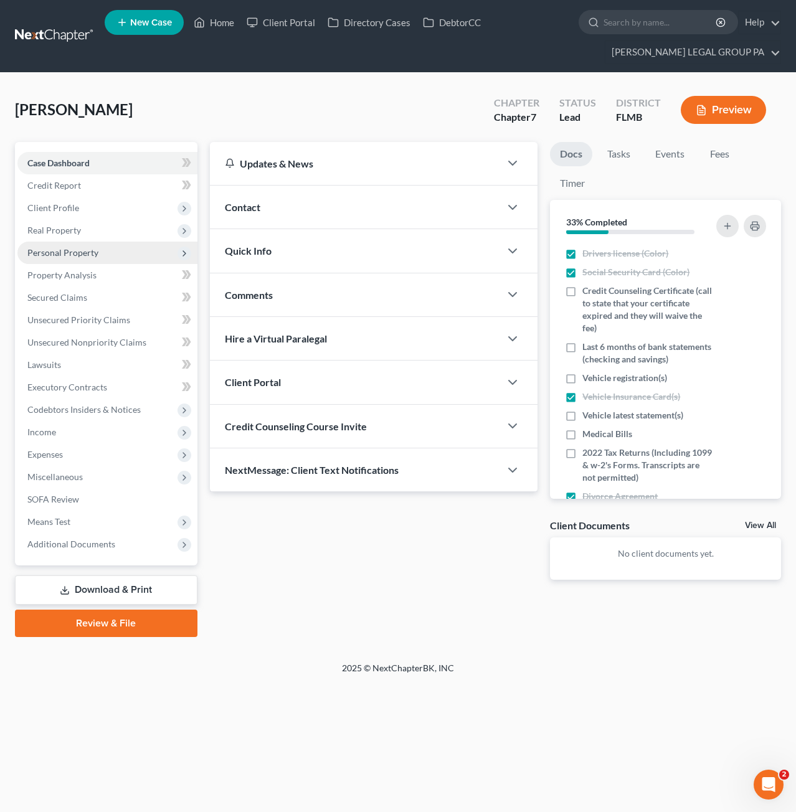
click at [69, 249] on span "Personal Property" at bounding box center [62, 252] width 71 height 11
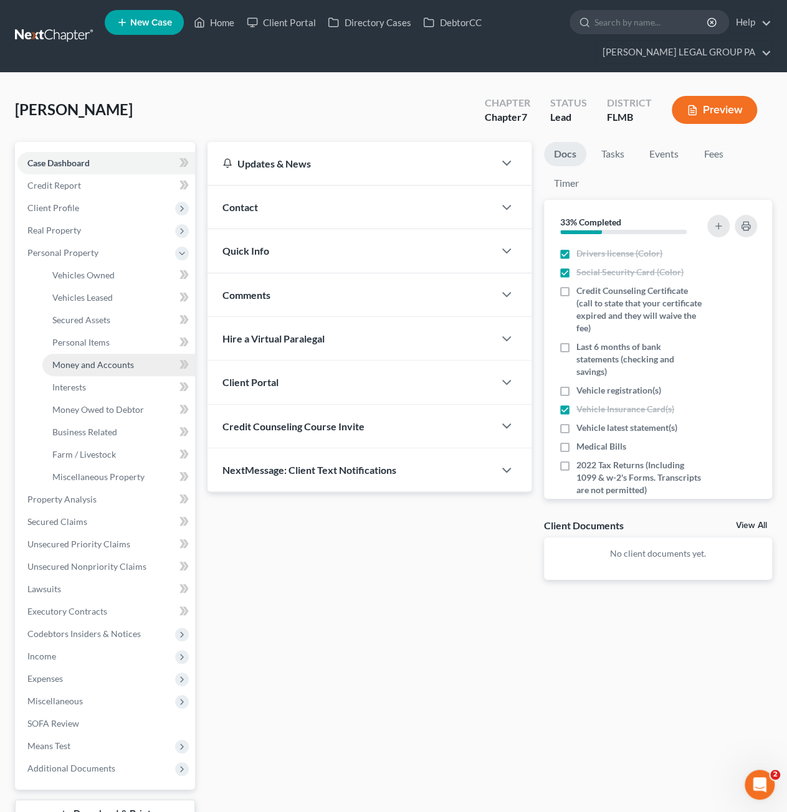
click at [105, 367] on span "Money and Accounts" at bounding box center [93, 364] width 82 height 11
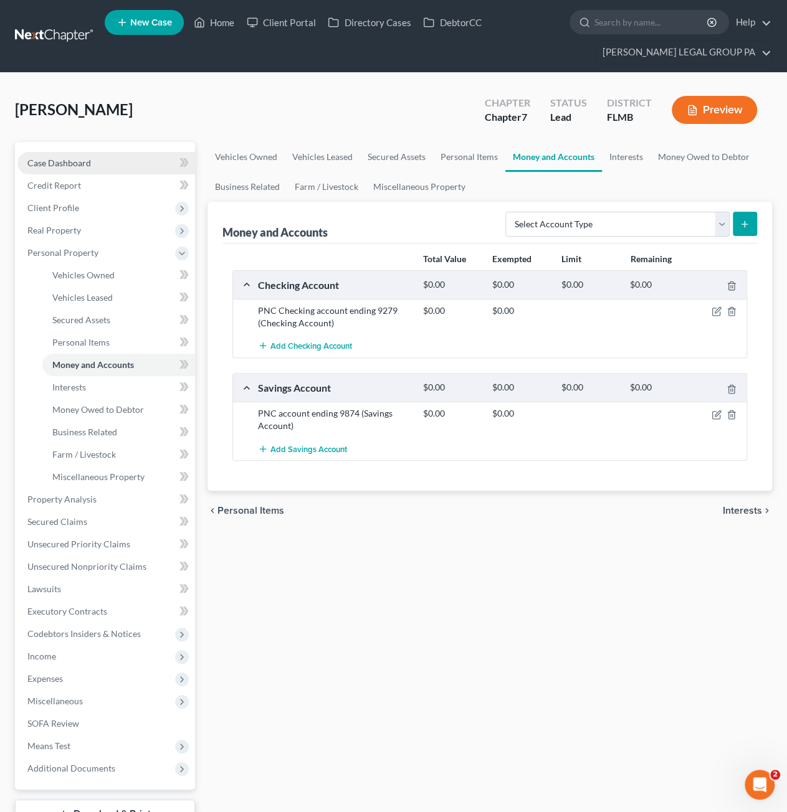
click at [92, 164] on link "Case Dashboard" at bounding box center [106, 163] width 178 height 22
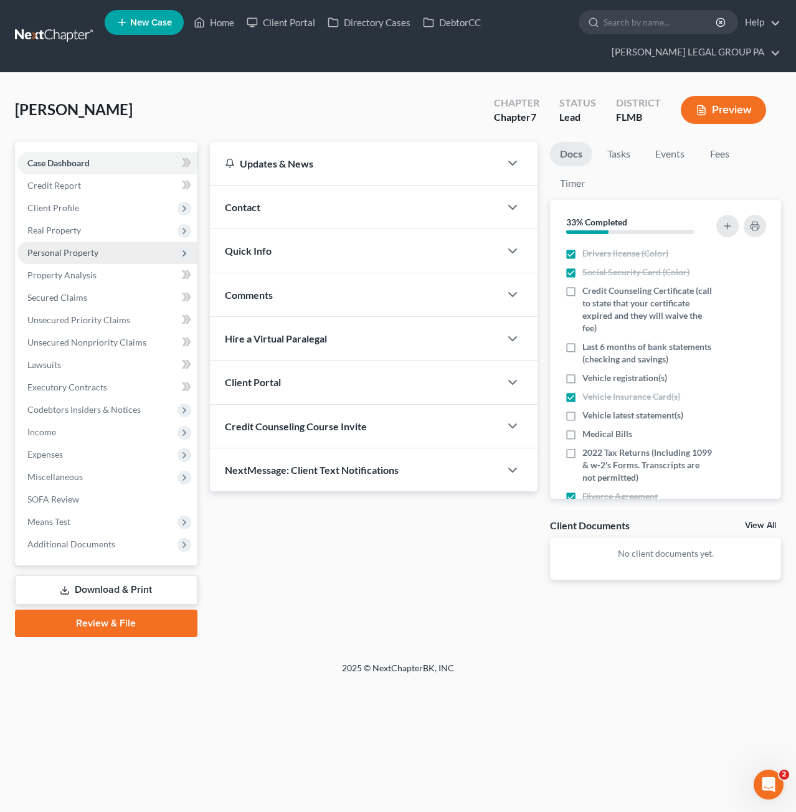
drag, startPoint x: 59, startPoint y: 253, endPoint x: 65, endPoint y: 262, distance: 10.2
click at [59, 253] on span "Personal Property" at bounding box center [62, 252] width 71 height 11
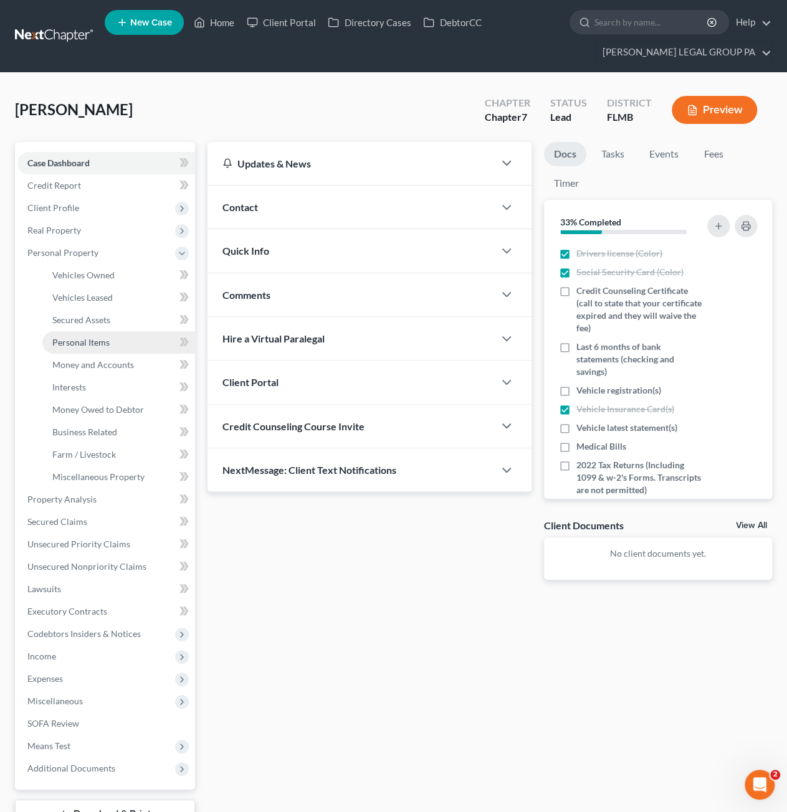
click at [86, 344] on span "Personal Items" at bounding box center [80, 342] width 57 height 11
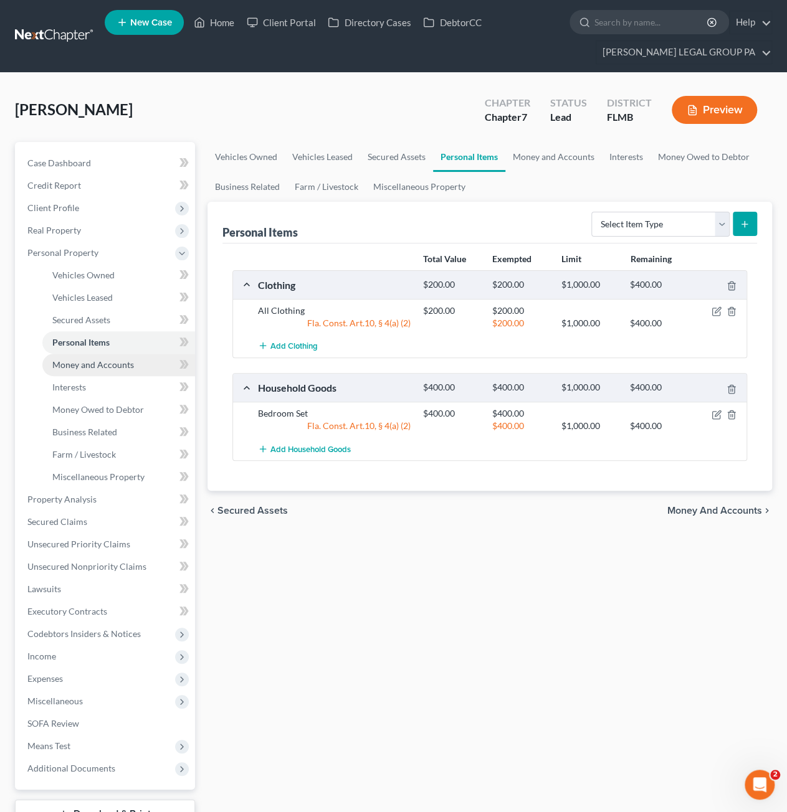
click at [103, 359] on span "Money and Accounts" at bounding box center [93, 364] width 82 height 11
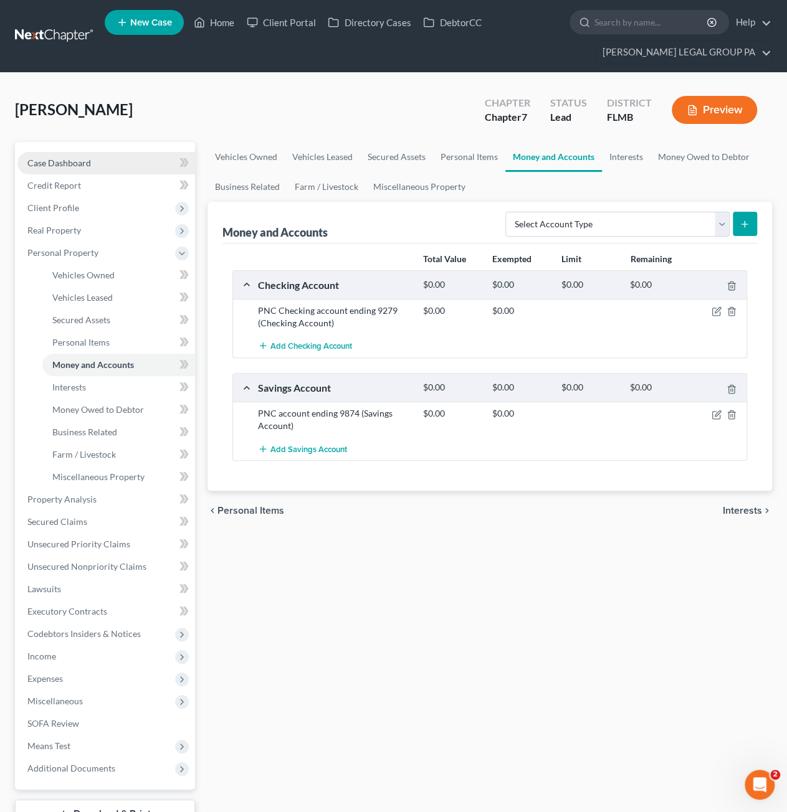
click at [55, 164] on span "Case Dashboard" at bounding box center [59, 163] width 64 height 11
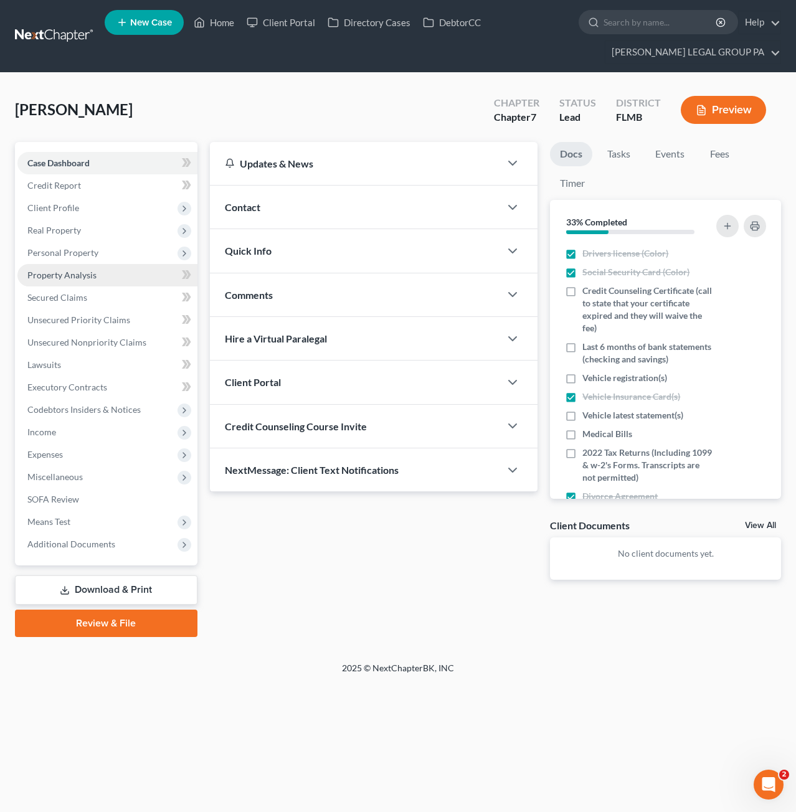
click at [57, 277] on span "Property Analysis" at bounding box center [61, 275] width 69 height 11
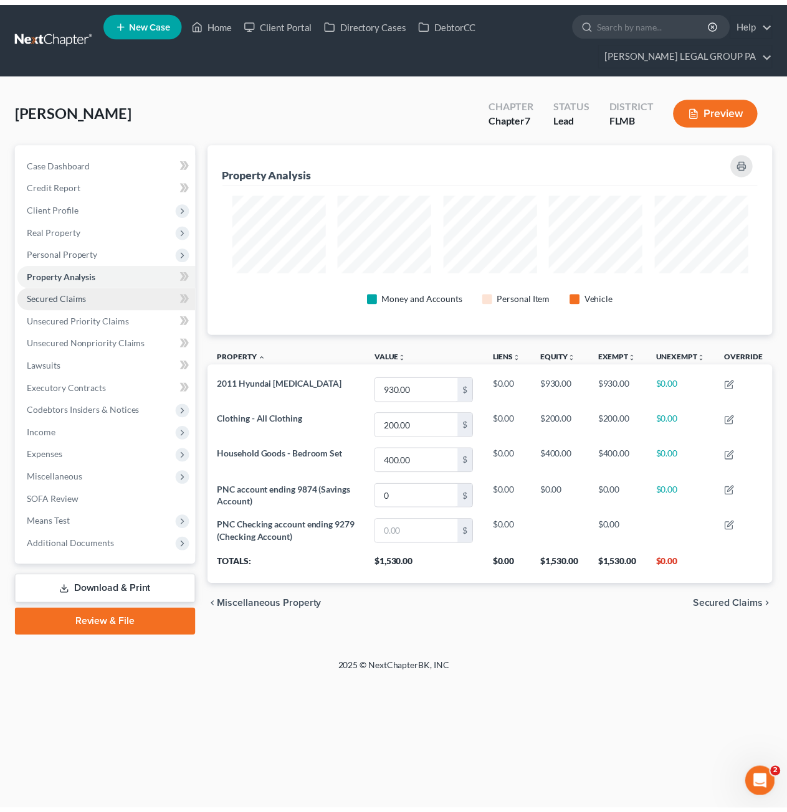
scroll to position [191, 572]
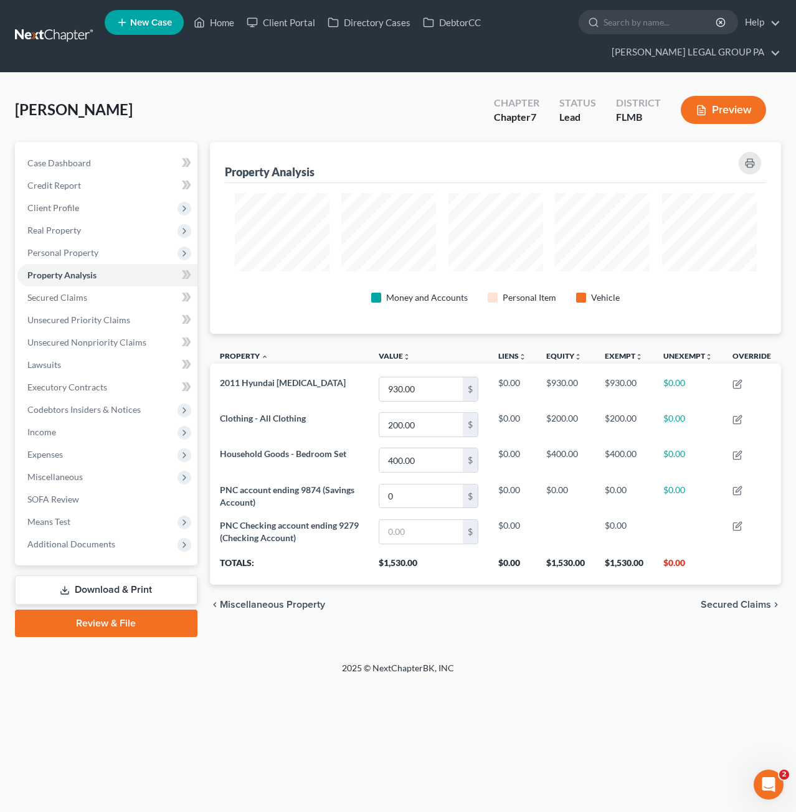
click at [113, 626] on link "Review & File" at bounding box center [106, 623] width 182 height 27
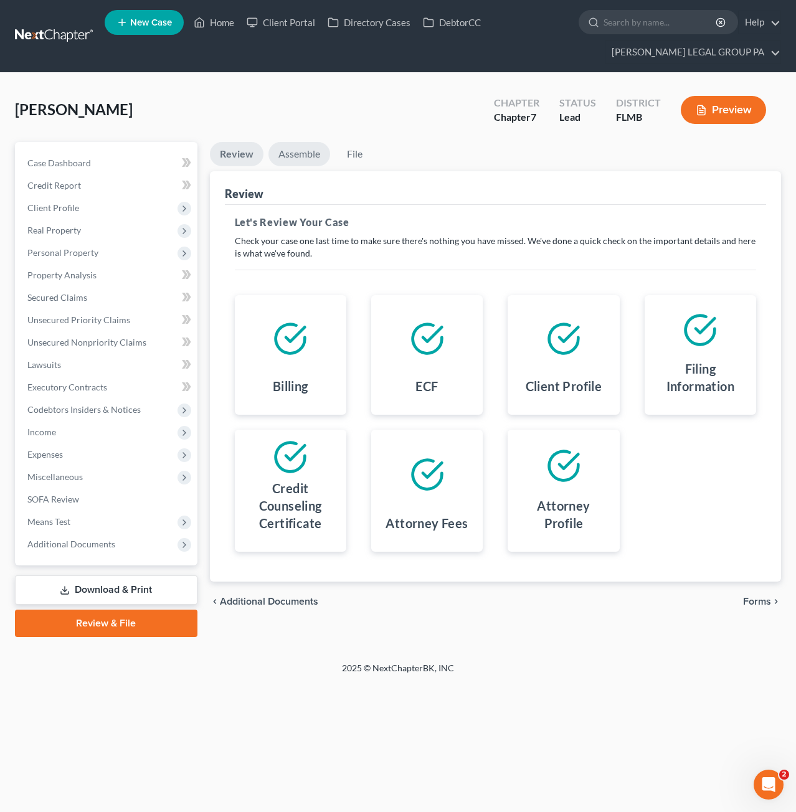
click at [297, 155] on link "Assemble" at bounding box center [299, 154] width 62 height 24
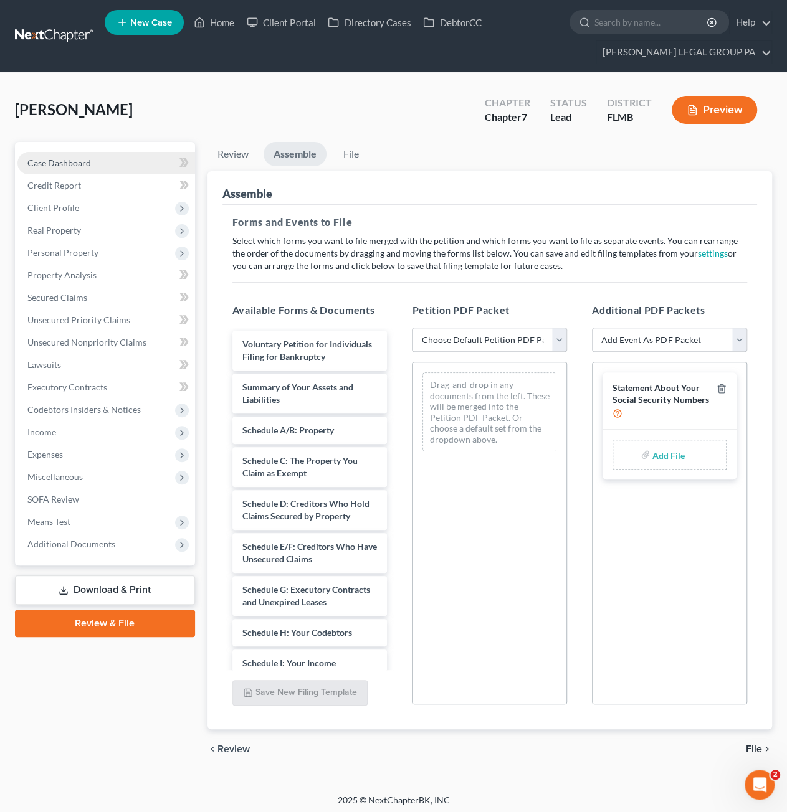
click at [56, 158] on span "Case Dashboard" at bounding box center [59, 163] width 64 height 11
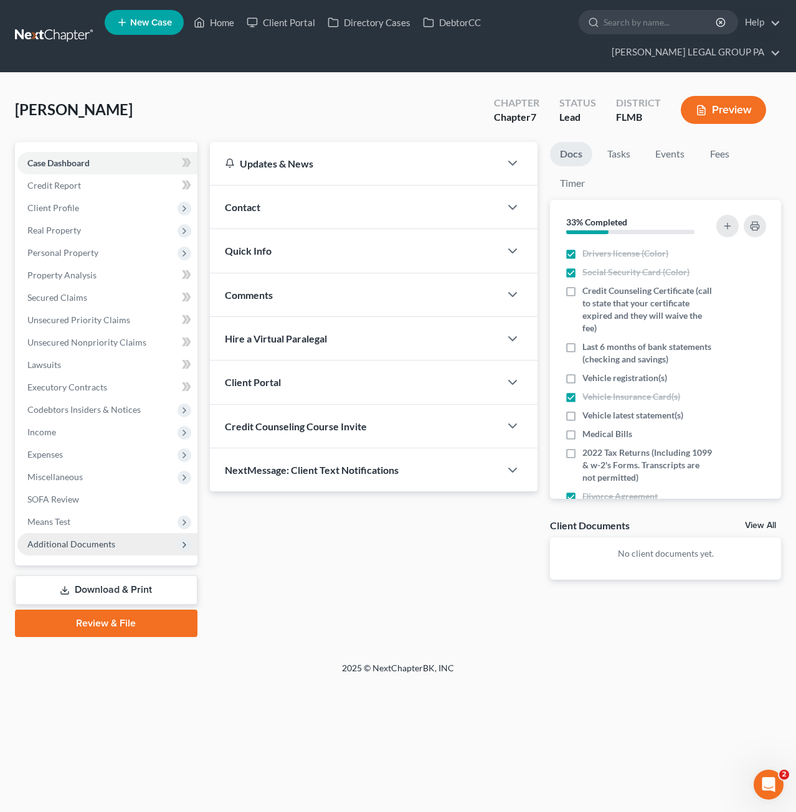
click at [57, 542] on span "Additional Documents" at bounding box center [71, 544] width 88 height 11
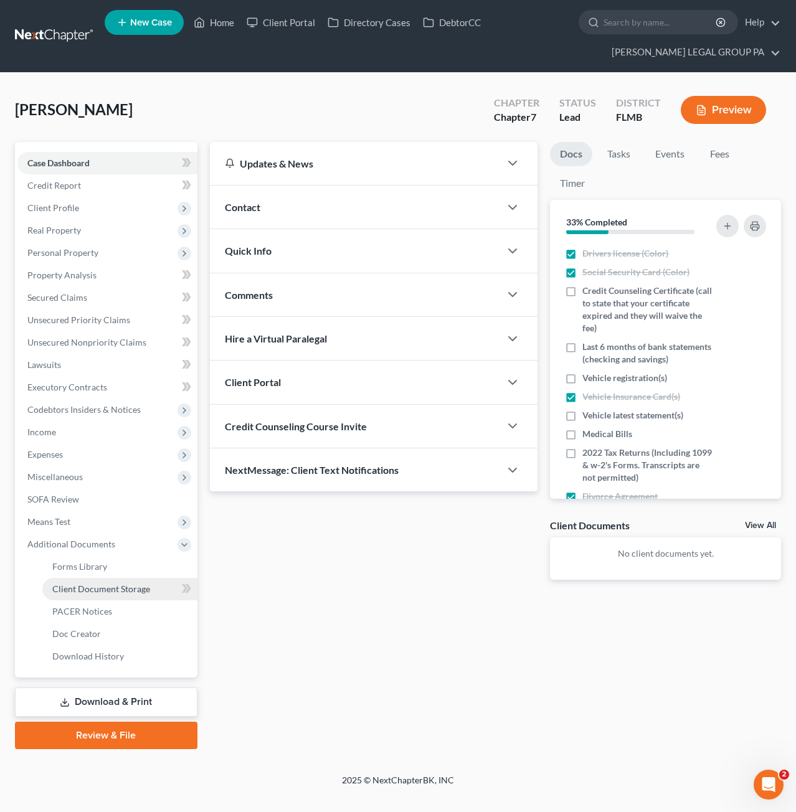
click at [106, 590] on span "Client Document Storage" at bounding box center [101, 589] width 98 height 11
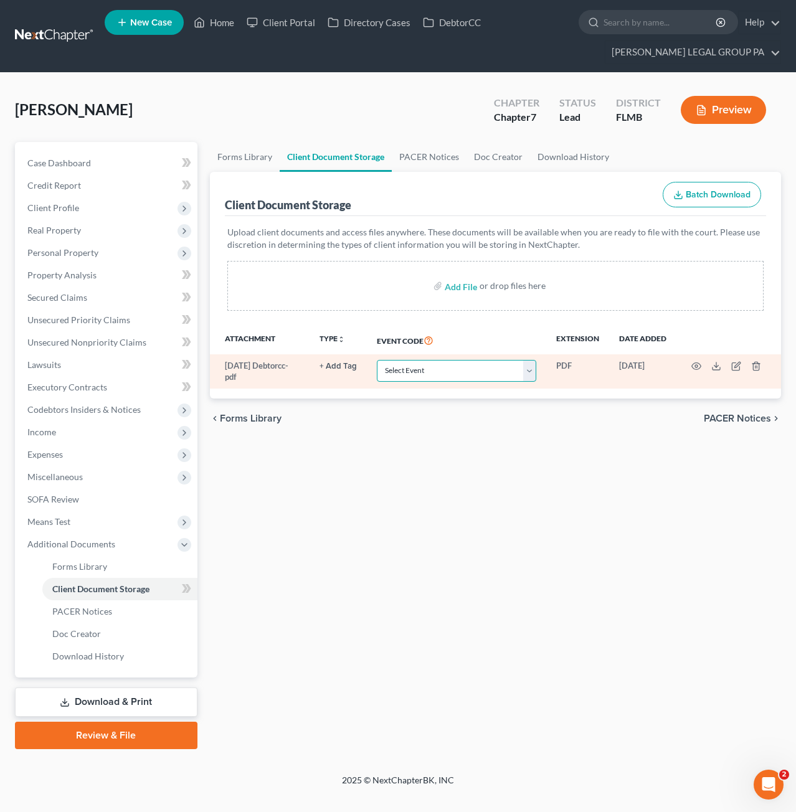
click at [419, 374] on select "Select Event 20 Largest Unsecured Creditors Amended Chapter 13 Plan Amended Cre…" at bounding box center [456, 371] width 159 height 22
select select "9"
click at [378, 360] on select "Select Event 20 Largest Unsecured Creditors Amended Chapter 13 Plan Amended Cre…" at bounding box center [456, 371] width 159 height 22
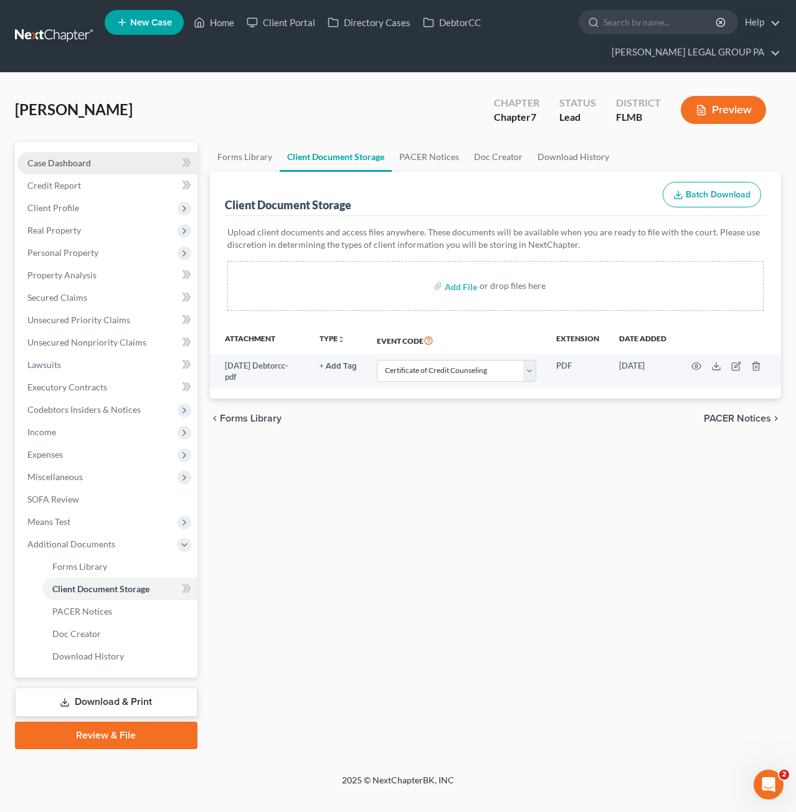
click at [65, 160] on span "Case Dashboard" at bounding box center [59, 163] width 64 height 11
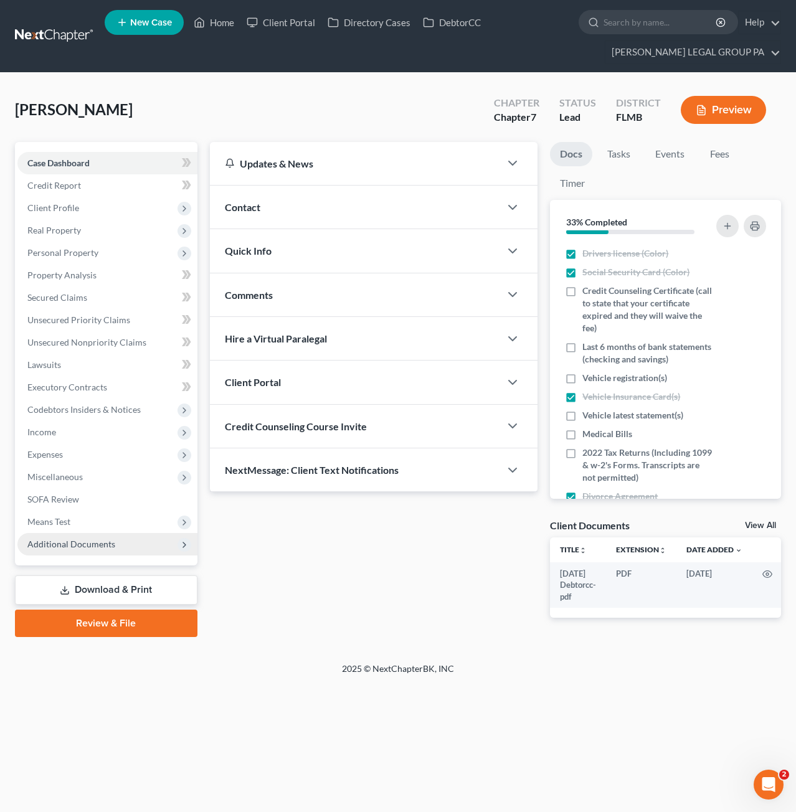
click at [81, 549] on span "Additional Documents" at bounding box center [107, 544] width 180 height 22
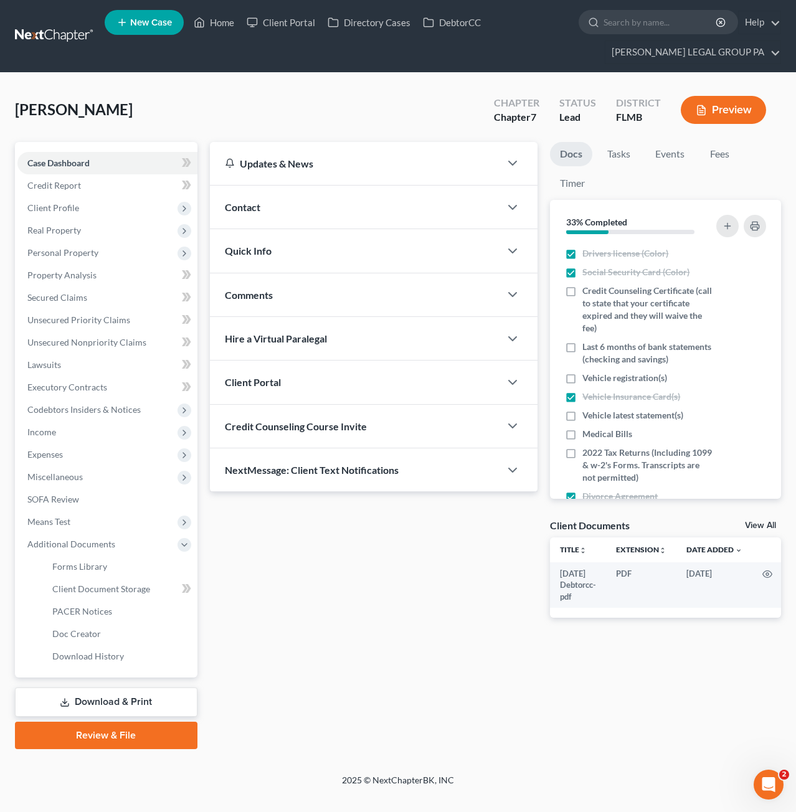
click at [111, 729] on link "Review & File" at bounding box center [106, 735] width 182 height 27
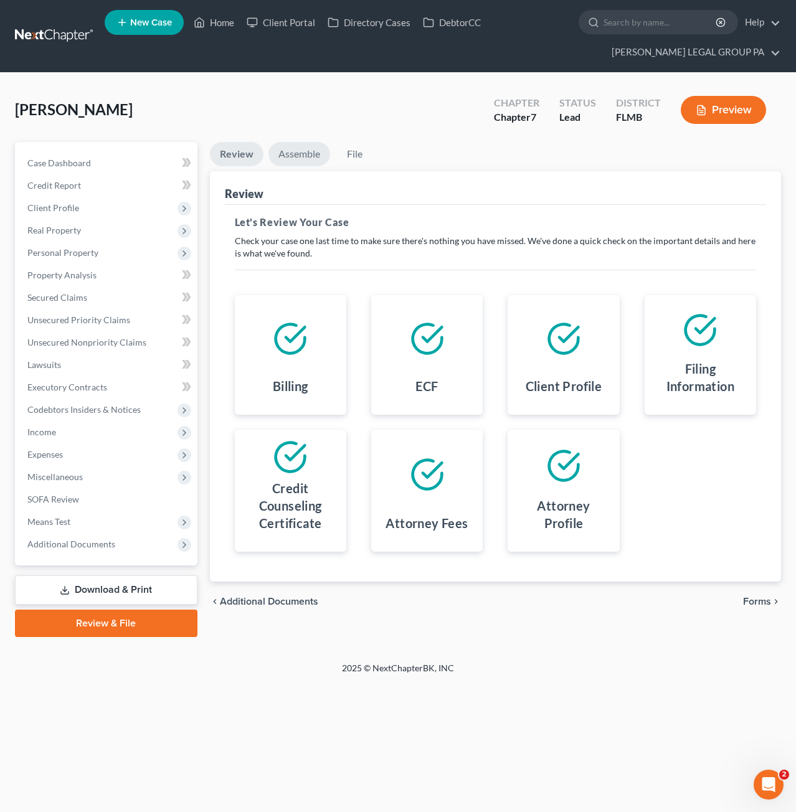
click at [306, 154] on link "Assemble" at bounding box center [299, 154] width 62 height 24
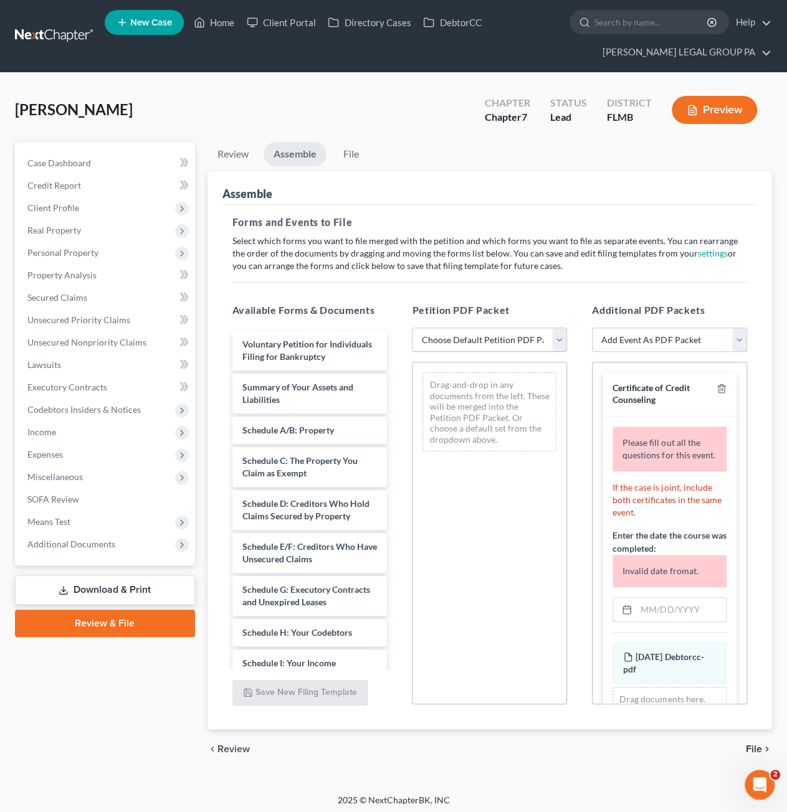
click at [448, 339] on select "Choose Default Petition PDF Packet Complete Bankruptcy Petition (all forms and …" at bounding box center [489, 340] width 155 height 25
select select "0"
click at [412, 328] on select "Choose Default Petition PDF Packet Complete Bankruptcy Petition (all forms and …" at bounding box center [489, 340] width 155 height 25
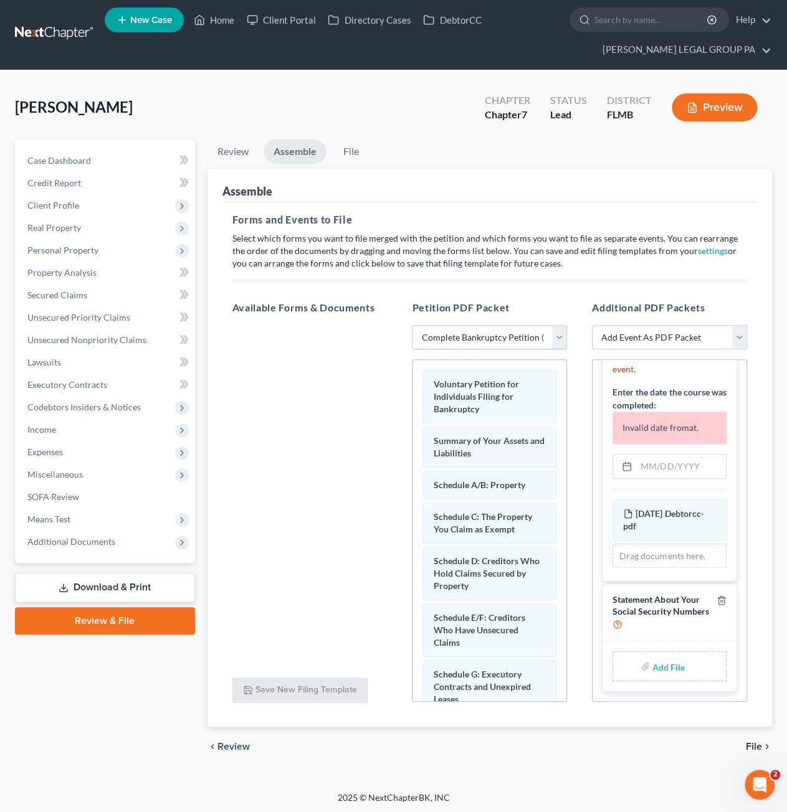
scroll to position [2, 0]
click at [670, 470] on input "text" at bounding box center [681, 467] width 90 height 24
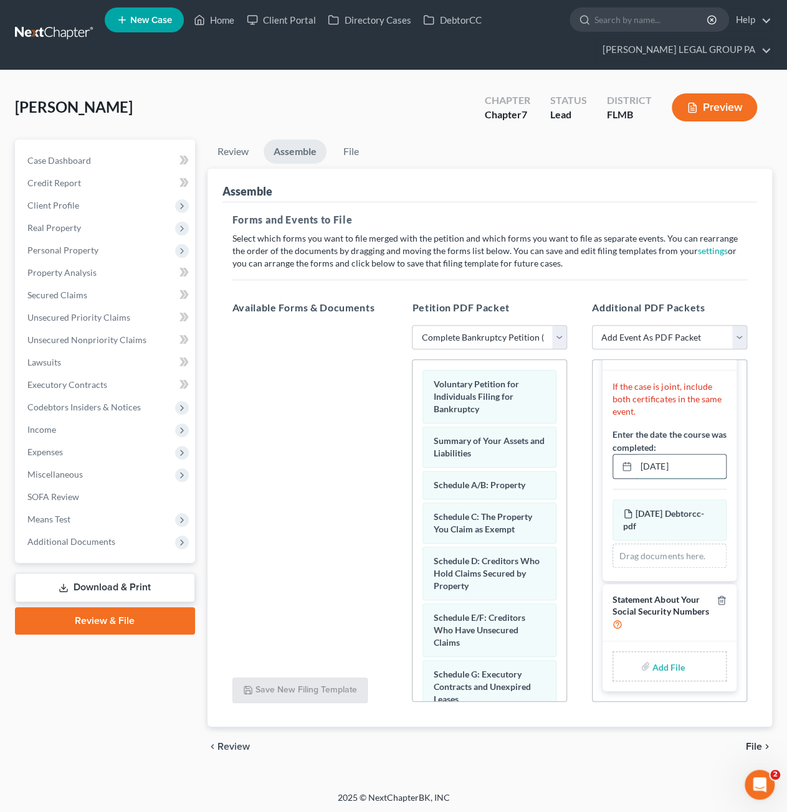
scroll to position [40, 0]
type input "07/15/2025"
type input "C:\fakepath\Form 121 (38).pdf"
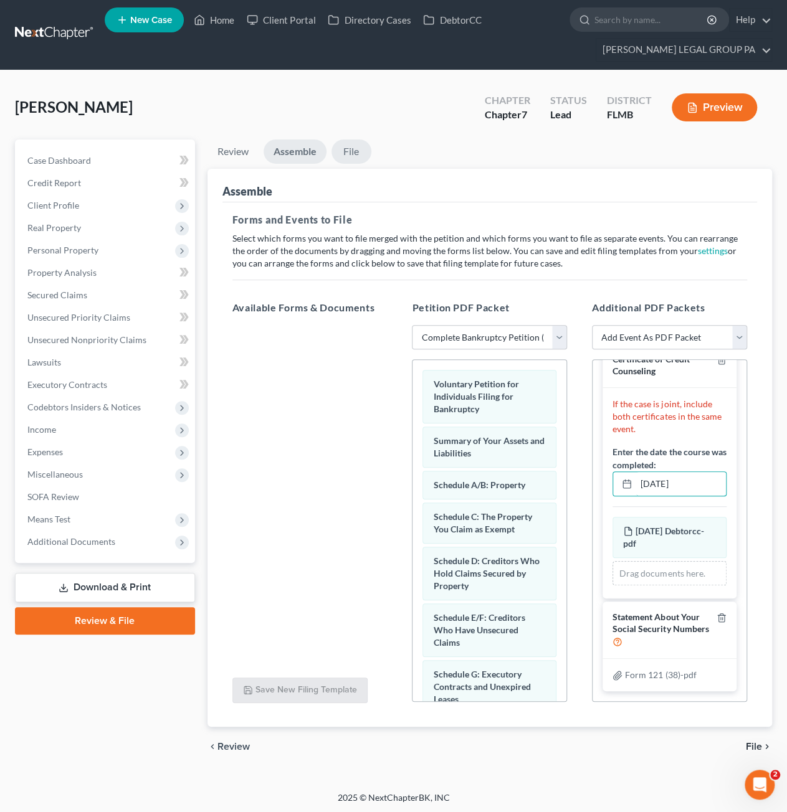
scroll to position [23, 0]
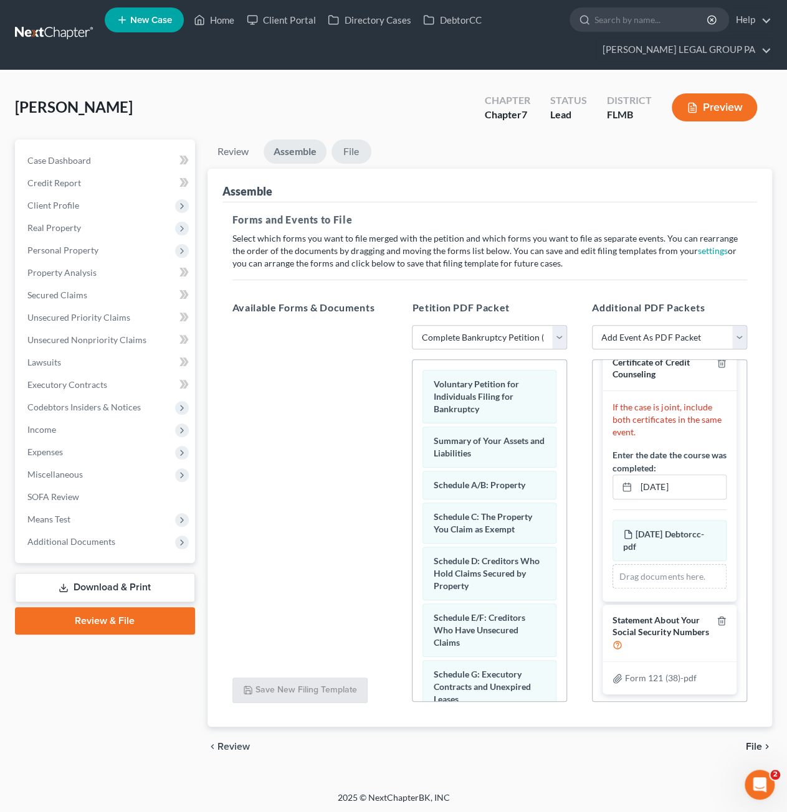
click at [348, 155] on link "File" at bounding box center [351, 152] width 40 height 24
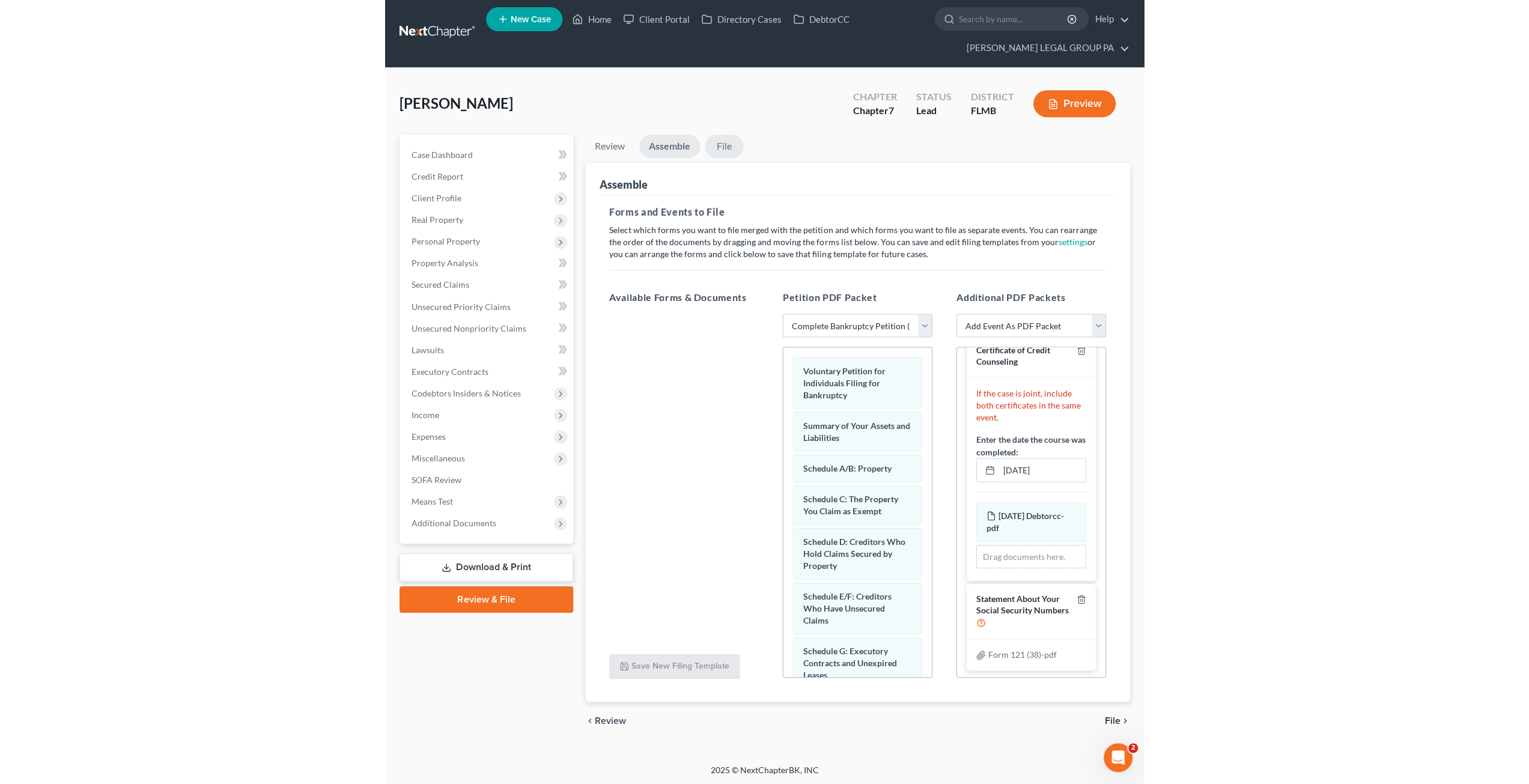
scroll to position [0, 0]
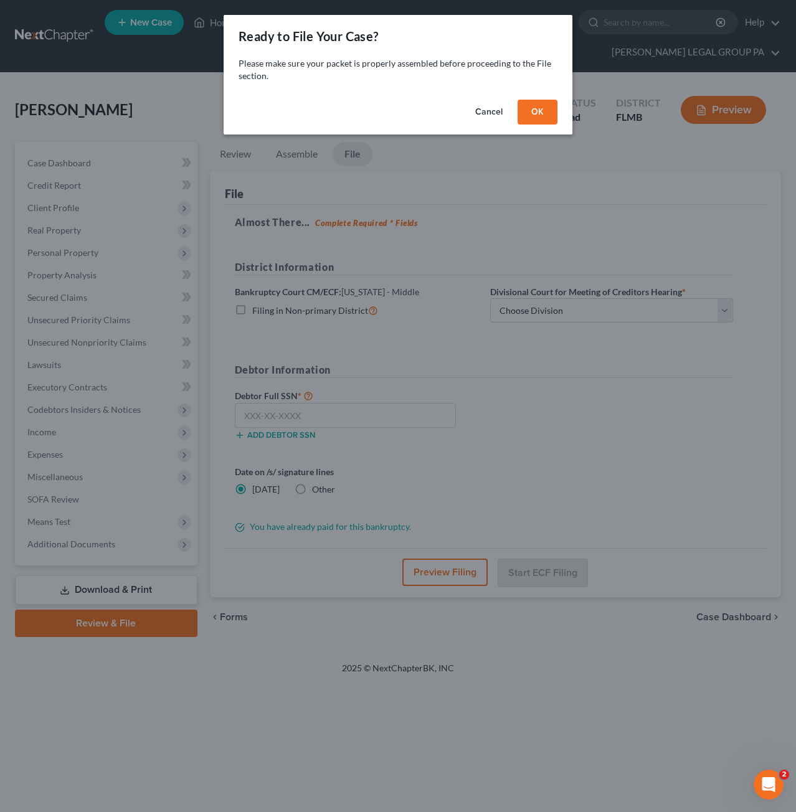
click at [539, 115] on button "OK" at bounding box center [538, 112] width 40 height 25
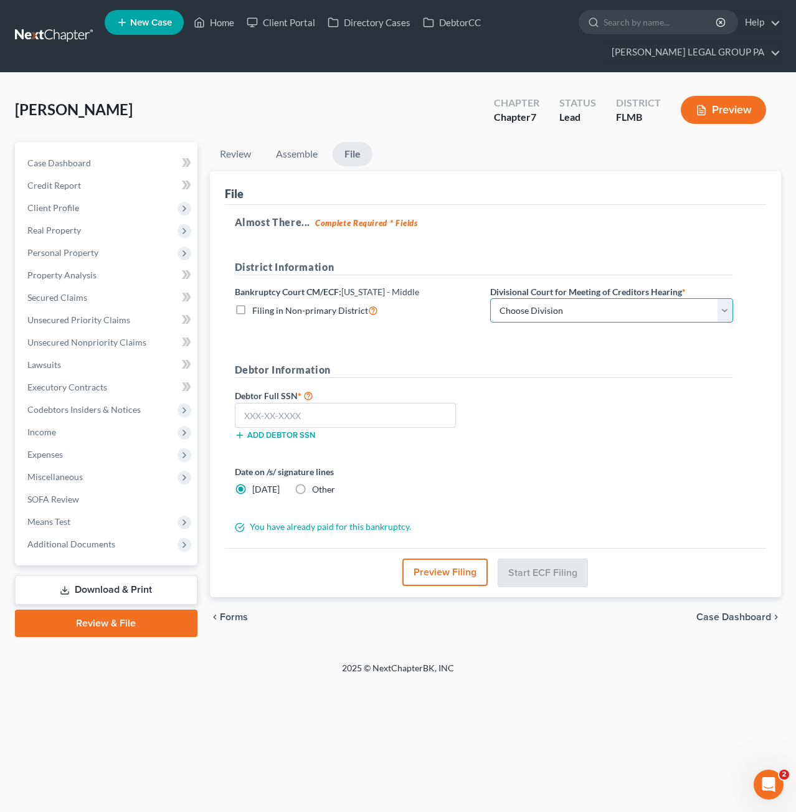
click at [546, 309] on select "Choose Division Fort Myers Jacksonville Orlando Tampa" at bounding box center [611, 310] width 243 height 25
select select "3"
click at [490, 298] on select "Choose Division Fort Myers Jacksonville Orlando Tampa" at bounding box center [611, 310] width 243 height 25
click at [290, 409] on input "text" at bounding box center [346, 415] width 222 height 25
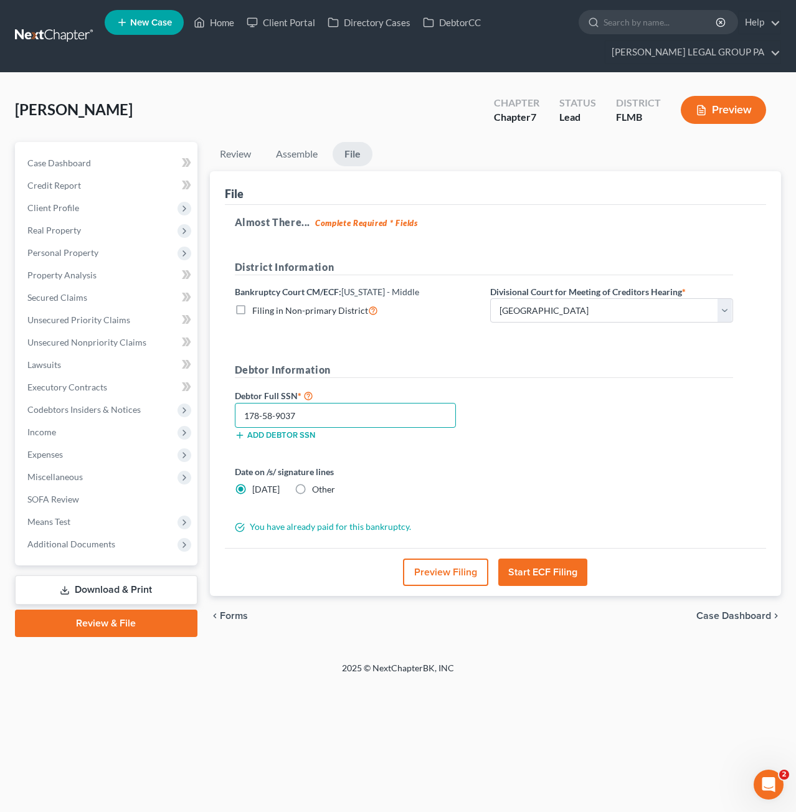
type input "178-58-9037"
click at [536, 567] on button "Start ECF Filing" at bounding box center [542, 572] width 89 height 27
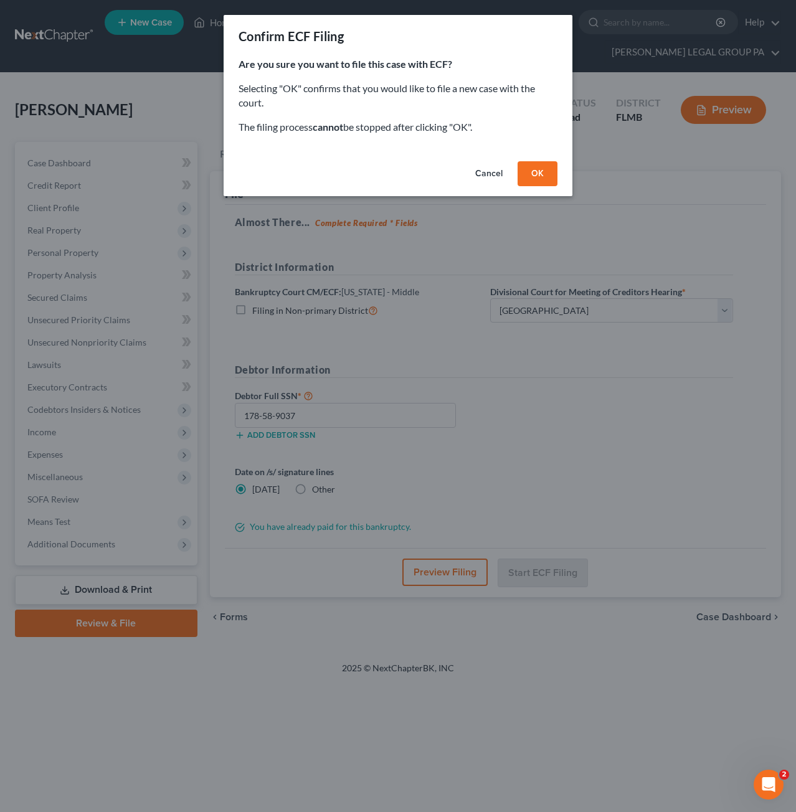
click at [534, 181] on button "OK" at bounding box center [538, 173] width 40 height 25
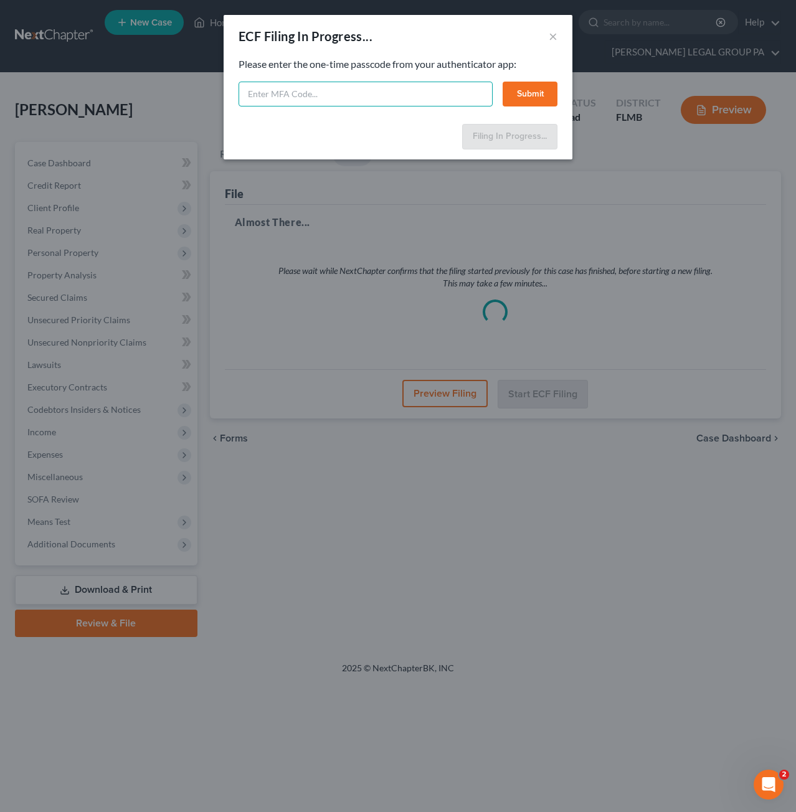
click at [300, 90] on input "text" at bounding box center [366, 94] width 254 height 25
type input "356623"
click at [537, 95] on button "Submit" at bounding box center [530, 94] width 55 height 25
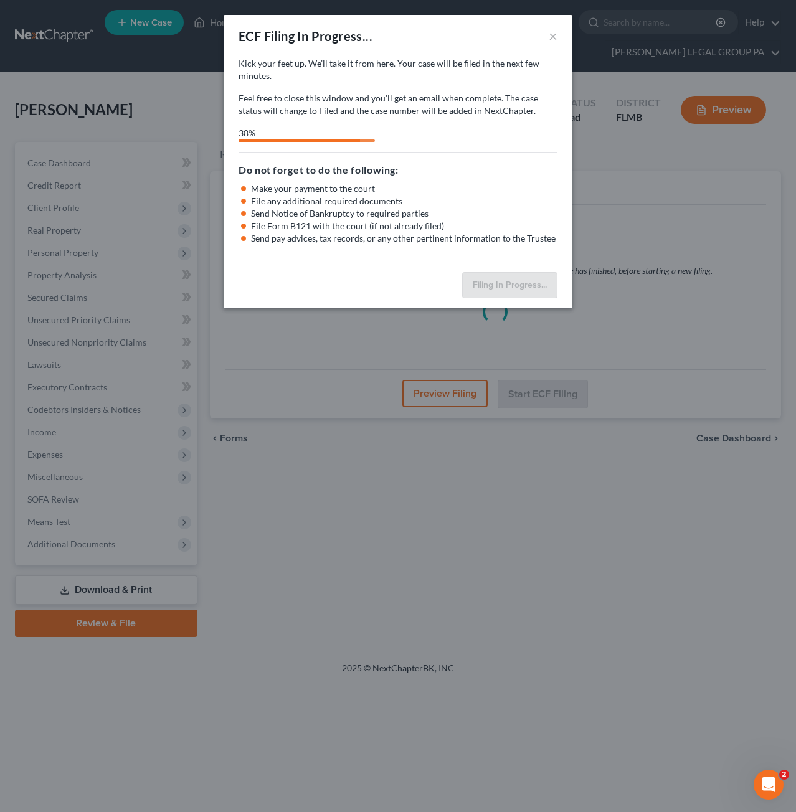
select select "3"
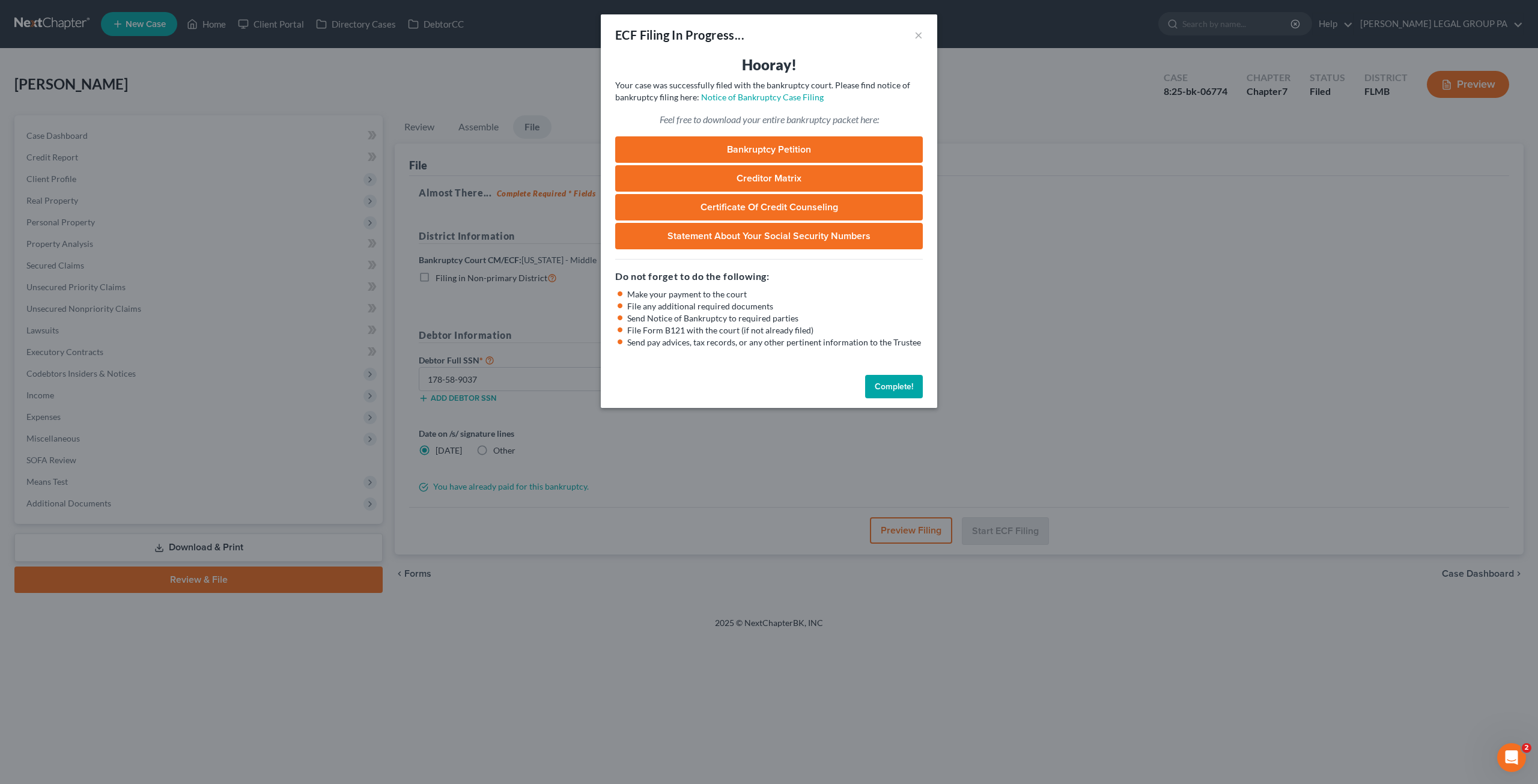
click at [886, 377] on button "Complete!" at bounding box center [894, 387] width 58 height 24
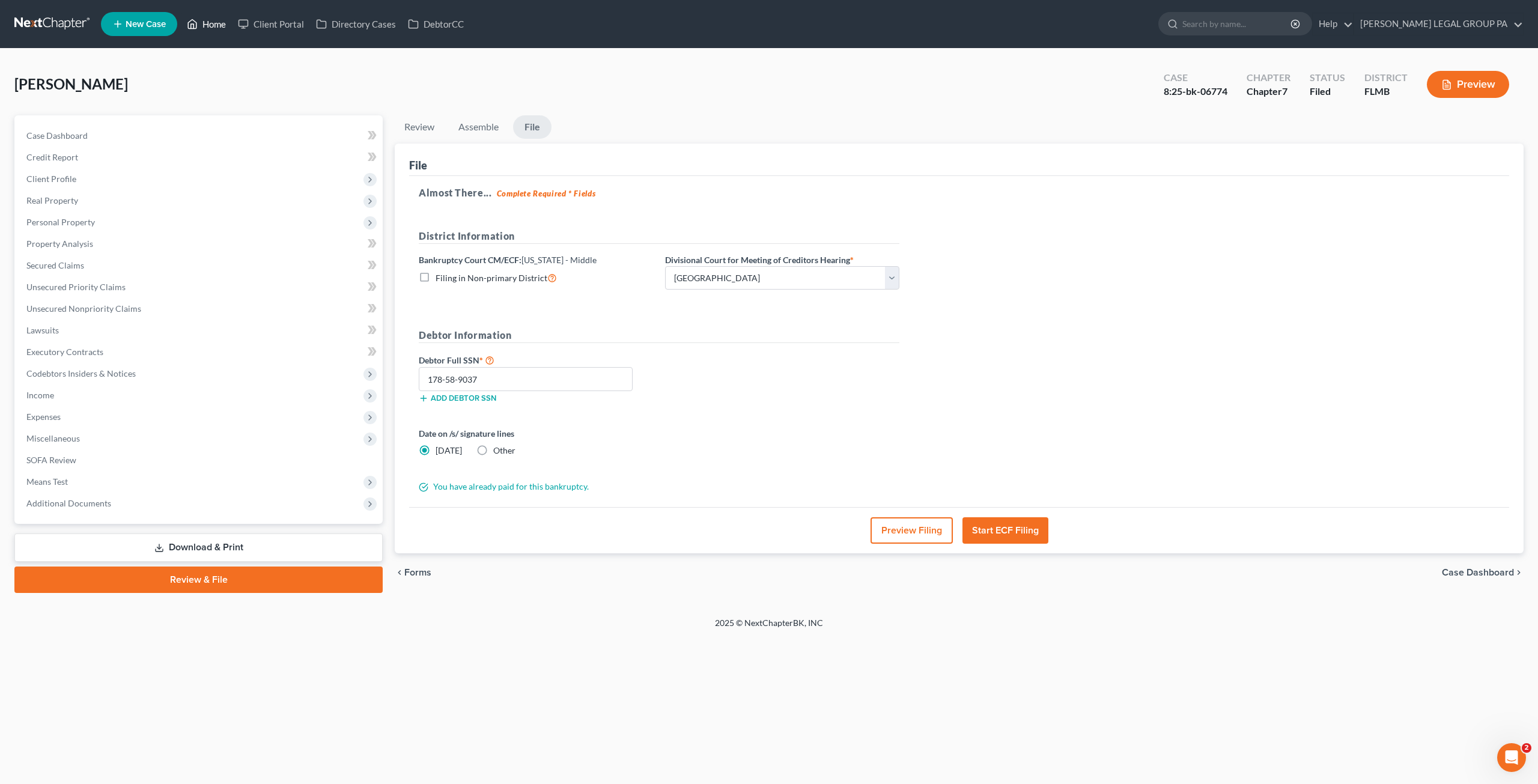
click at [215, 26] on link "Home" at bounding box center [206, 24] width 51 height 21
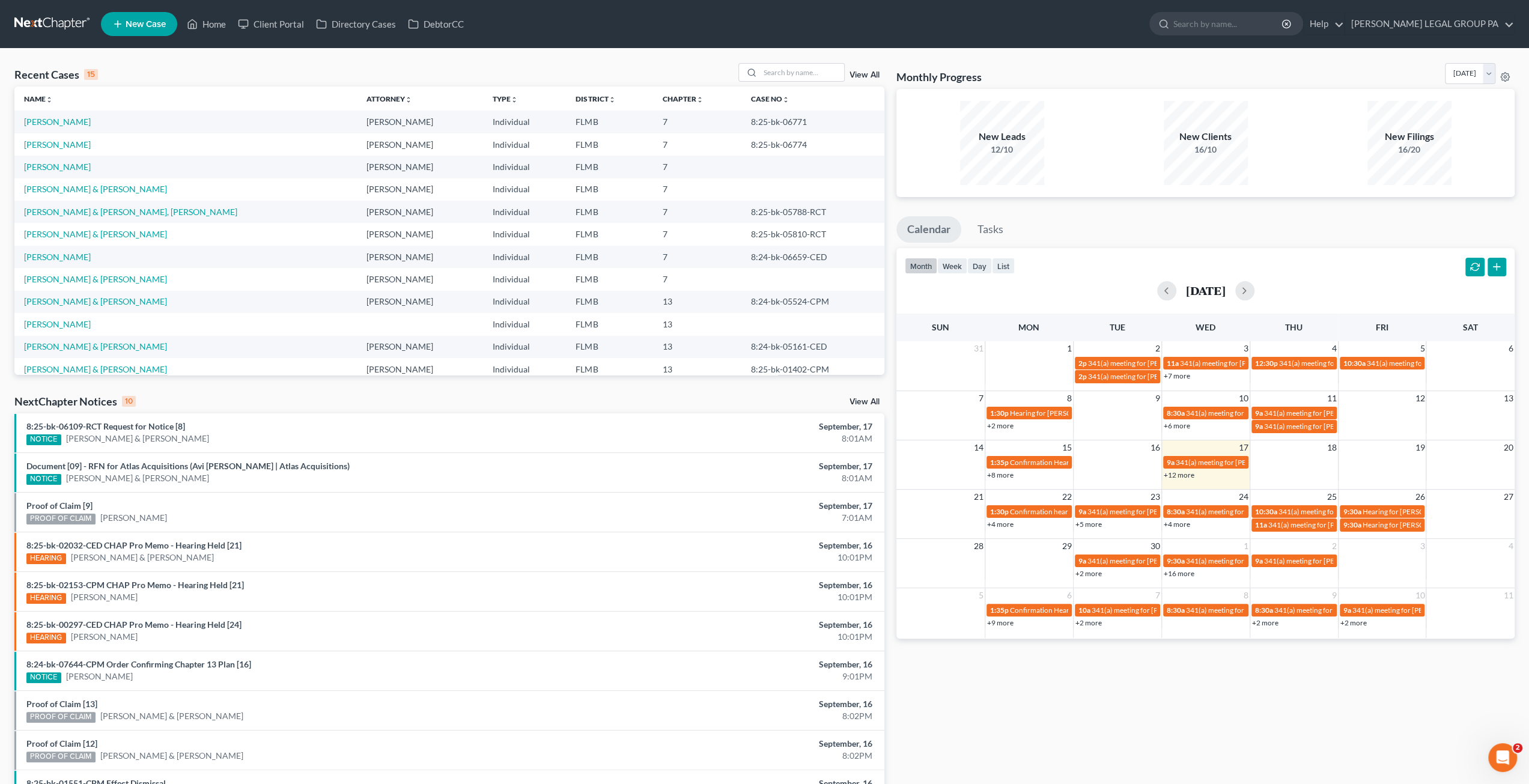
click at [742, 122] on td "8:25-bk-06771" at bounding box center [813, 122] width 143 height 22
copy tr "8:25-bk-06771"
click at [800, 73] on input "search" at bounding box center [802, 72] width 84 height 17
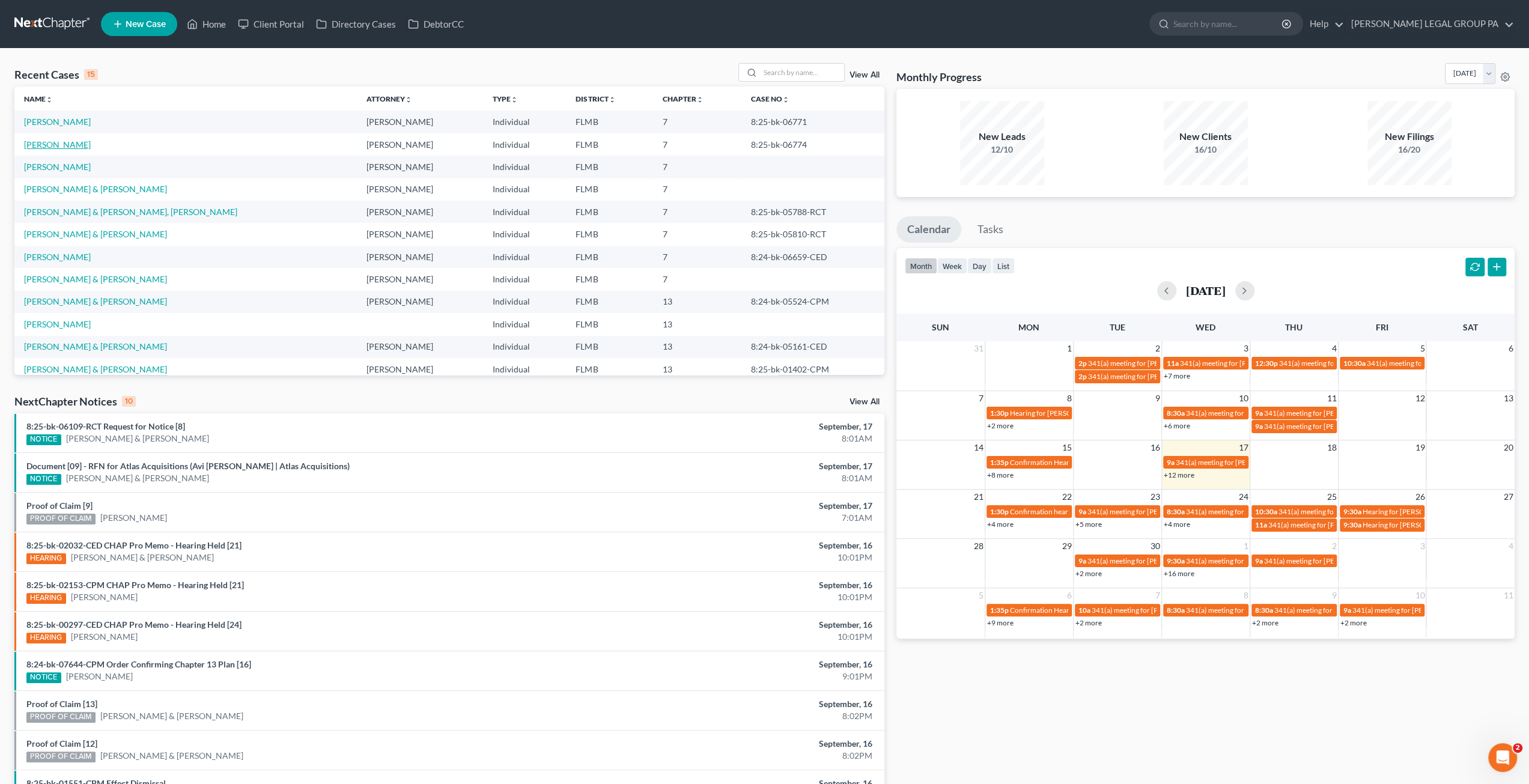
click at [67, 144] on link "[PERSON_NAME]" at bounding box center [57, 144] width 67 height 11
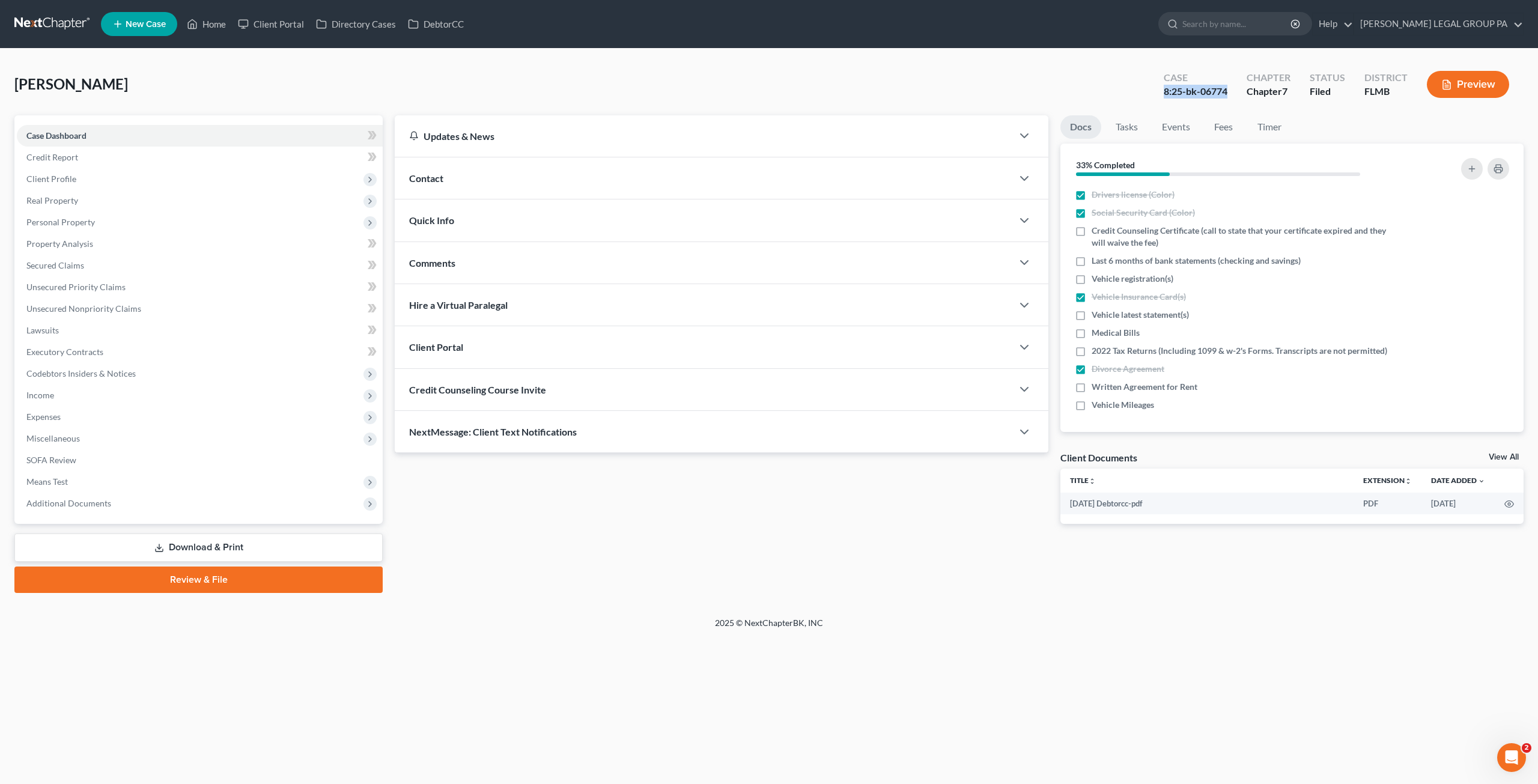
drag, startPoint x: 1163, startPoint y: 89, endPoint x: 1237, endPoint y: 96, distance: 74.3
click at [1237, 96] on div "Case 8:25-bk-06774" at bounding box center [1195, 85] width 83 height 36
copy div "8:25-bk-06774"
click at [216, 26] on link "Home" at bounding box center [206, 24] width 51 height 21
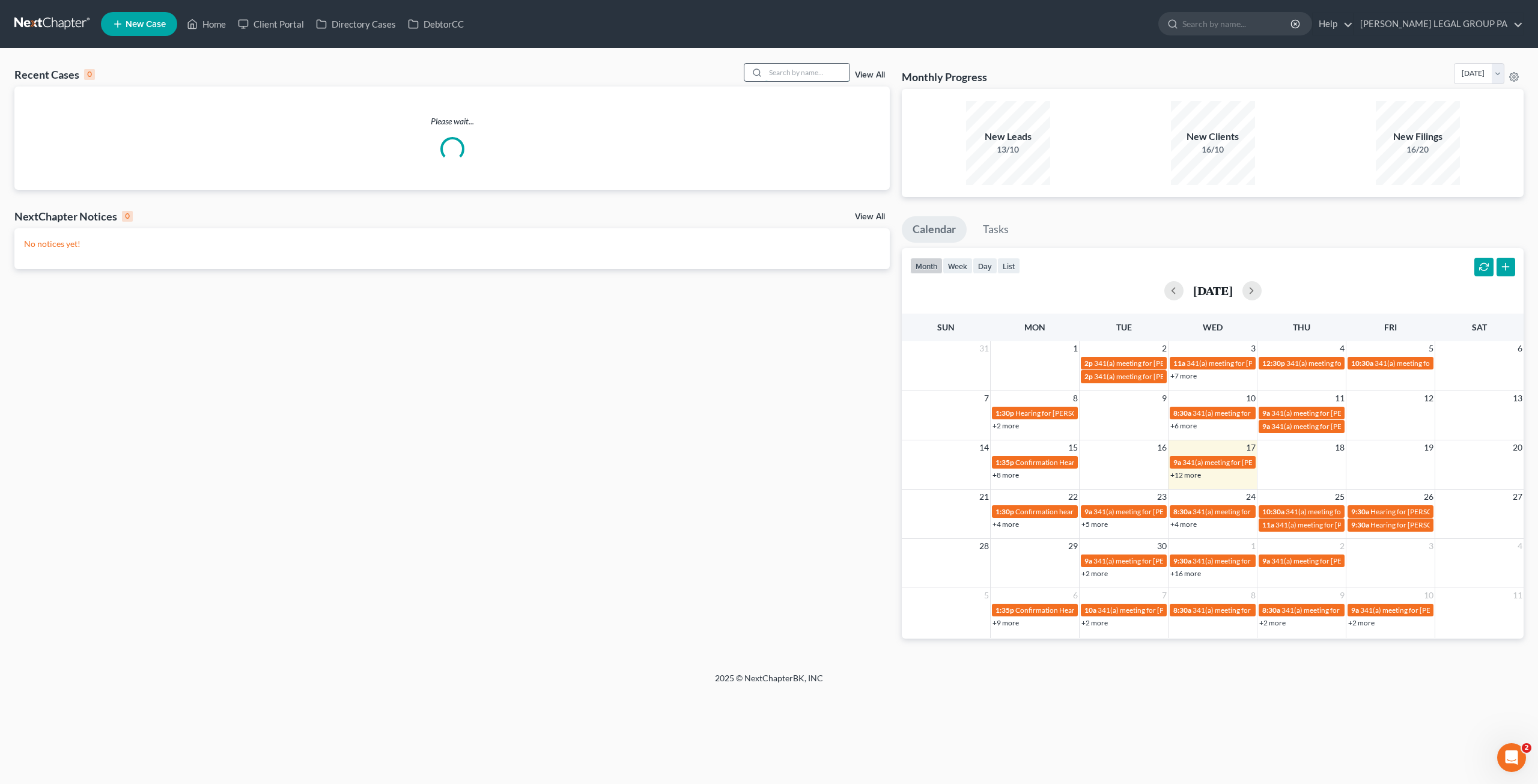
click at [786, 69] on input "search" at bounding box center [807, 72] width 84 height 17
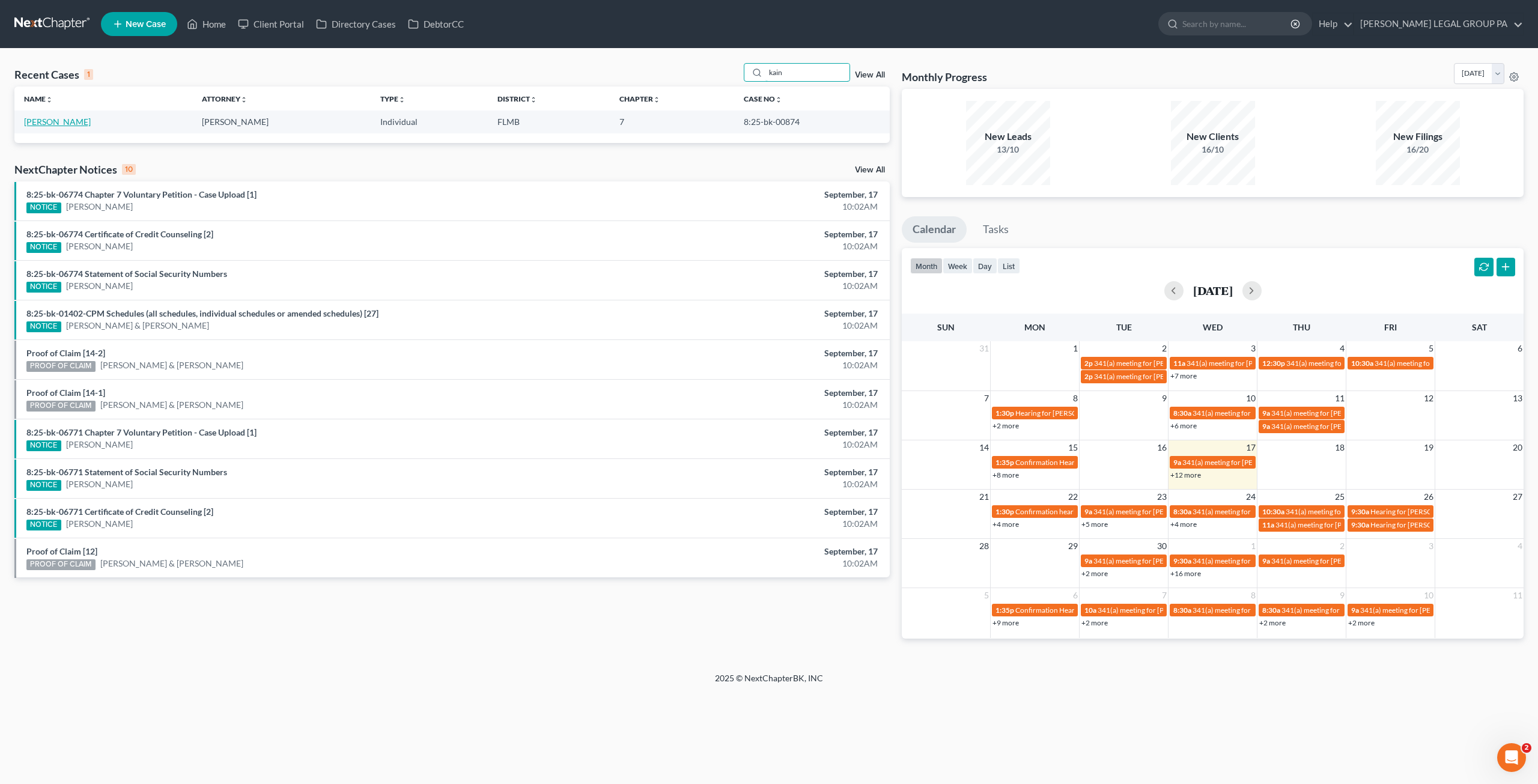
type input "kain"
click at [62, 123] on link "Kain, Christina" at bounding box center [57, 122] width 67 height 11
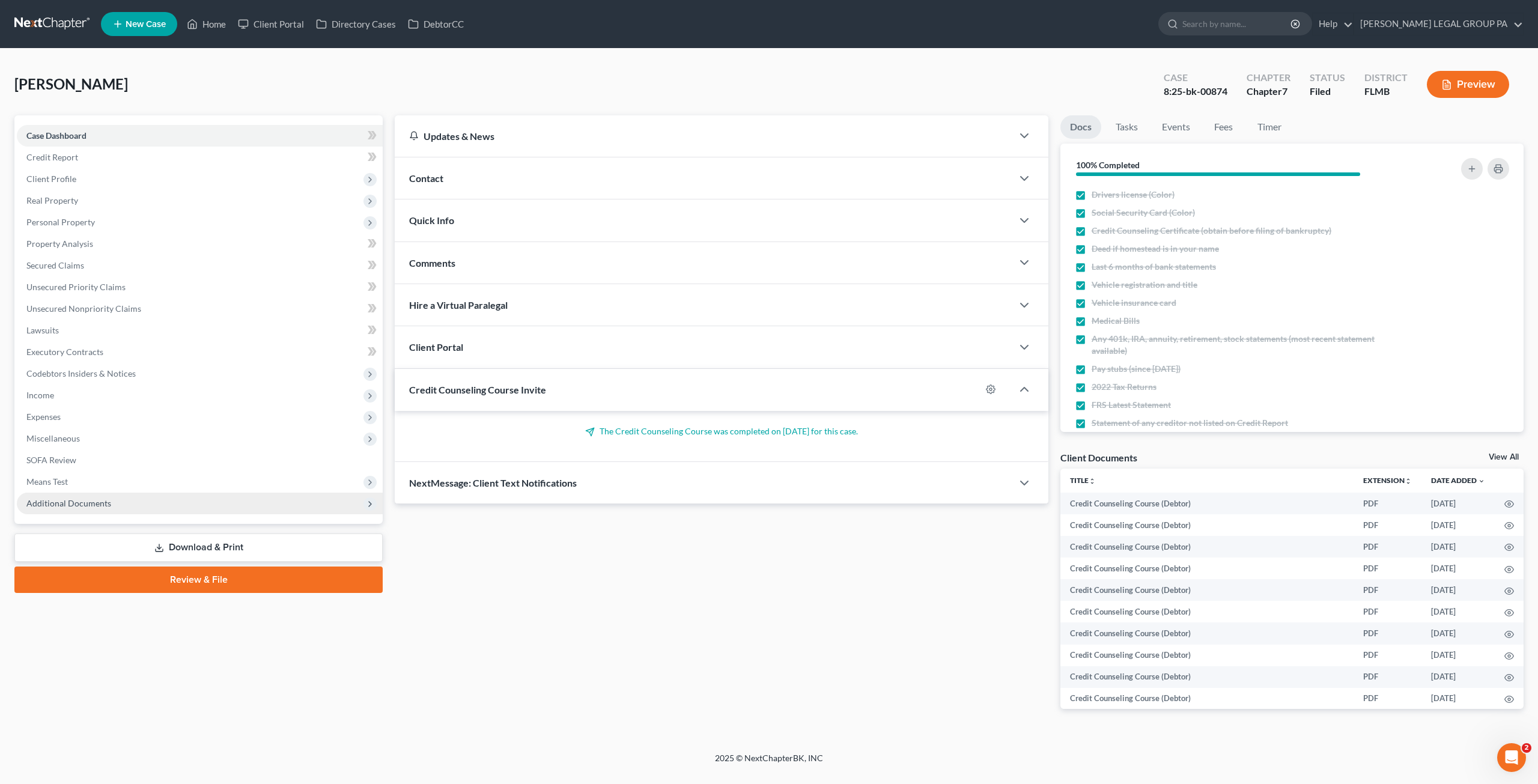
click at [102, 503] on span "Additional Documents" at bounding box center [69, 502] width 85 height 11
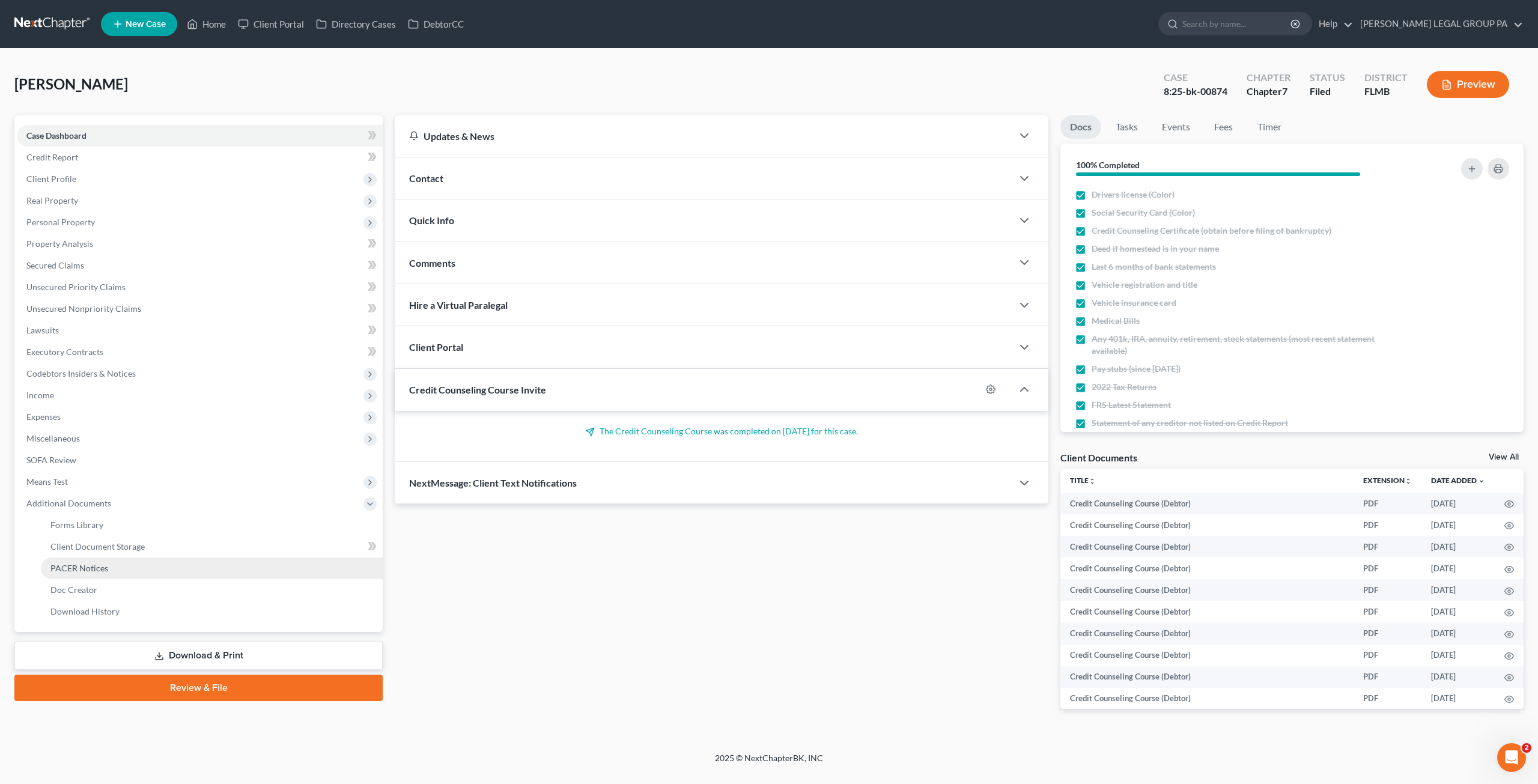
click at [88, 573] on link "PACER Notices" at bounding box center [211, 568] width 342 height 21
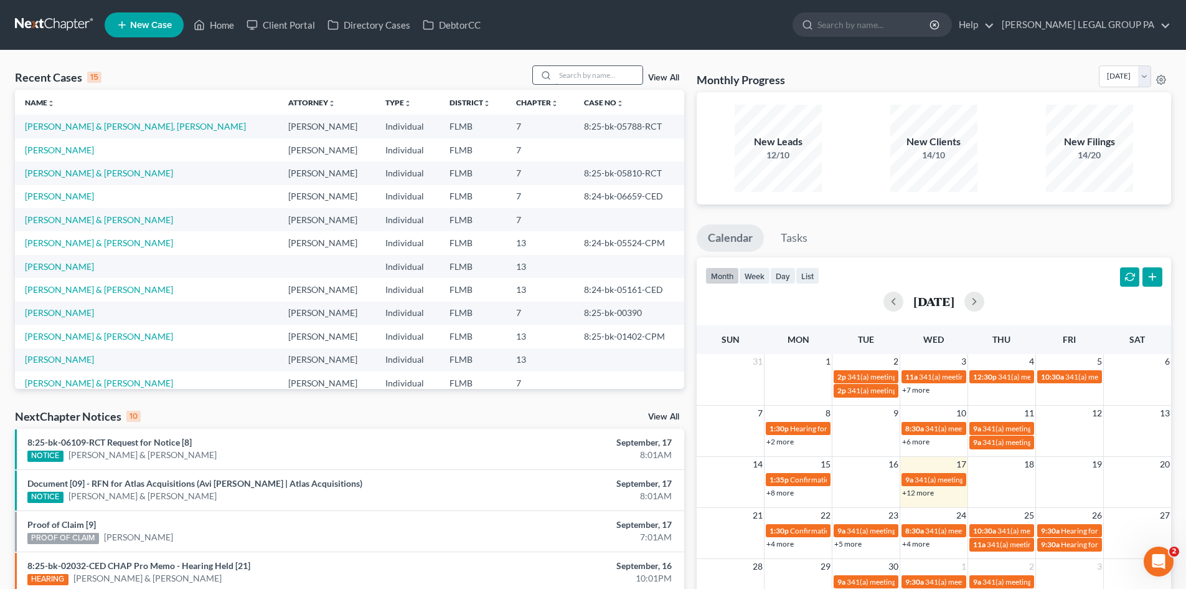
click at [587, 80] on input "search" at bounding box center [599, 75] width 87 height 18
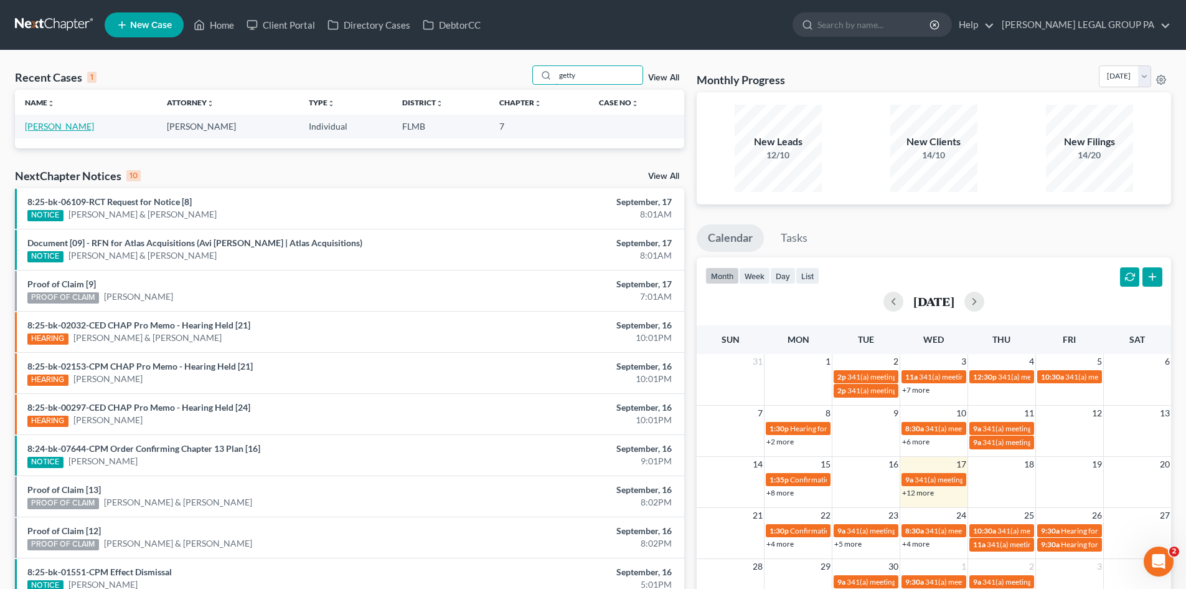
type input "getty"
click at [49, 125] on link "[PERSON_NAME]" at bounding box center [59, 126] width 69 height 11
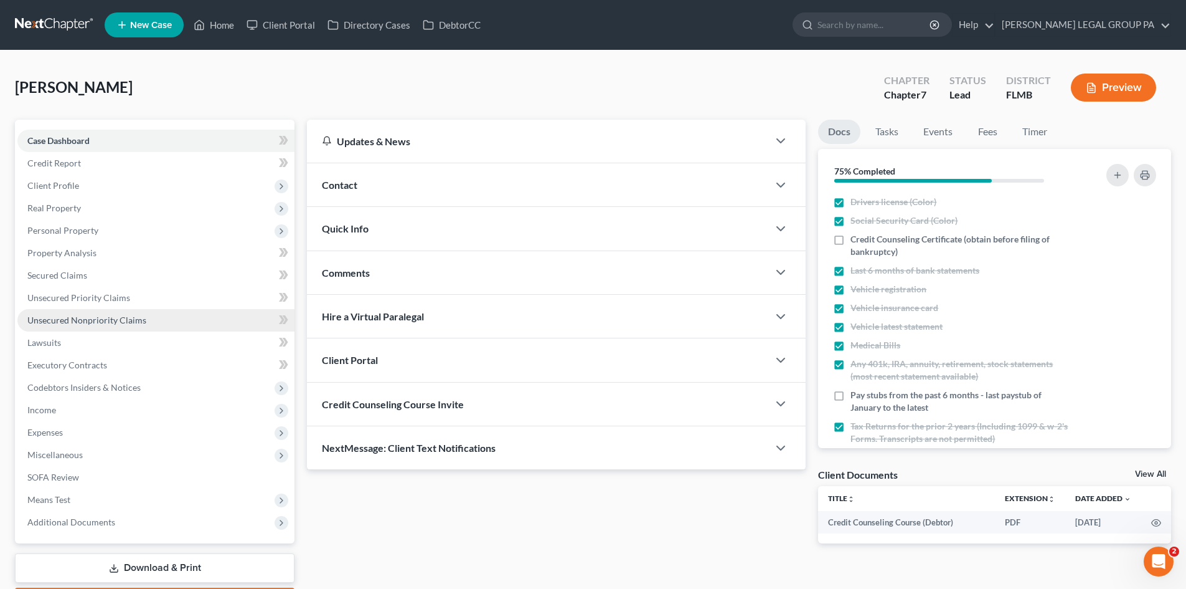
click at [90, 322] on span "Unsecured Nonpriority Claims" at bounding box center [86, 320] width 119 height 11
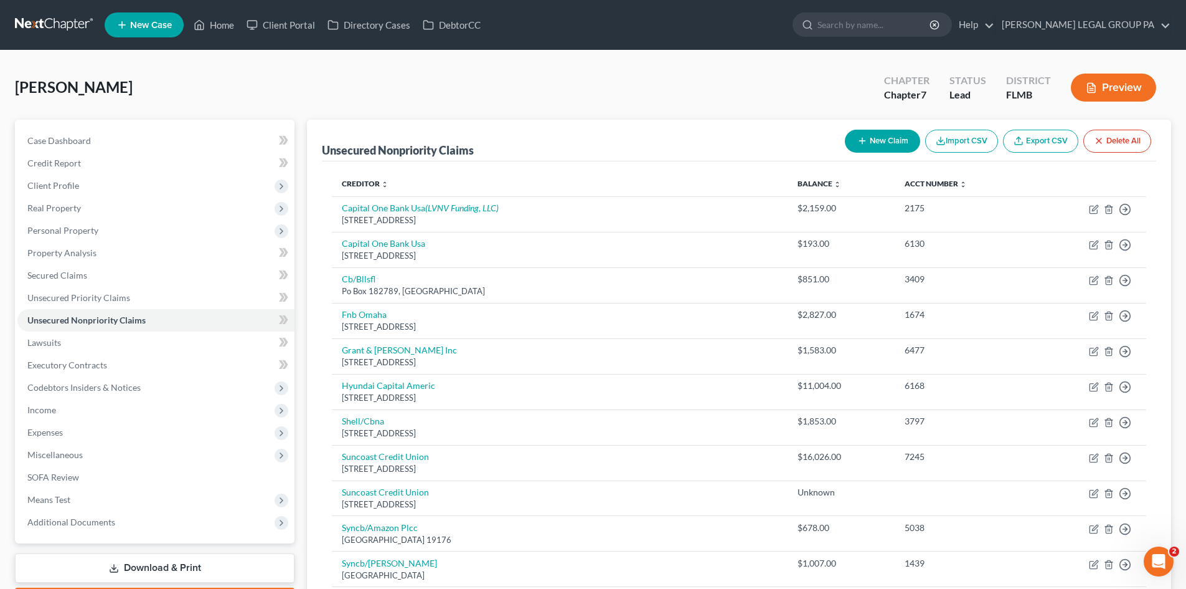
click at [863, 143] on icon "button" at bounding box center [863, 141] width 10 height 10
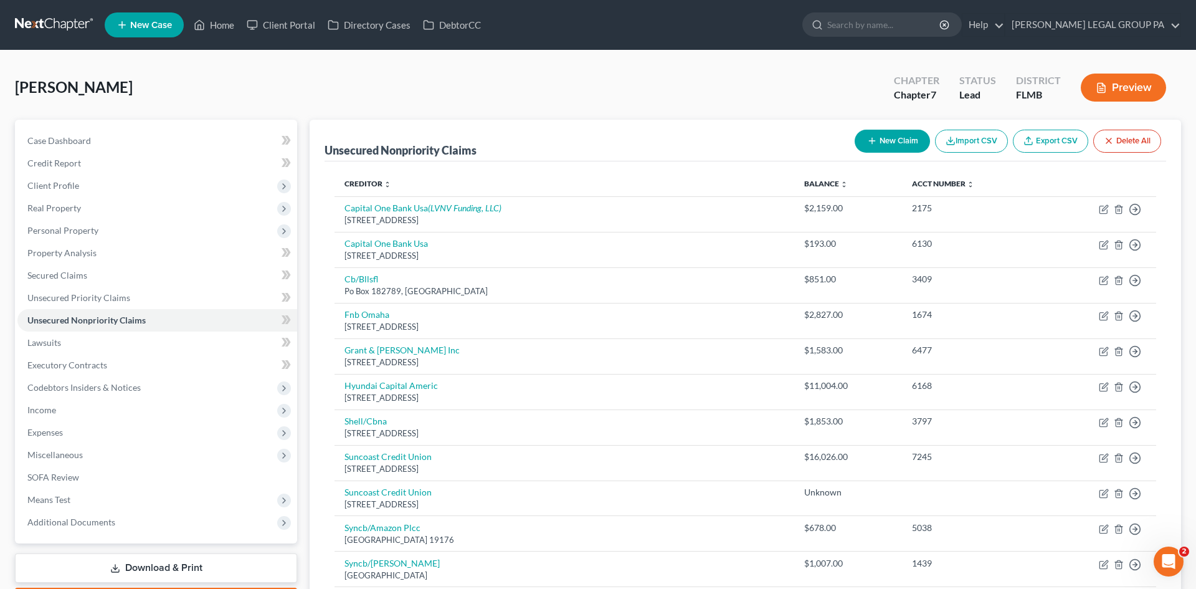
select select "0"
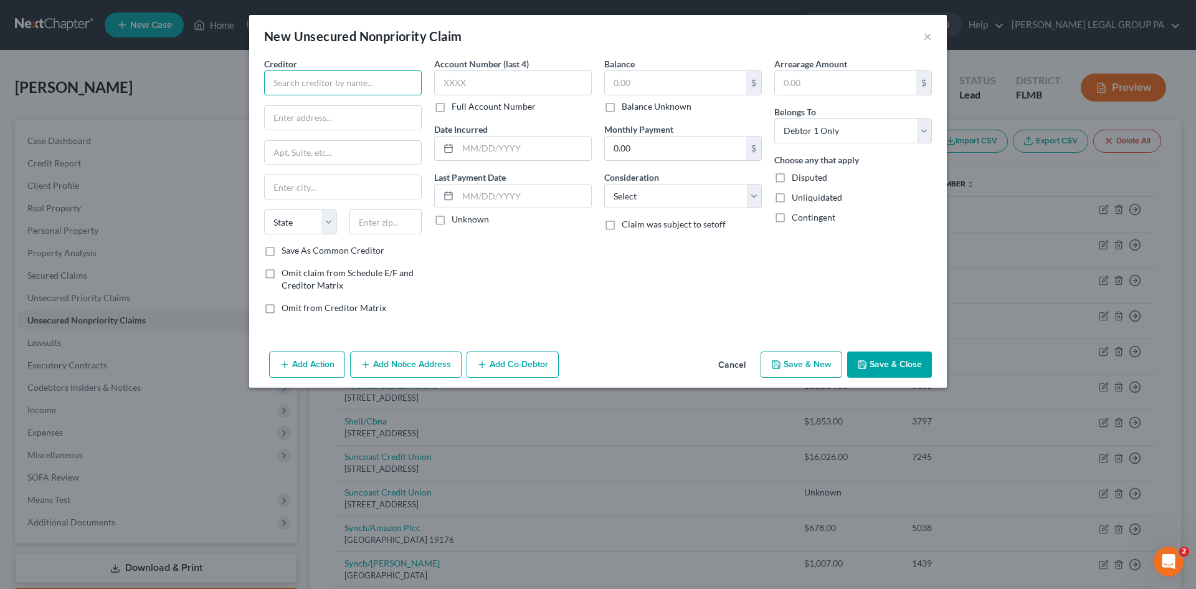
click at [296, 80] on input "text" at bounding box center [343, 82] width 158 height 25
type input "Halted Financial Services"
type input "8001 Lincold Ave"
type input "Suite 500"
type input "60077"
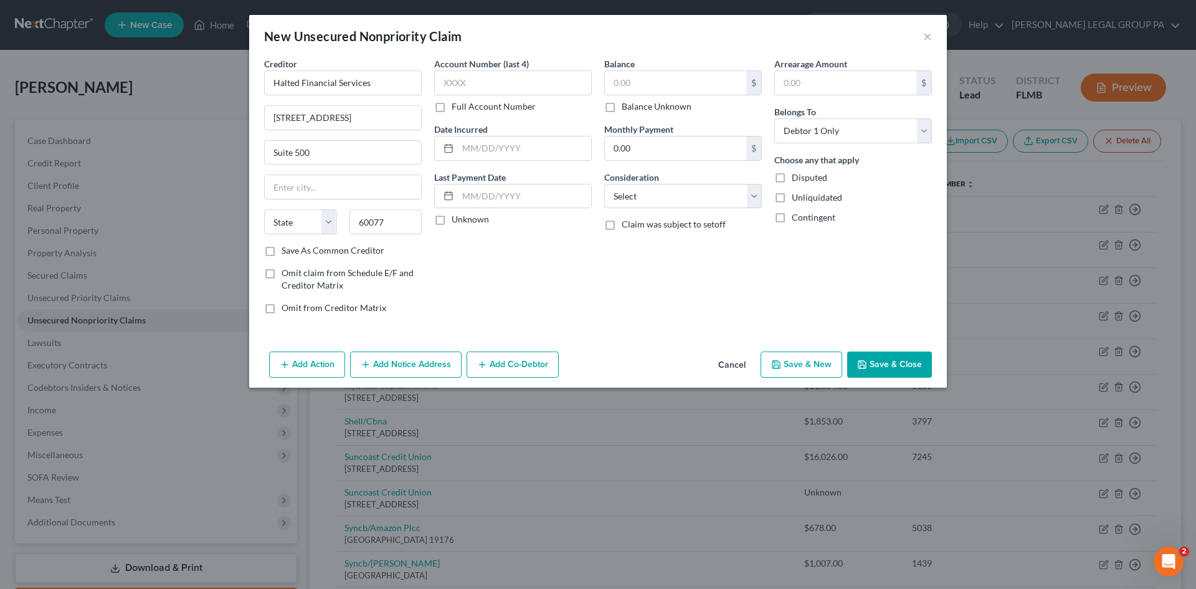
type input "Skokie"
select select "14"
click at [622, 105] on label "Balance Unknown" at bounding box center [657, 106] width 70 height 12
click at [627, 105] on input "Balance Unknown" at bounding box center [631, 104] width 8 height 8
checkbox input "true"
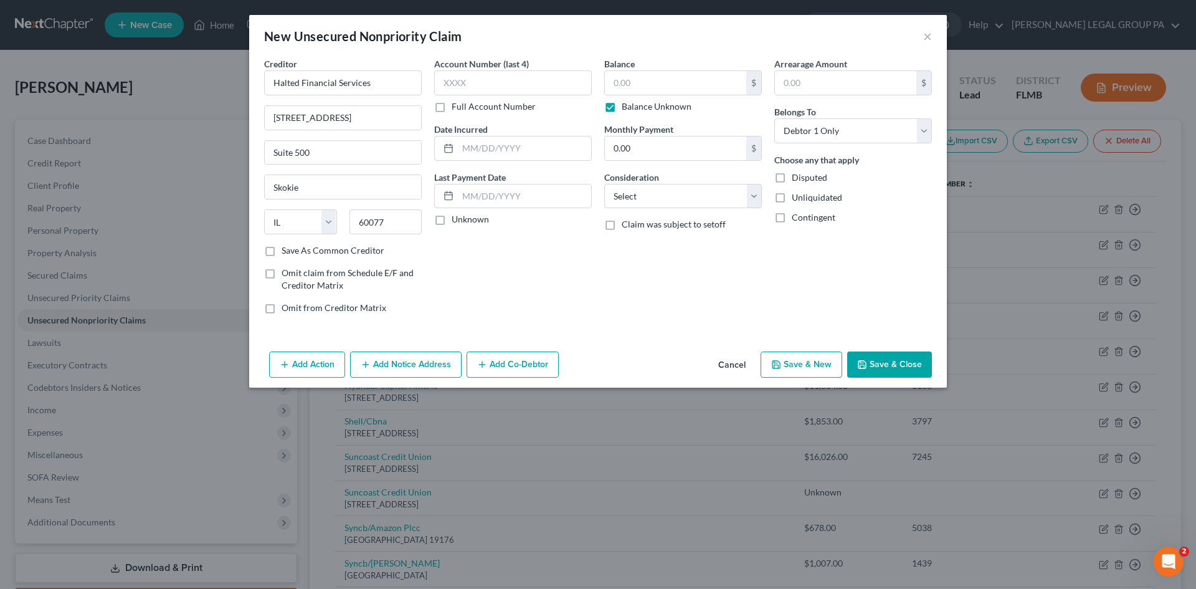
type input "0.00"
click at [641, 195] on select "Select Cable / Satellite Services Collection Agency Credit Card Debt Debt Couns…" at bounding box center [683, 196] width 158 height 25
select select "1"
click at [604, 184] on select "Select Cable / Satellite Services Collection Agency Credit Card Debt Debt Couns…" at bounding box center [683, 196] width 158 height 25
click at [870, 356] on button "Save & Close" at bounding box center [889, 364] width 85 height 26
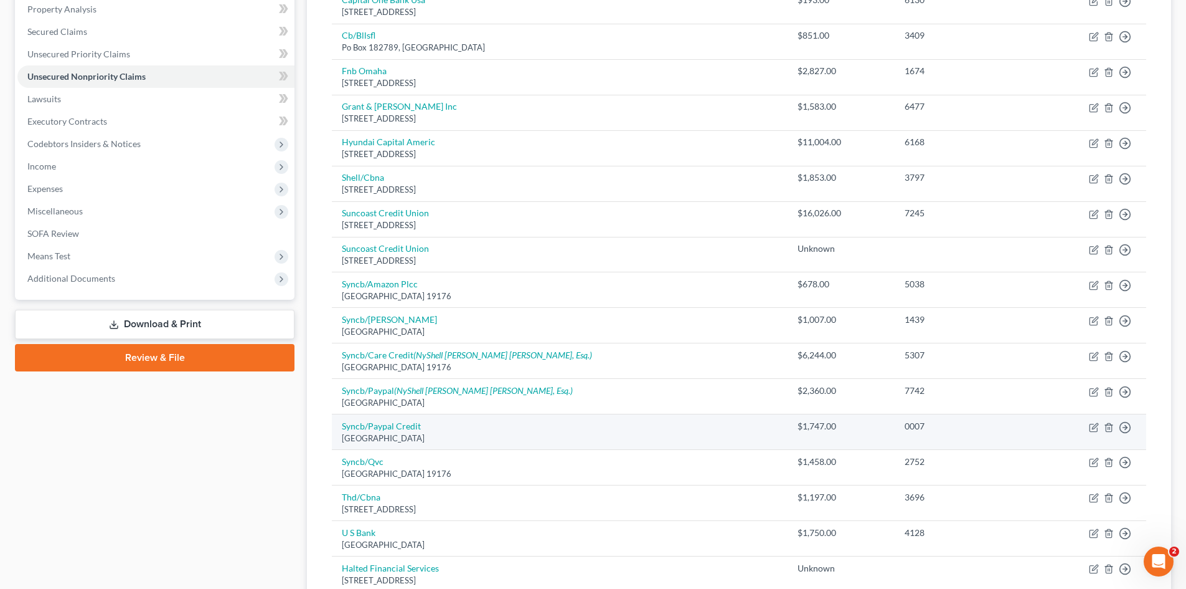
scroll to position [311, 0]
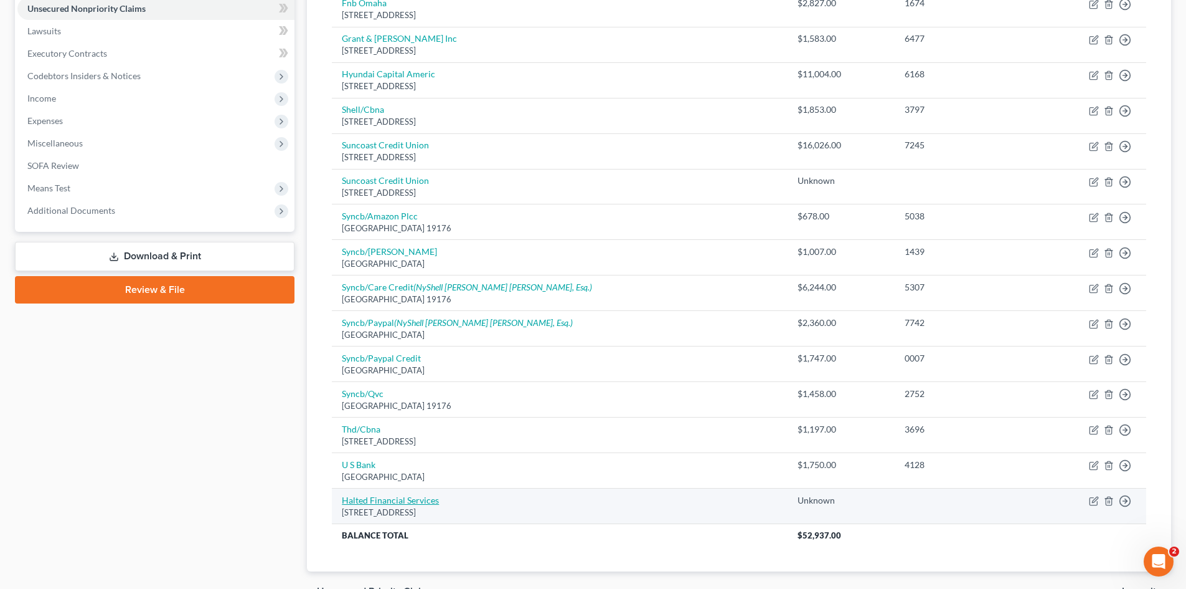
click at [366, 499] on link "Halted Financial Services" at bounding box center [390, 500] width 97 height 11
select select "14"
select select "1"
select select "0"
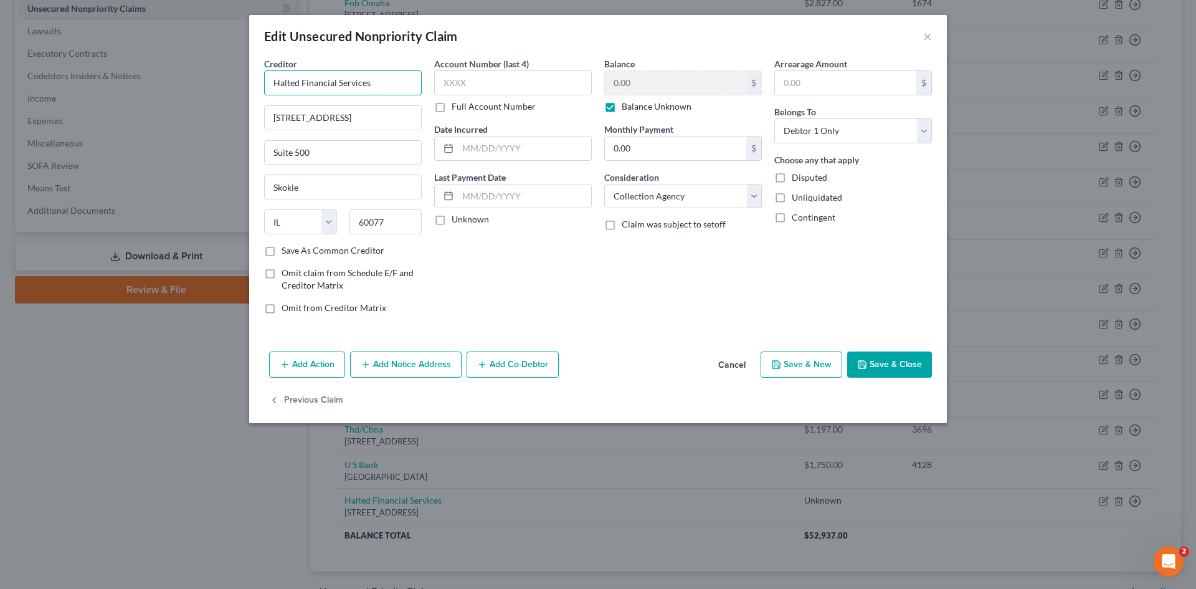
click at [286, 82] on input "Halted Financial Services" at bounding box center [343, 82] width 158 height 25
type input "Halsted Financial Services"
click at [904, 357] on button "Save & Close" at bounding box center [889, 364] width 85 height 26
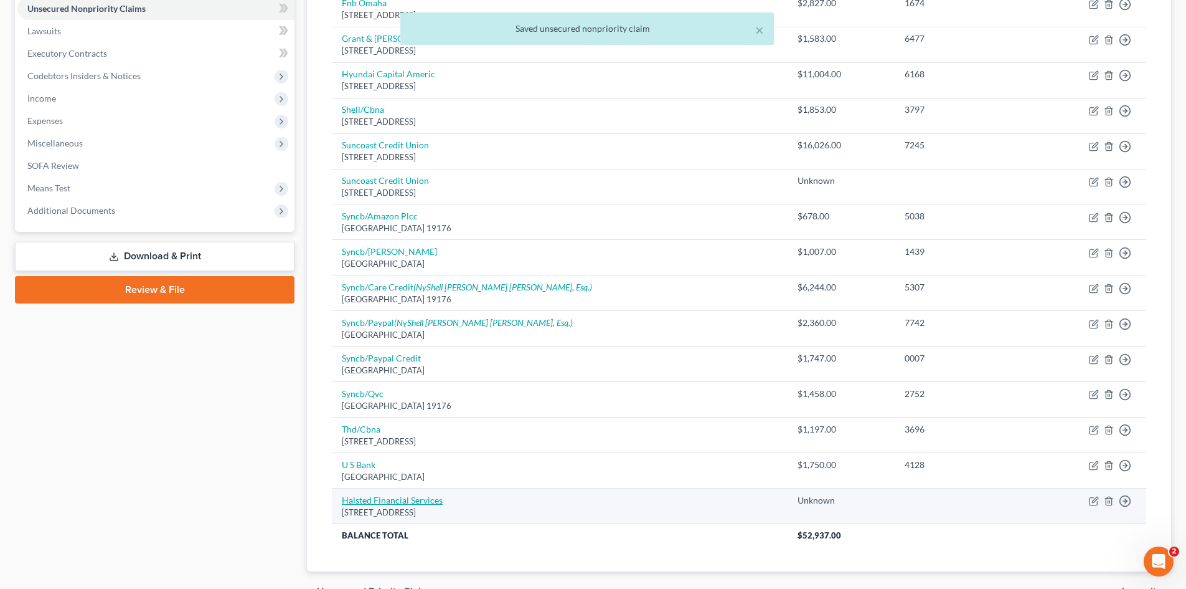
click at [400, 504] on link "Halsted Financial Services" at bounding box center [392, 500] width 101 height 11
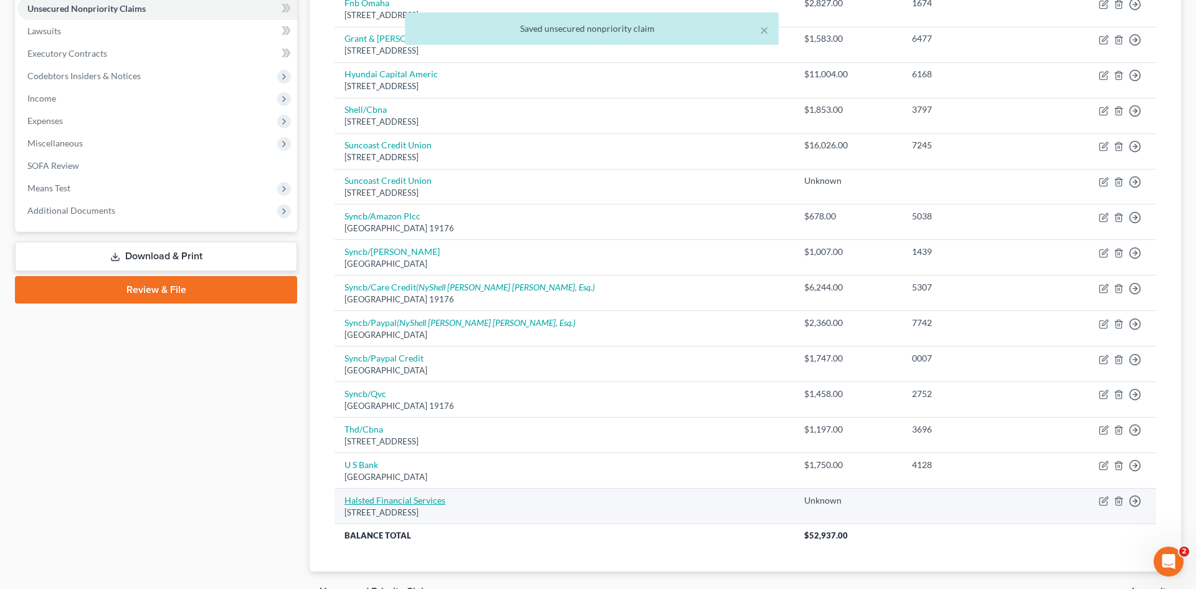
select select "14"
select select "1"
select select "0"
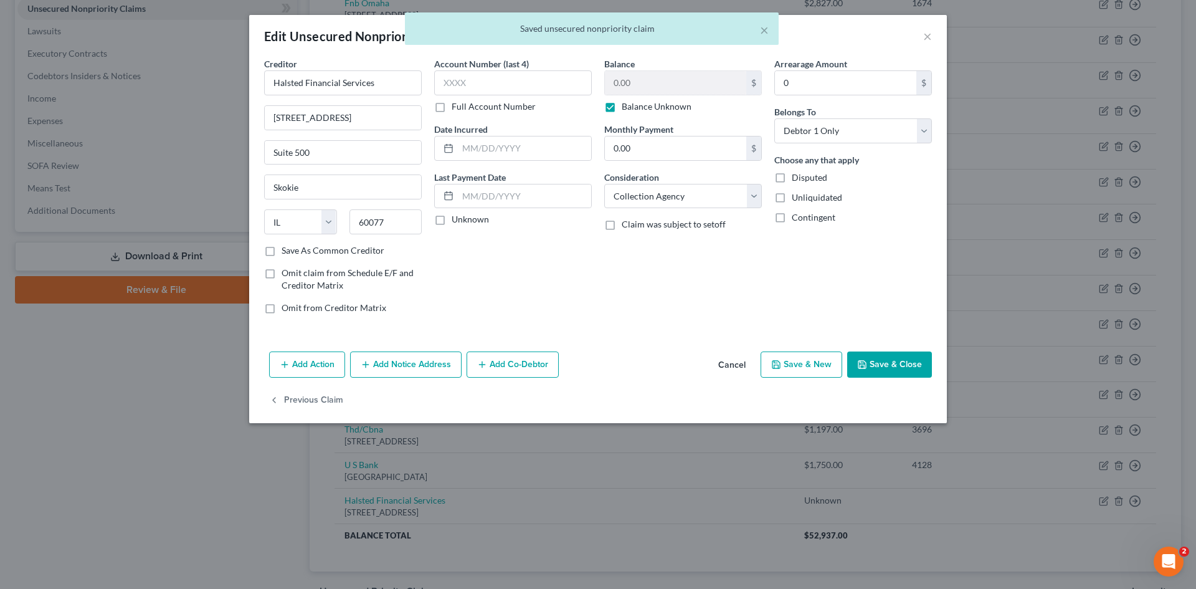
click at [282, 251] on label "Save As Common Creditor" at bounding box center [333, 250] width 103 height 12
click at [286, 251] on input "Save As Common Creditor" at bounding box center [290, 248] width 8 height 8
click at [870, 358] on button "Save & Close" at bounding box center [889, 364] width 85 height 26
checkbox input "false"
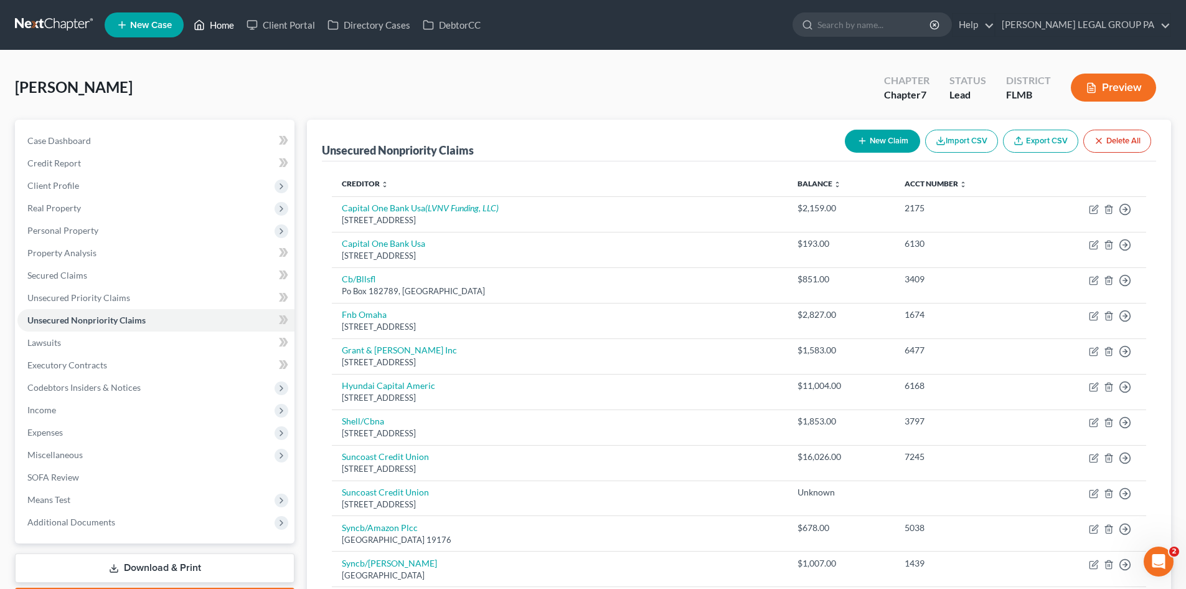
click at [215, 15] on link "Home" at bounding box center [213, 25] width 53 height 22
